Goal: Information Seeking & Learning: Learn about a topic

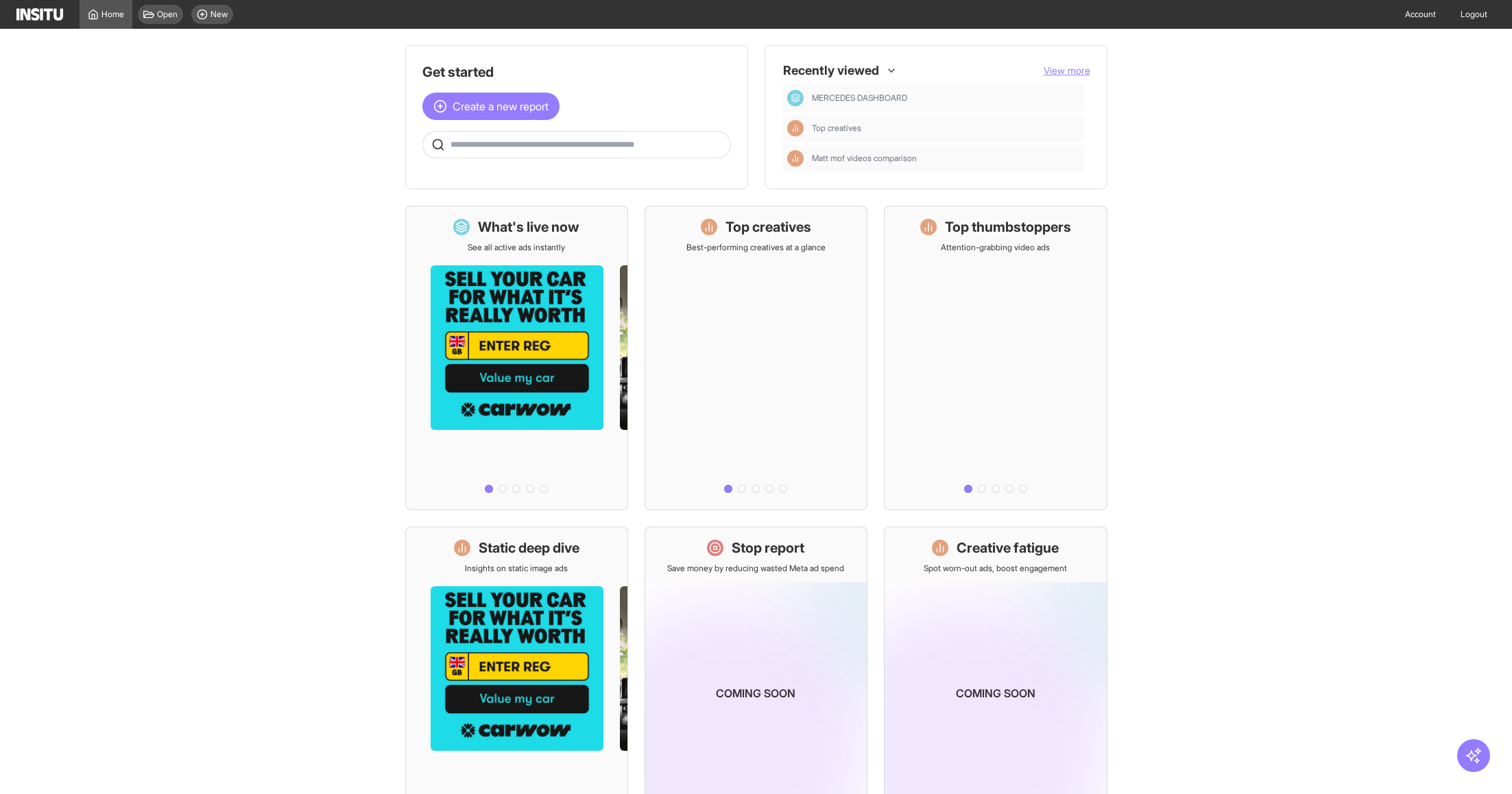
click at [1065, 72] on span "View more" at bounding box center [1067, 71] width 46 height 12
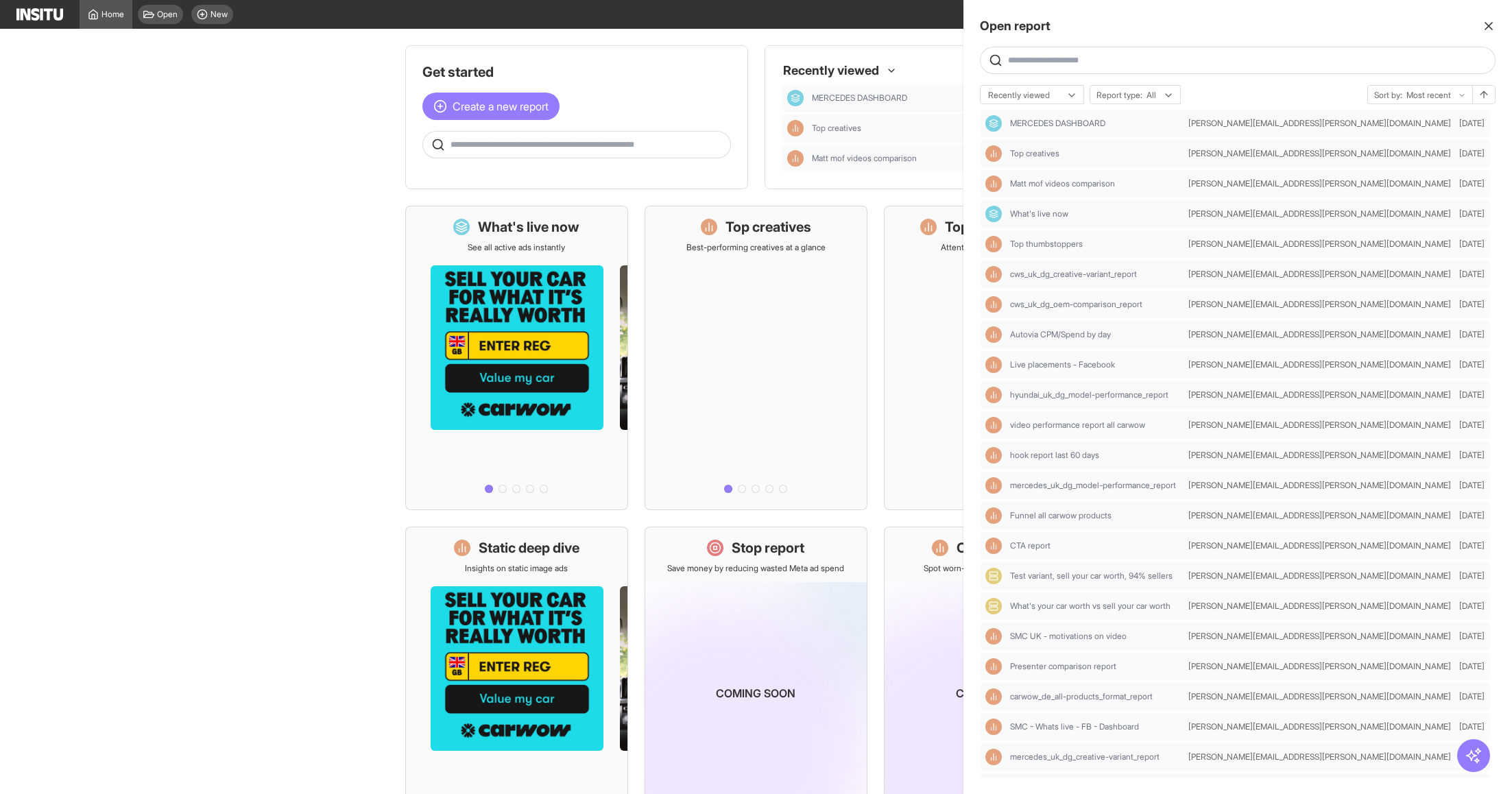
click at [1075, 60] on input "text" at bounding box center [1249, 60] width 481 height 11
type input "*"
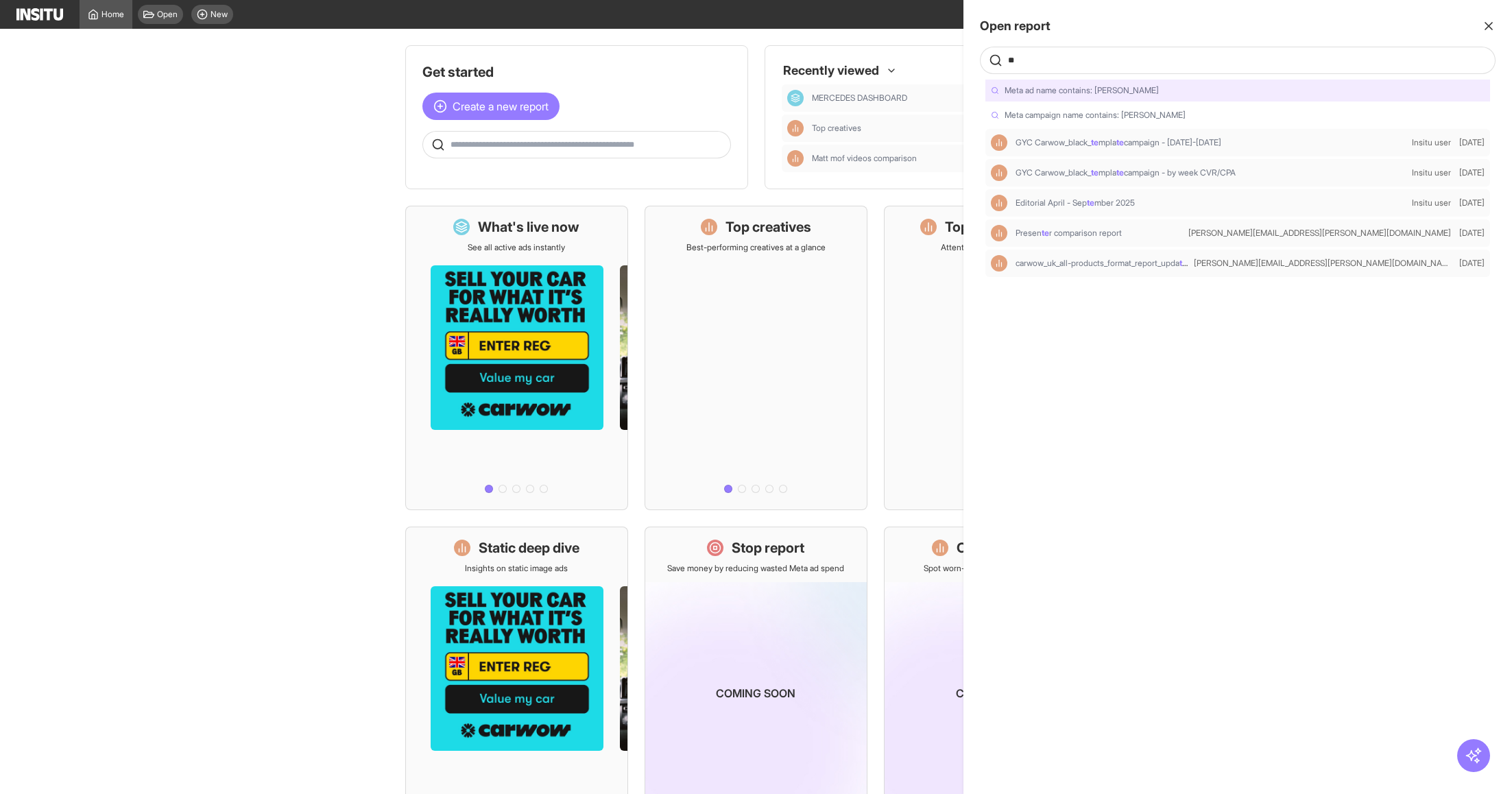
type input "*"
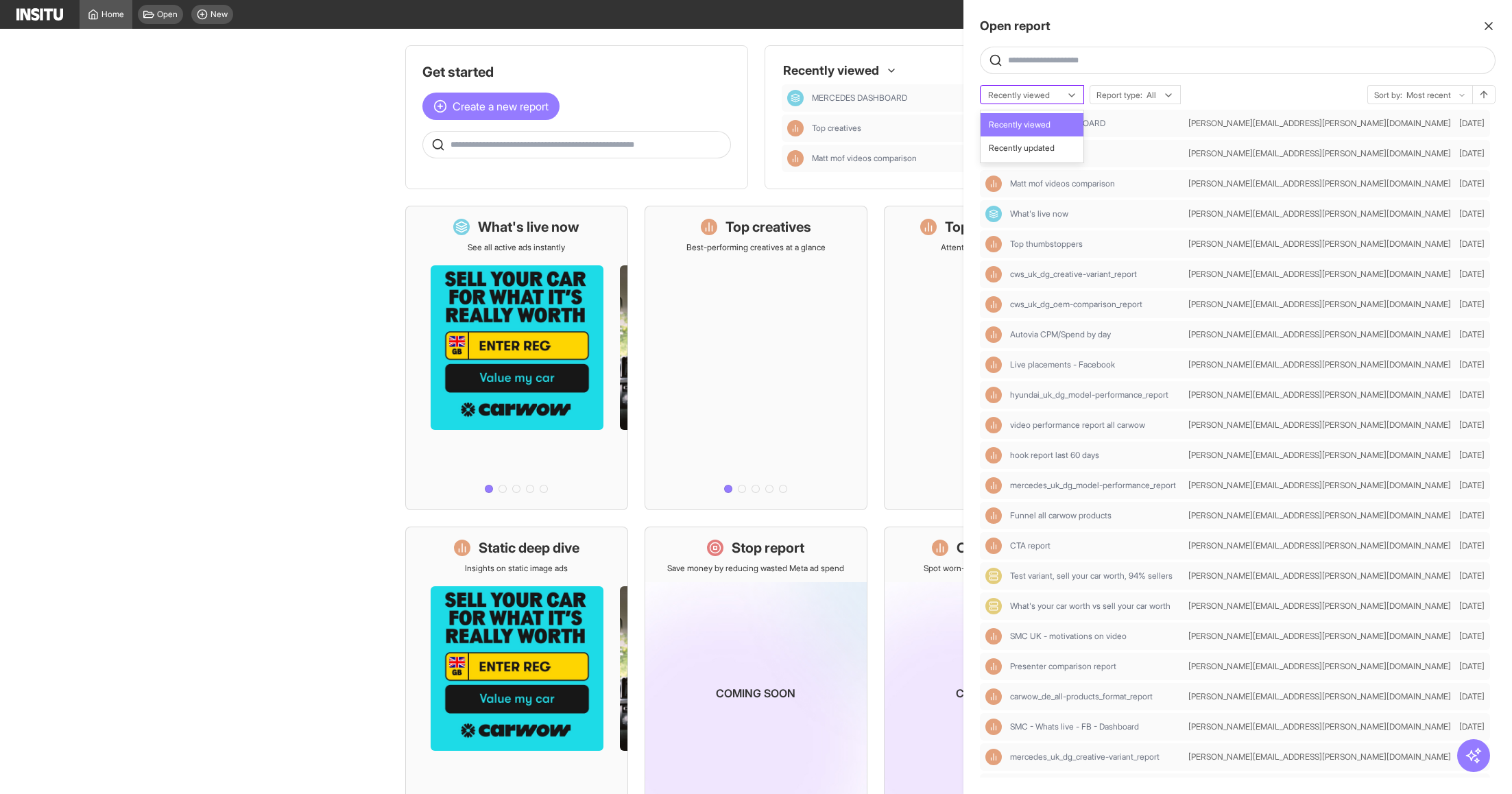
click at [1068, 100] on icon at bounding box center [1071, 95] width 11 height 11
click at [1236, 88] on div "Recently viewed Report type: All Sort by: Most recent" at bounding box center [1237, 95] width 515 height 19
click at [1164, 103] on div at bounding box center [1168, 95] width 11 height 17
click at [1233, 95] on div "Recently viewed All selected, 1 of 4. 4 results available. Use Up and Down to c…" at bounding box center [1237, 95] width 515 height 19
drag, startPoint x: 1456, startPoint y: 98, endPoint x: 1245, endPoint y: 71, distance: 212.7
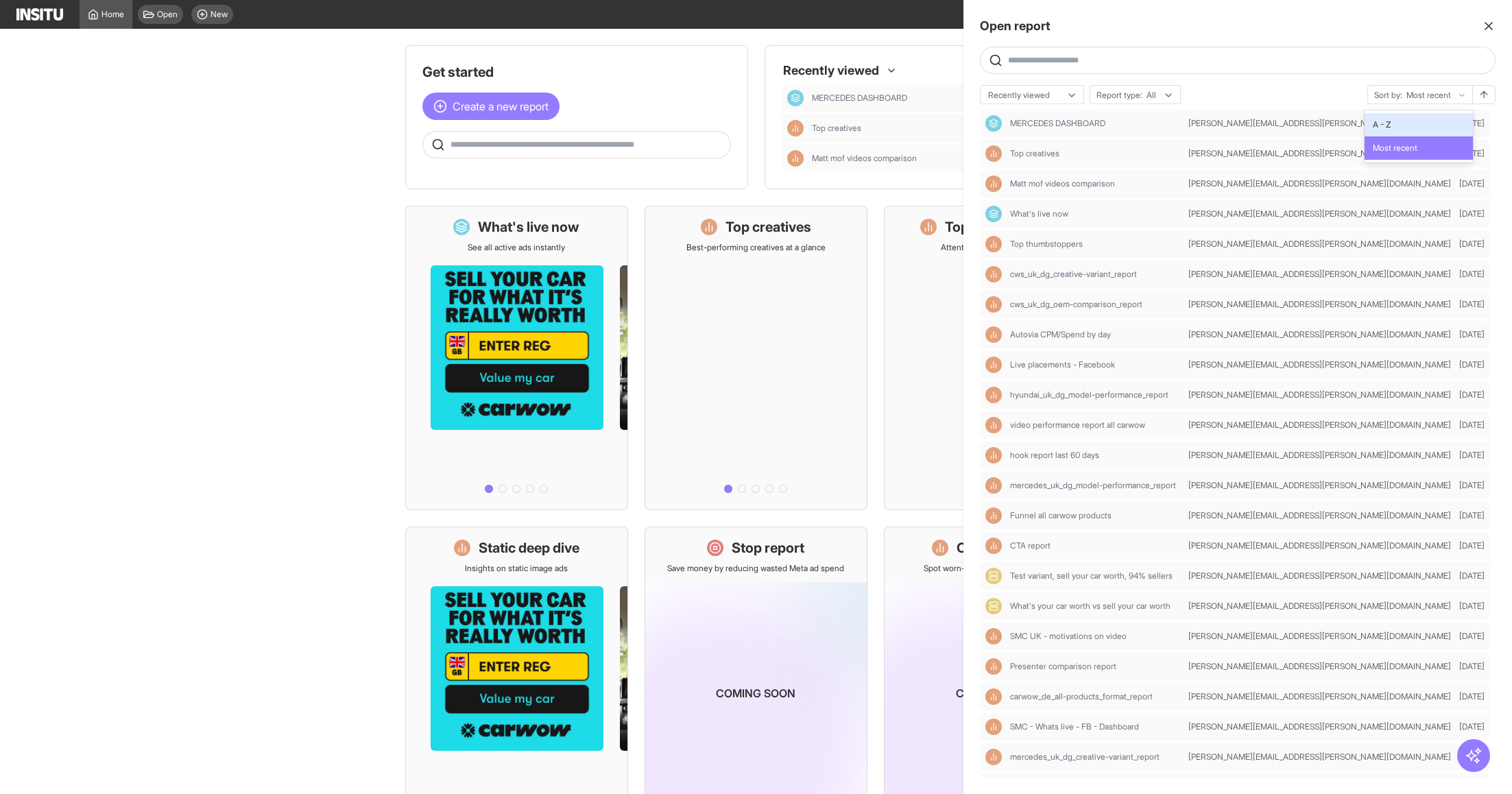
click at [1251, 71] on div "Open report Ask questions like: Which campaigns had the highest spend last mont…" at bounding box center [1237, 397] width 548 height 794
click at [1234, 94] on div "Recently viewed Report type: All Sort by: Most recent" at bounding box center [1237, 95] width 515 height 19
click at [1051, 58] on input "text" at bounding box center [1249, 60] width 481 height 11
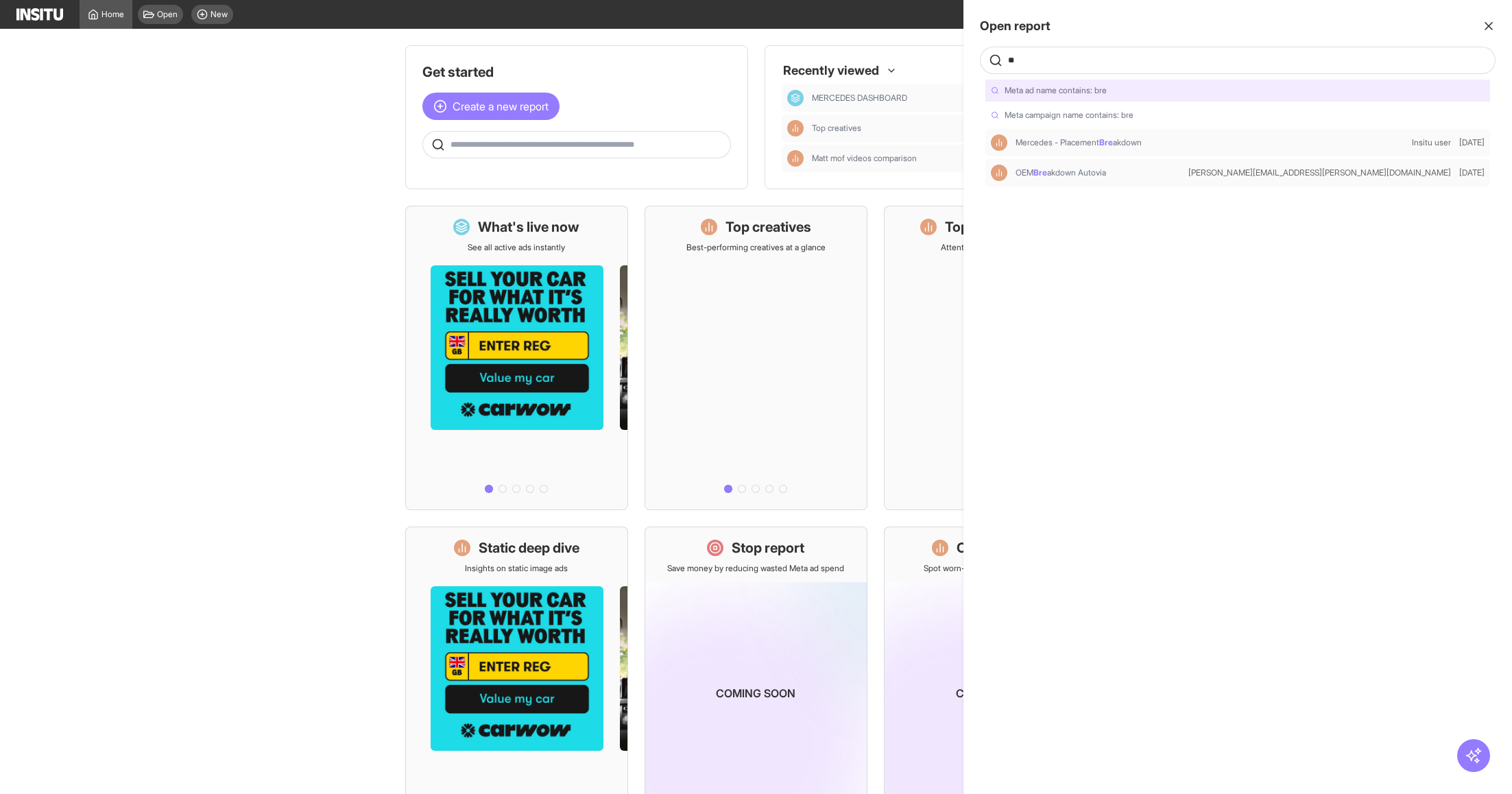
type input "*"
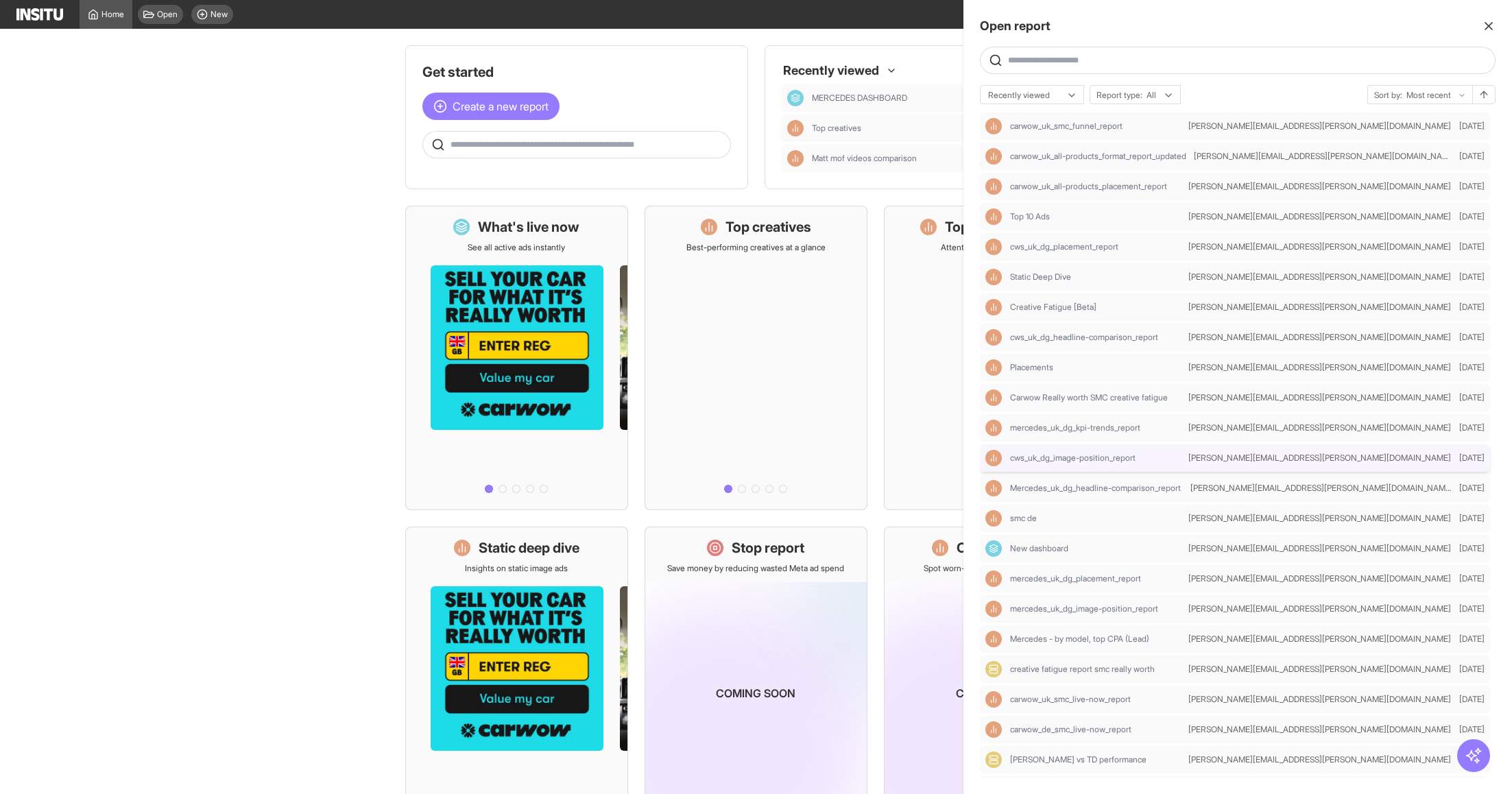
scroll to position [693, 0]
click at [1127, 306] on div "Creative Fatigue [Beta]" at bounding box center [1096, 305] width 173 height 11
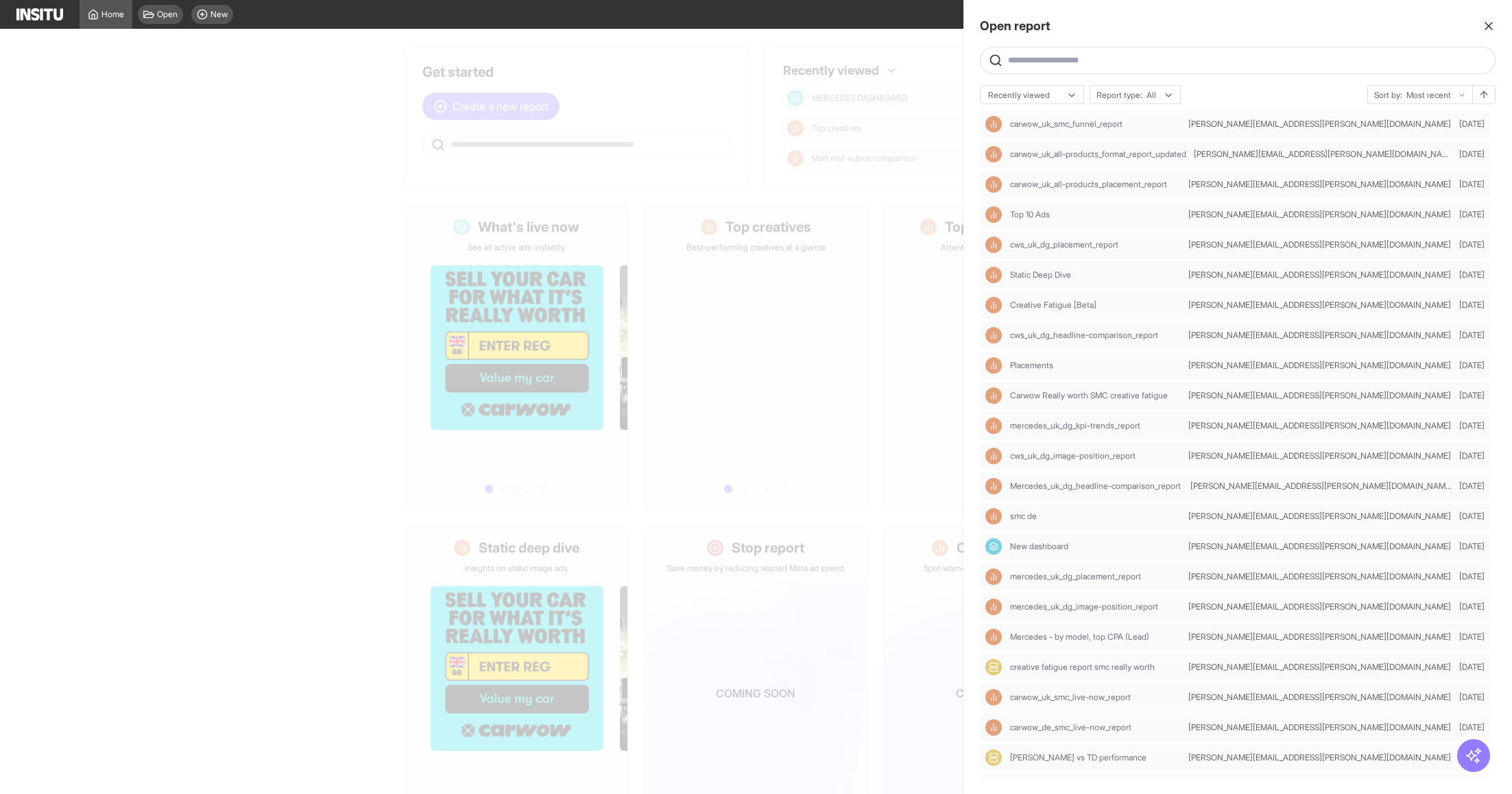
select select "**"
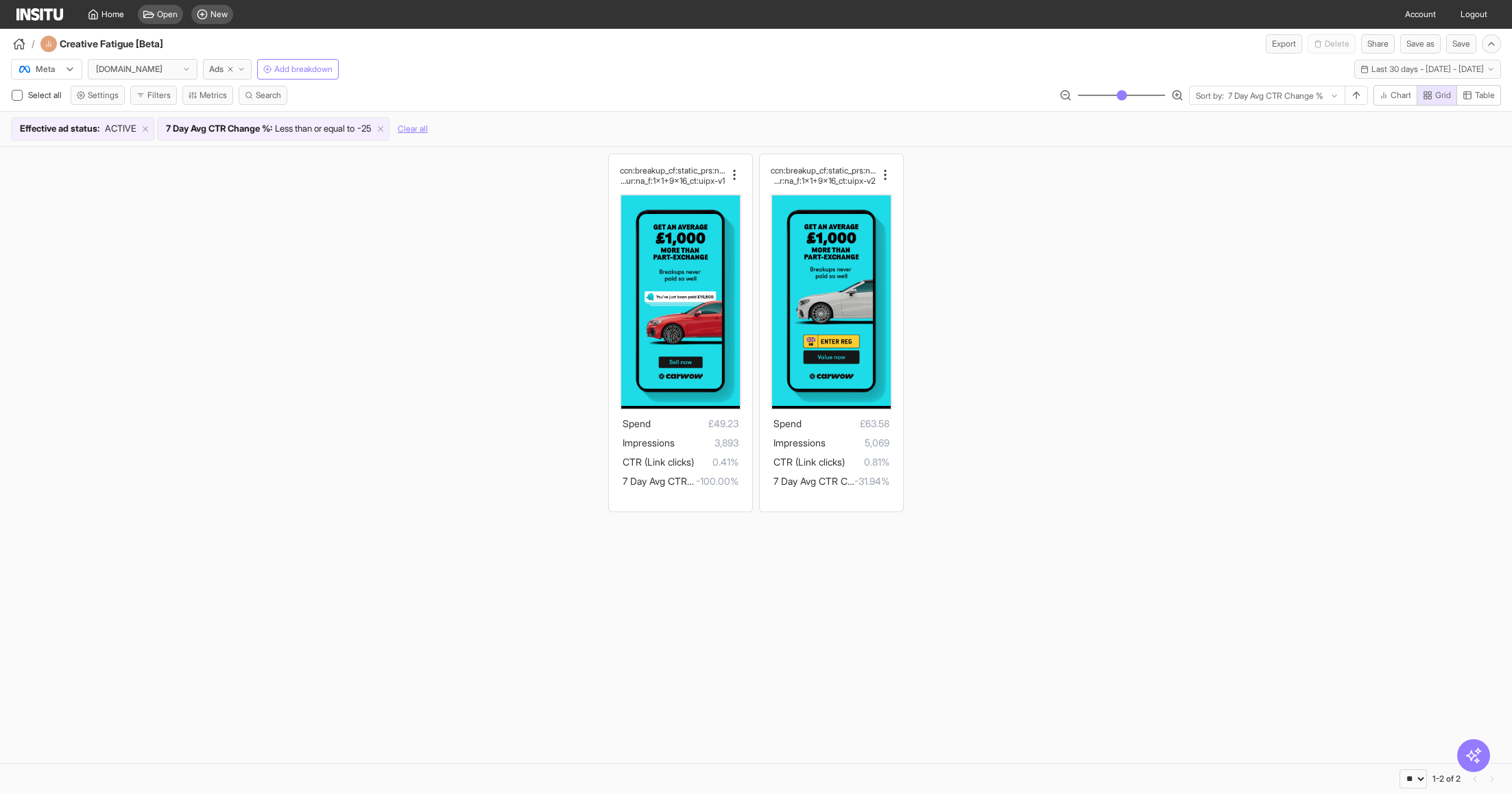
click at [382, 222] on div "ccn:breakup_cf:static_prs:none_cta:getquote_msg:v alue_hk:£1000morepx_dur:na_f:…" at bounding box center [756, 333] width 1512 height 371
click at [152, 74] on div "[DOMAIN_NAME]" at bounding box center [131, 70] width 74 height 14
click at [499, 43] on div "/ Creative Fatigue [Beta] Export Delete Share Save as Save" at bounding box center [756, 42] width 1512 height 25
click at [46, 15] on img at bounding box center [40, 15] width 46 height 13
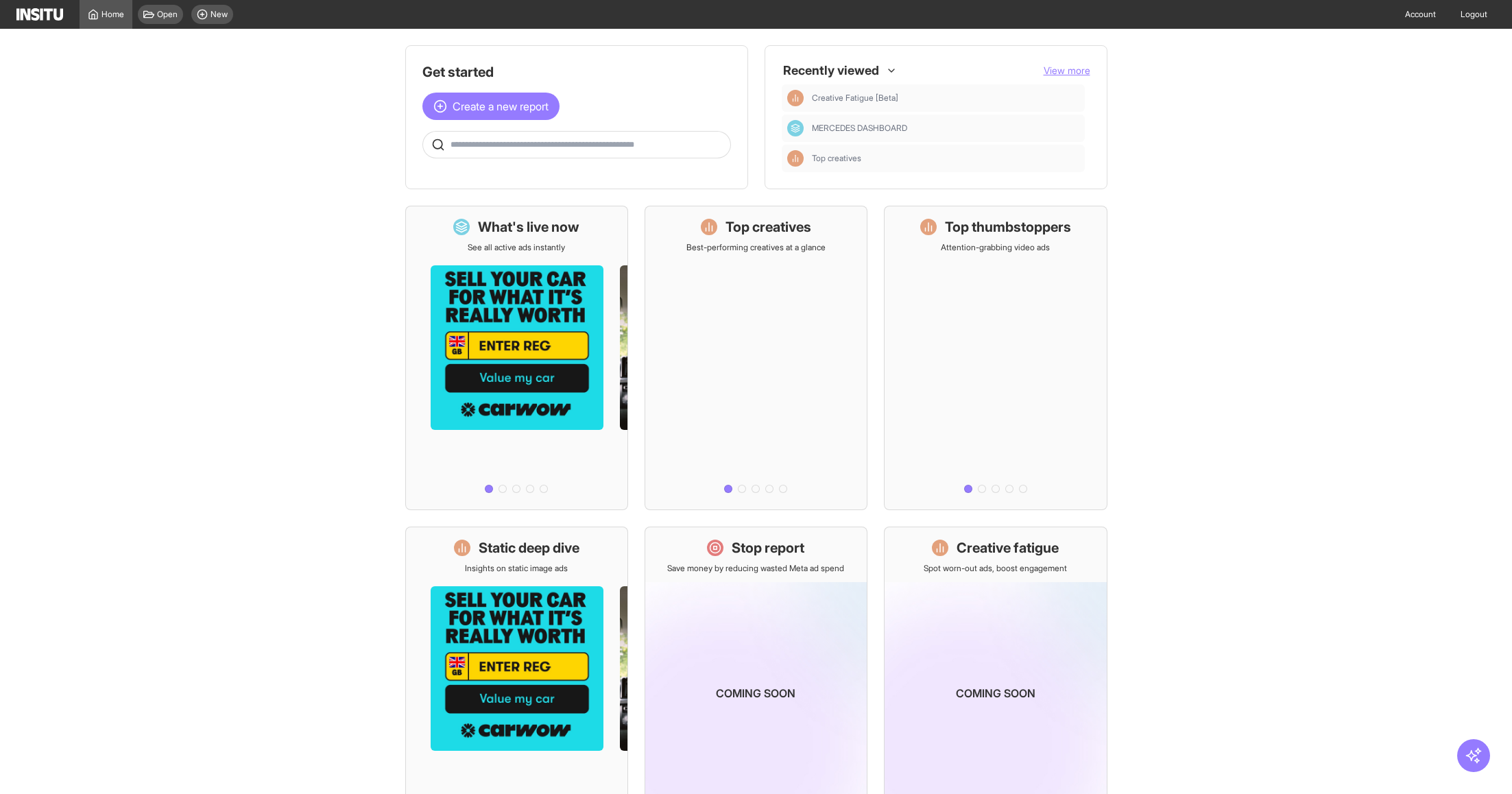
click at [214, 164] on main "Get started Create a new report Ask questions like: Which campaigns had the hig…" at bounding box center [756, 412] width 1512 height 766
click at [1244, 207] on main "Get started Create a new report Ask questions like: Which campaigns had the hig…" at bounding box center [756, 412] width 1512 height 766
click at [205, 253] on main "Get started Create a new report Ask questions like: Which campaigns had the hig…" at bounding box center [756, 412] width 1512 height 766
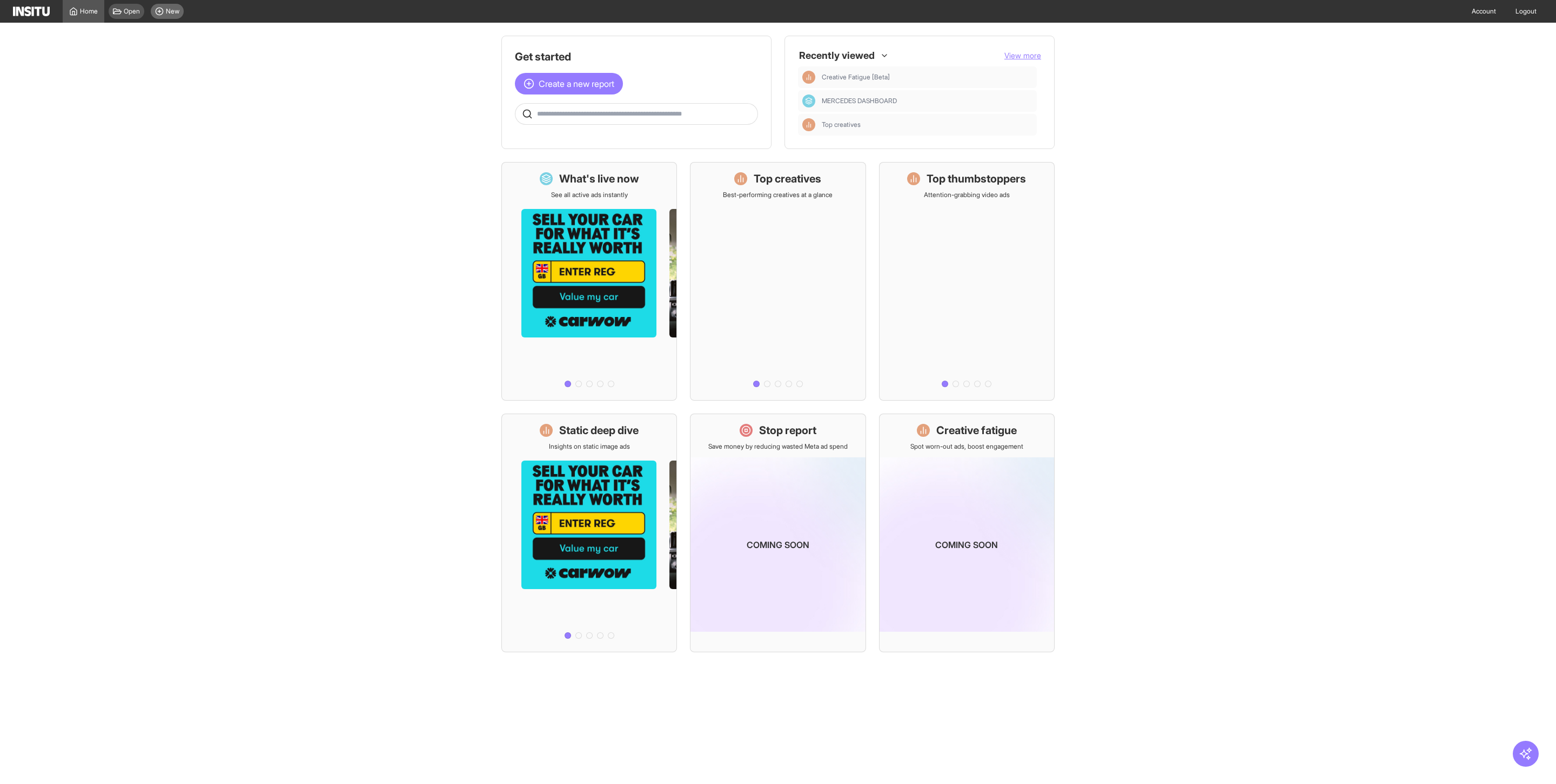
click at [172, 16] on div "New" at bounding box center [167, 11] width 33 height 15
click at [169, 12] on span "New" at bounding box center [173, 11] width 14 height 8
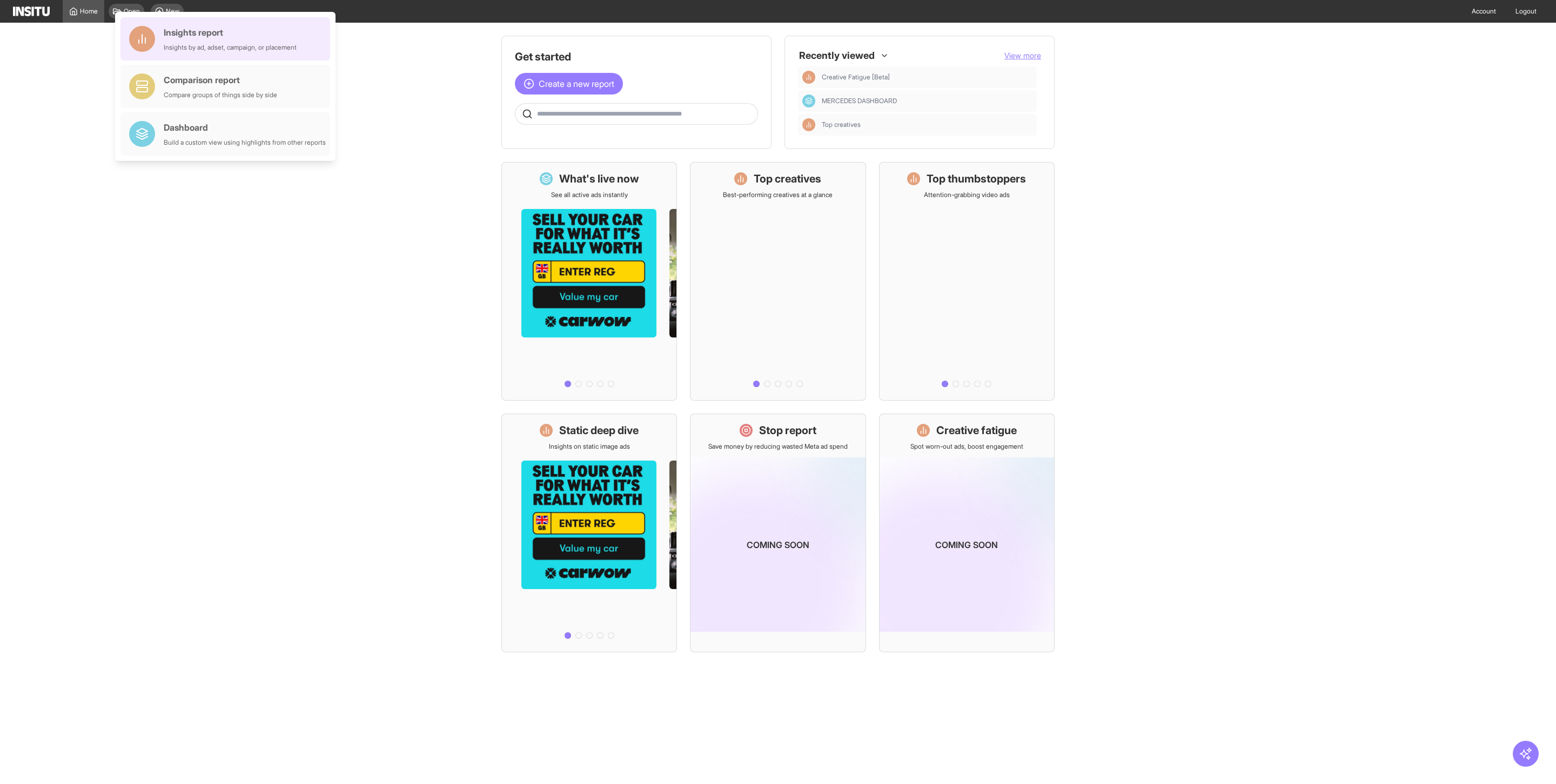
click at [223, 32] on div "Insights report" at bounding box center [230, 32] width 133 height 13
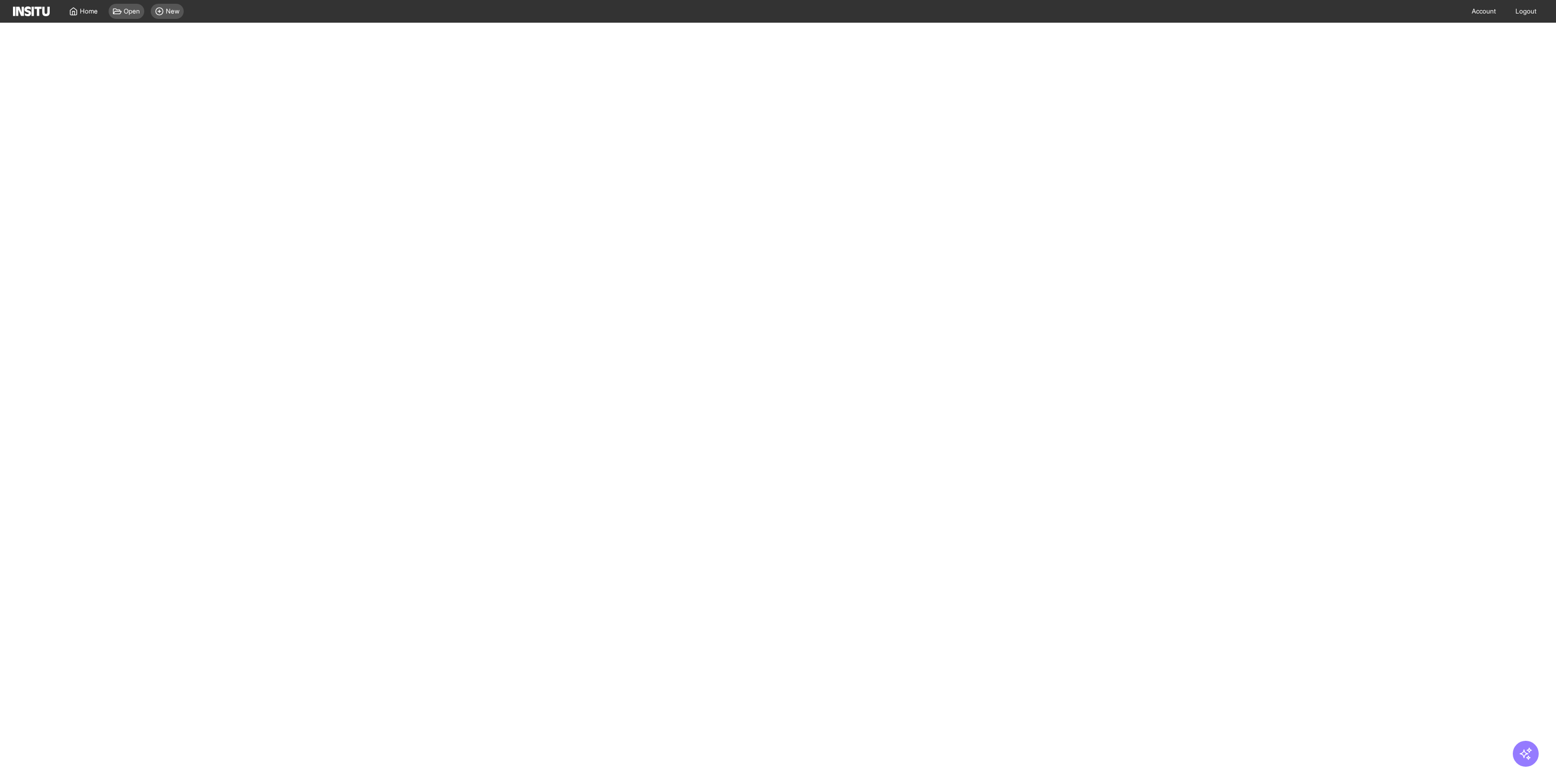
select select "**"
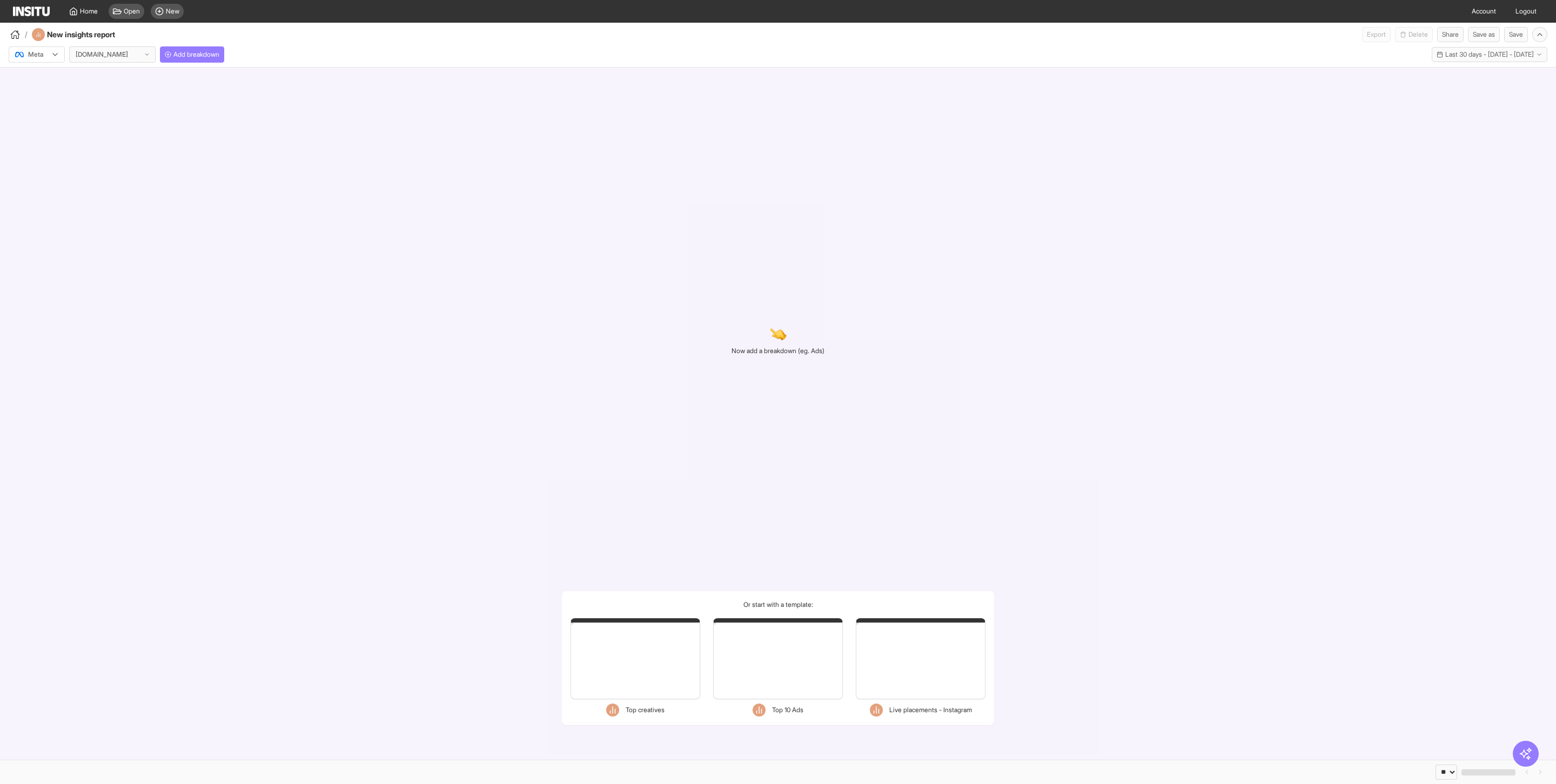
select select "**"
click at [196, 59] on button "Add breakdown" at bounding box center [192, 54] width 64 height 16
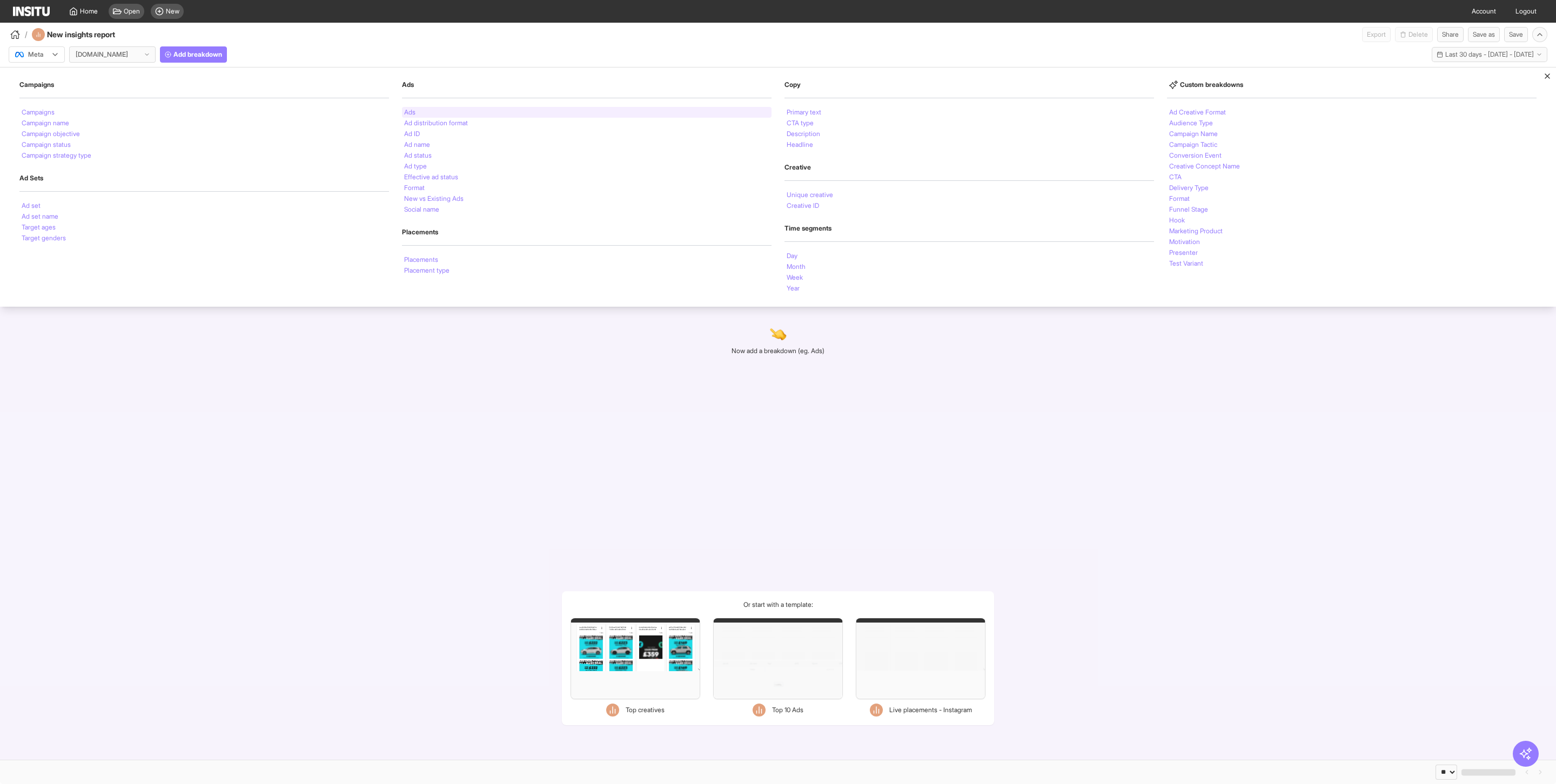
click at [411, 107] on div "Ads" at bounding box center [586, 112] width 369 height 11
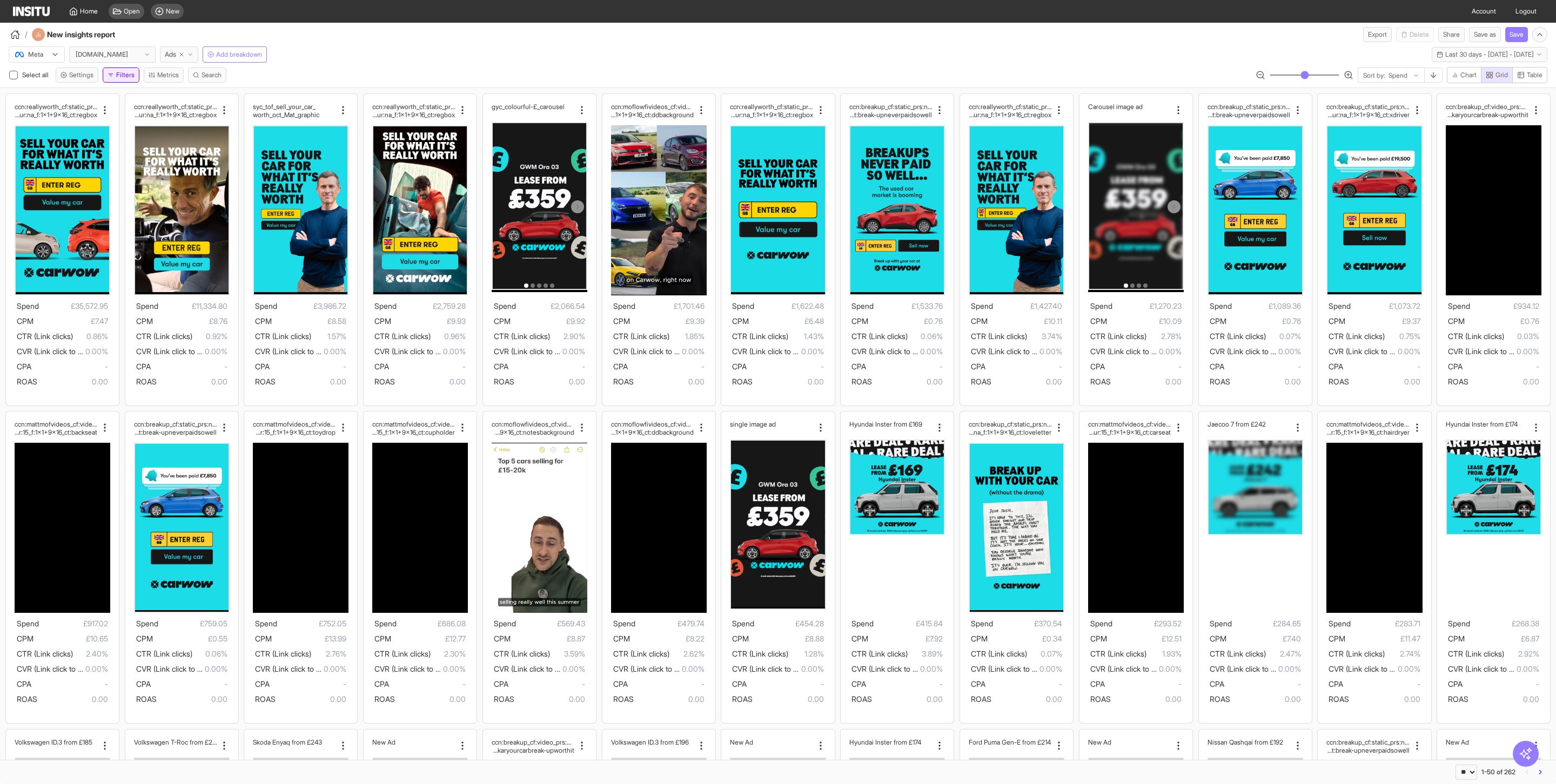
click at [111, 79] on button "Filters" at bounding box center [121, 75] width 37 height 15
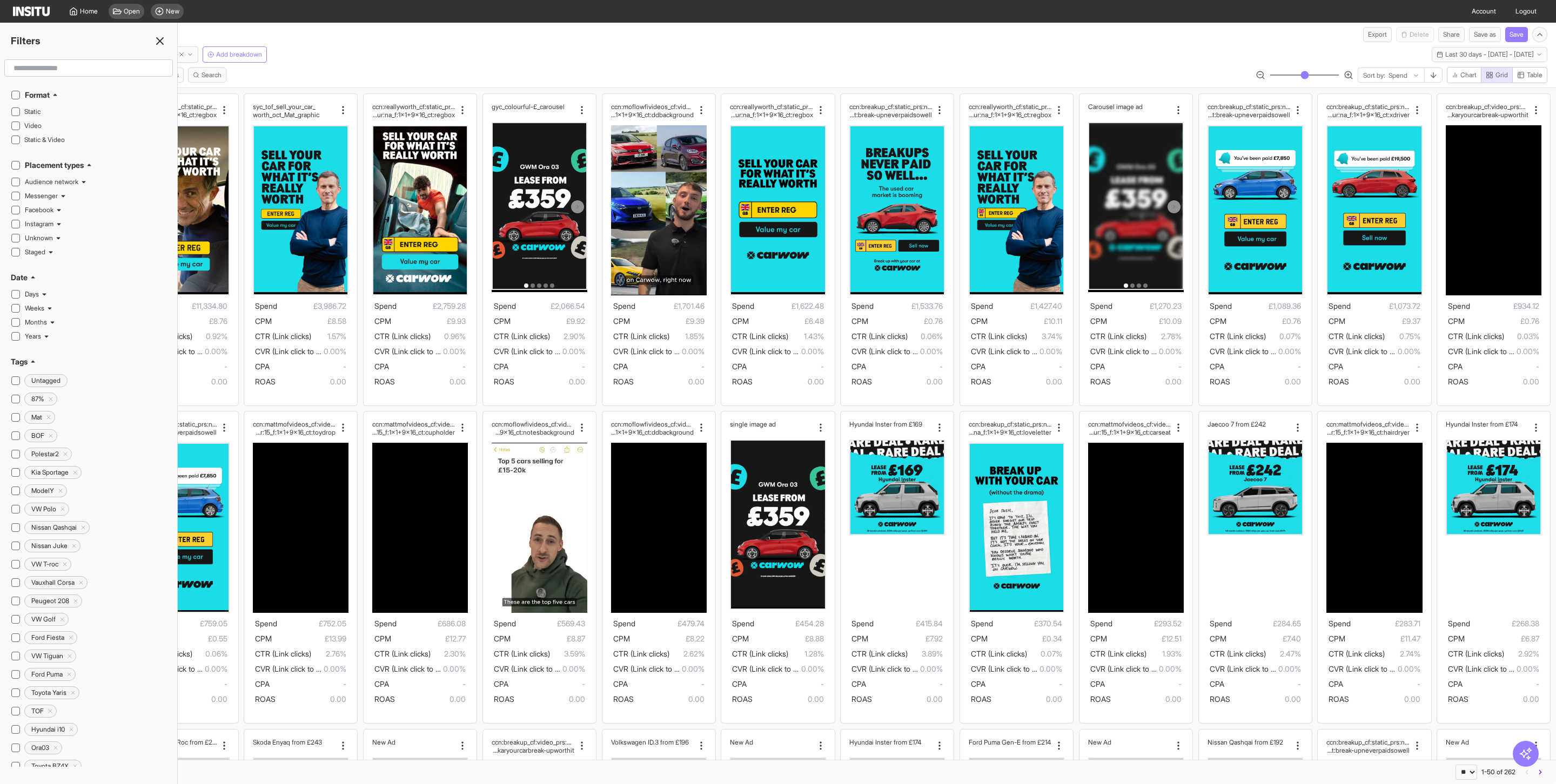
click at [96, 62] on input "text" at bounding box center [88, 69] width 159 height 20
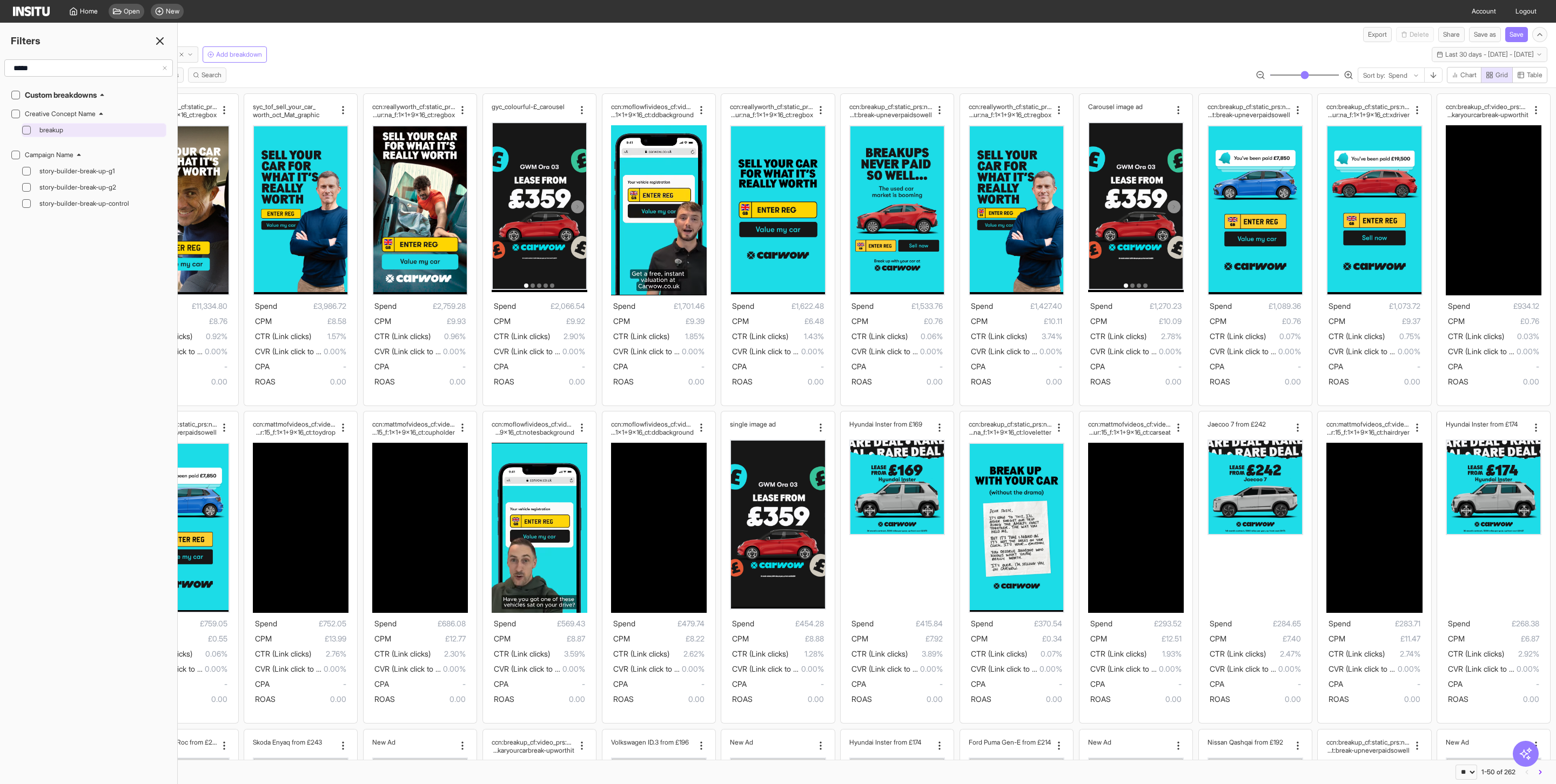
type input "*****"
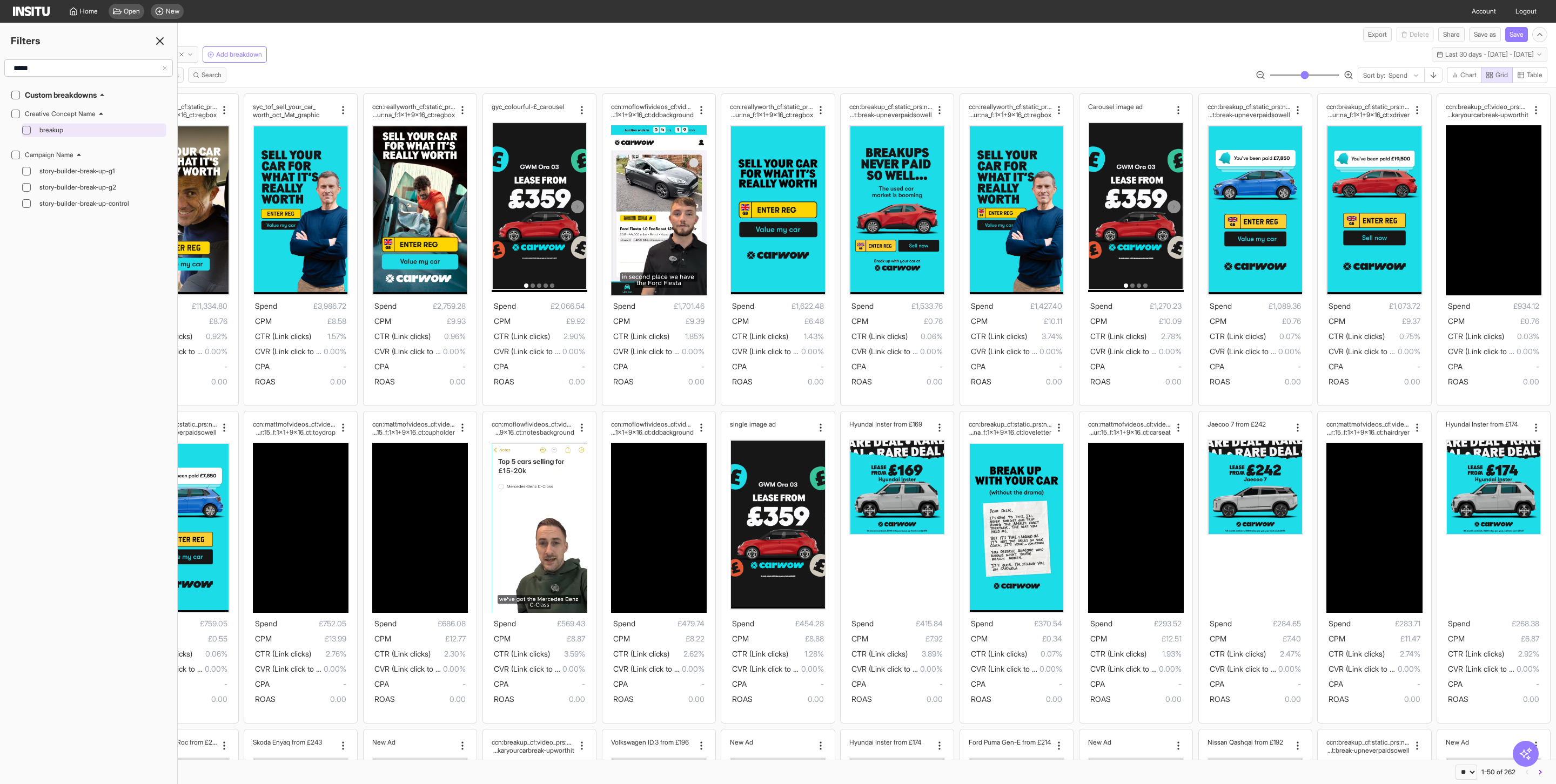
click at [50, 130] on span "breakup" at bounding box center [101, 129] width 124 height 8
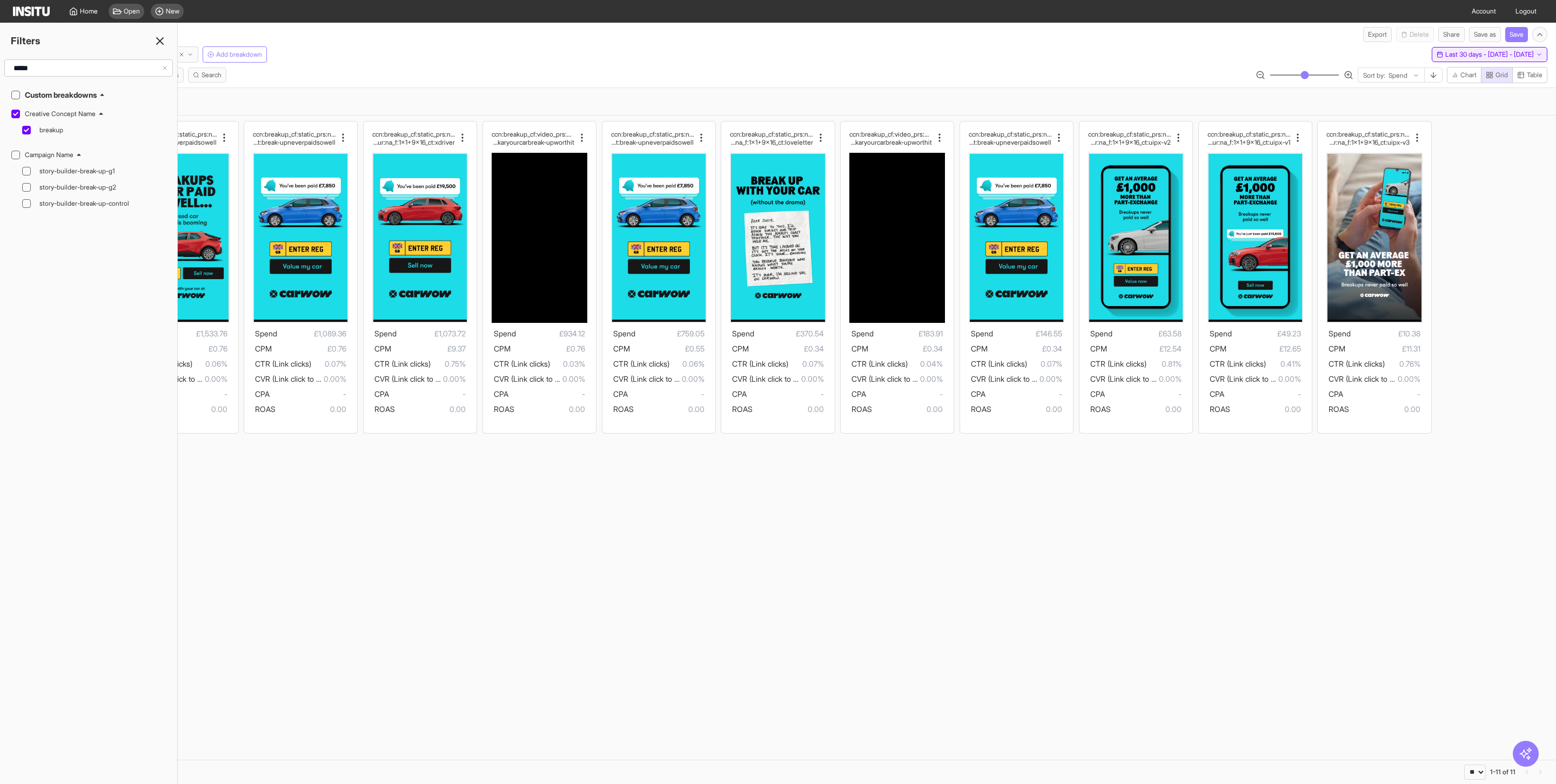
click at [1510, 55] on span "Last 30 days - [DATE] - [DATE]" at bounding box center [1489, 54] width 88 height 8
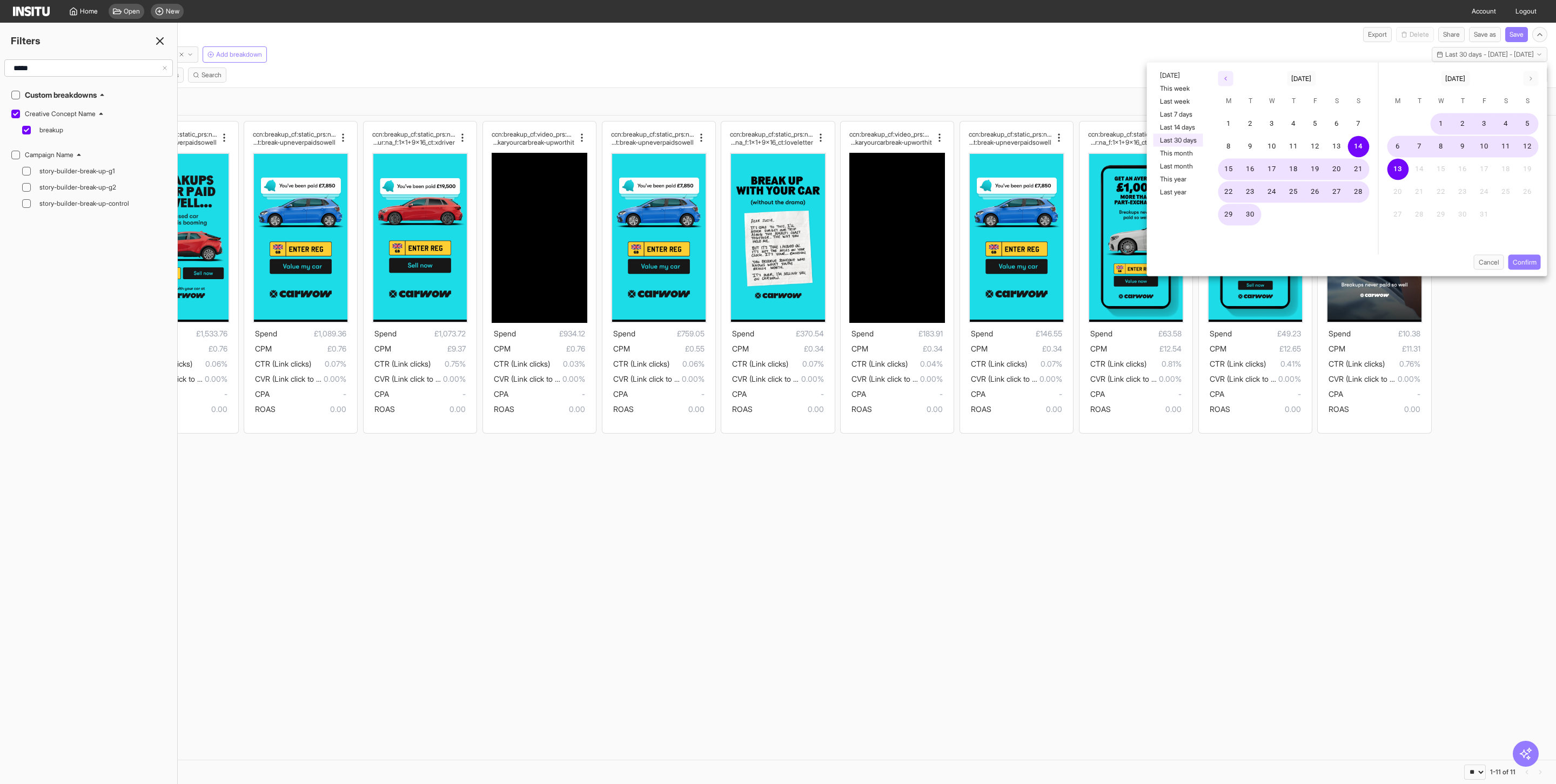
click at [1227, 80] on icon "button" at bounding box center [1225, 78] width 7 height 7
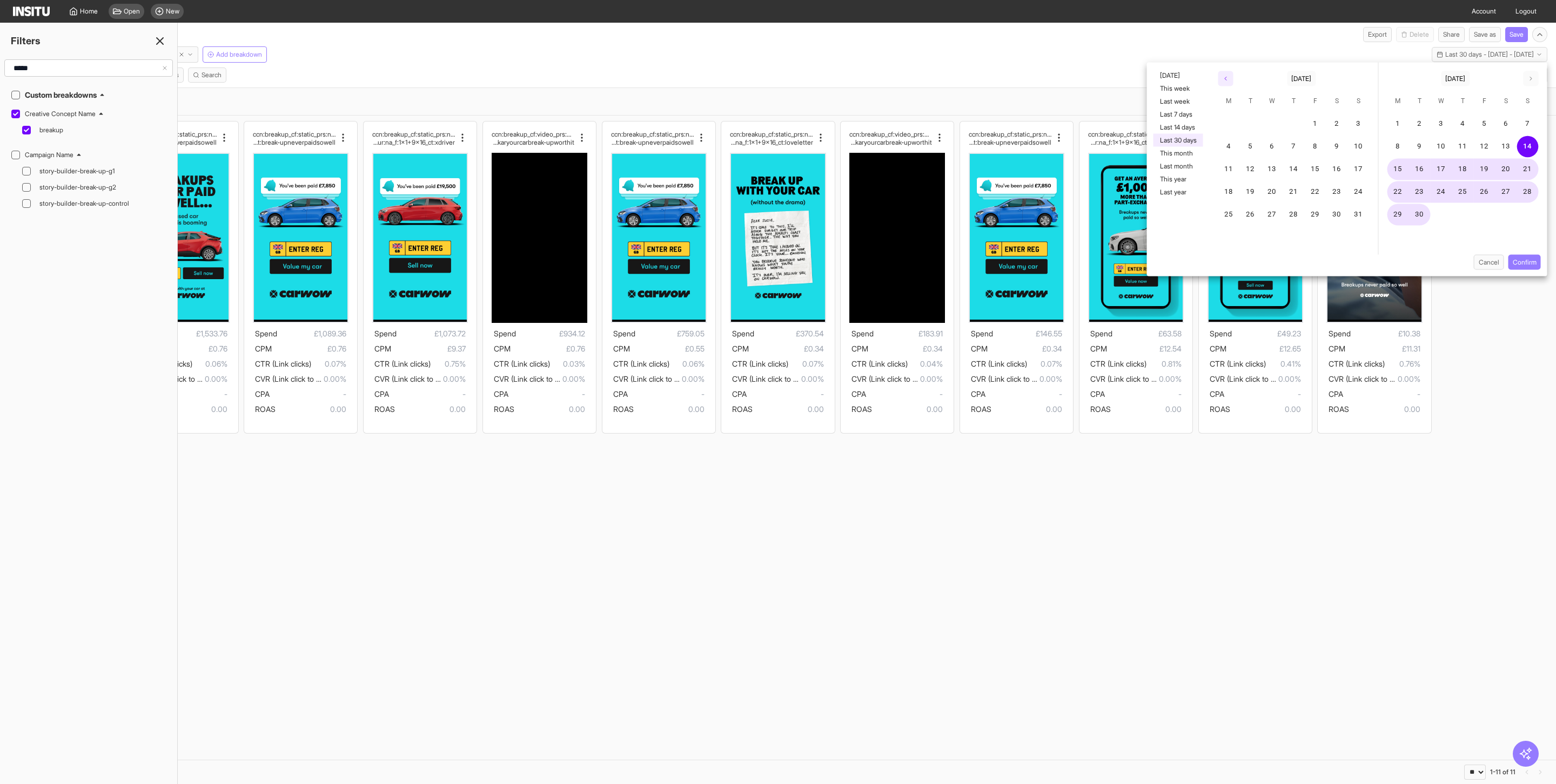
click at [1227, 80] on icon "button" at bounding box center [1225, 78] width 7 height 7
click at [1251, 126] on button "1" at bounding box center [1251, 124] width 21 height 21
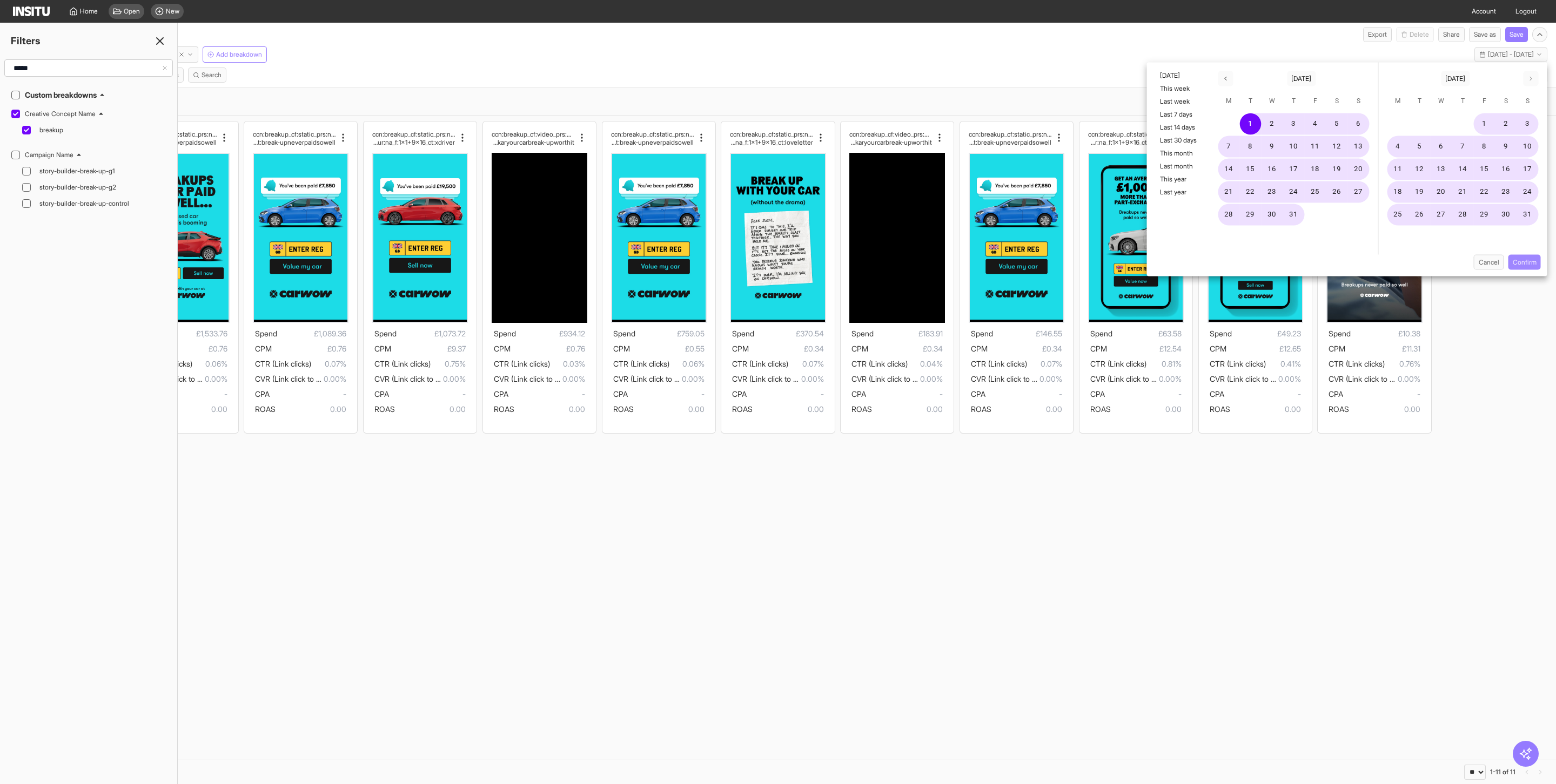
click at [1525, 259] on button "Confirm" at bounding box center [1524, 263] width 33 height 15
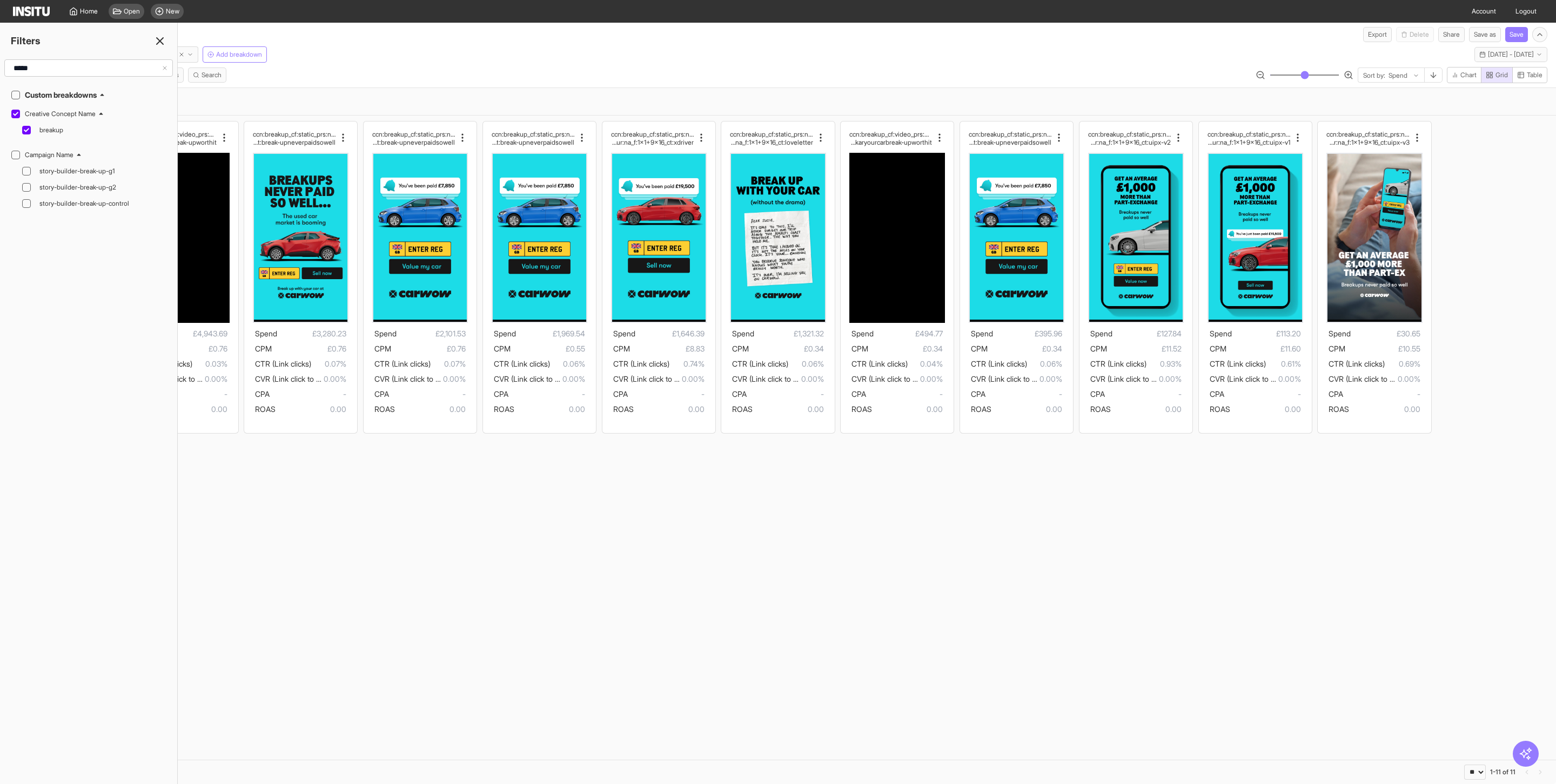
click at [806, 558] on section "ccn:breakup_cf:video_prs:none_cta:getquote_msg:value_ hk:na_dur:na_f:1x1+9x16_c…" at bounding box center [778, 438] width 1556 height 644
click at [490, 524] on section "ccn:breakup_cf:video_prs:none_cta:getquote_msg:value_ hk:na_dur:na_f:1x1+9x16_c…" at bounding box center [778, 438] width 1556 height 644
click at [1484, 269] on div "ccn:breakup_cf:video_prs:none_cta:getquote_msg:value_ hk:na_dur:na_f:1x1+9x16_c…" at bounding box center [778, 277] width 1556 height 323
click at [235, 100] on div "Creative Concept Name : breakup Clear all" at bounding box center [778, 101] width 1538 height 18
click at [233, 106] on div "Creative Concept Name : breakup Clear all" at bounding box center [778, 101] width 1538 height 18
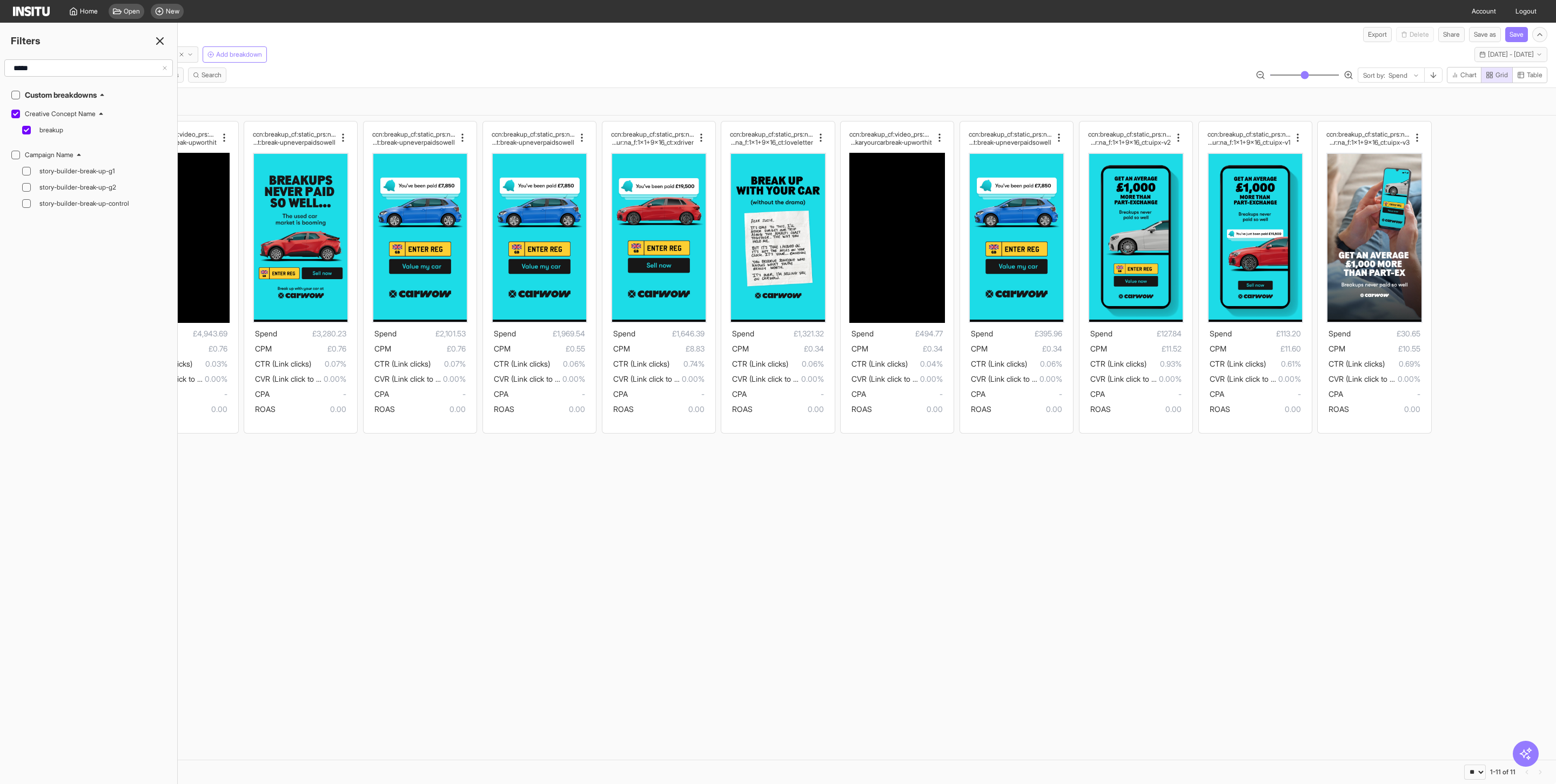
click at [159, 40] on line at bounding box center [160, 41] width 7 height 7
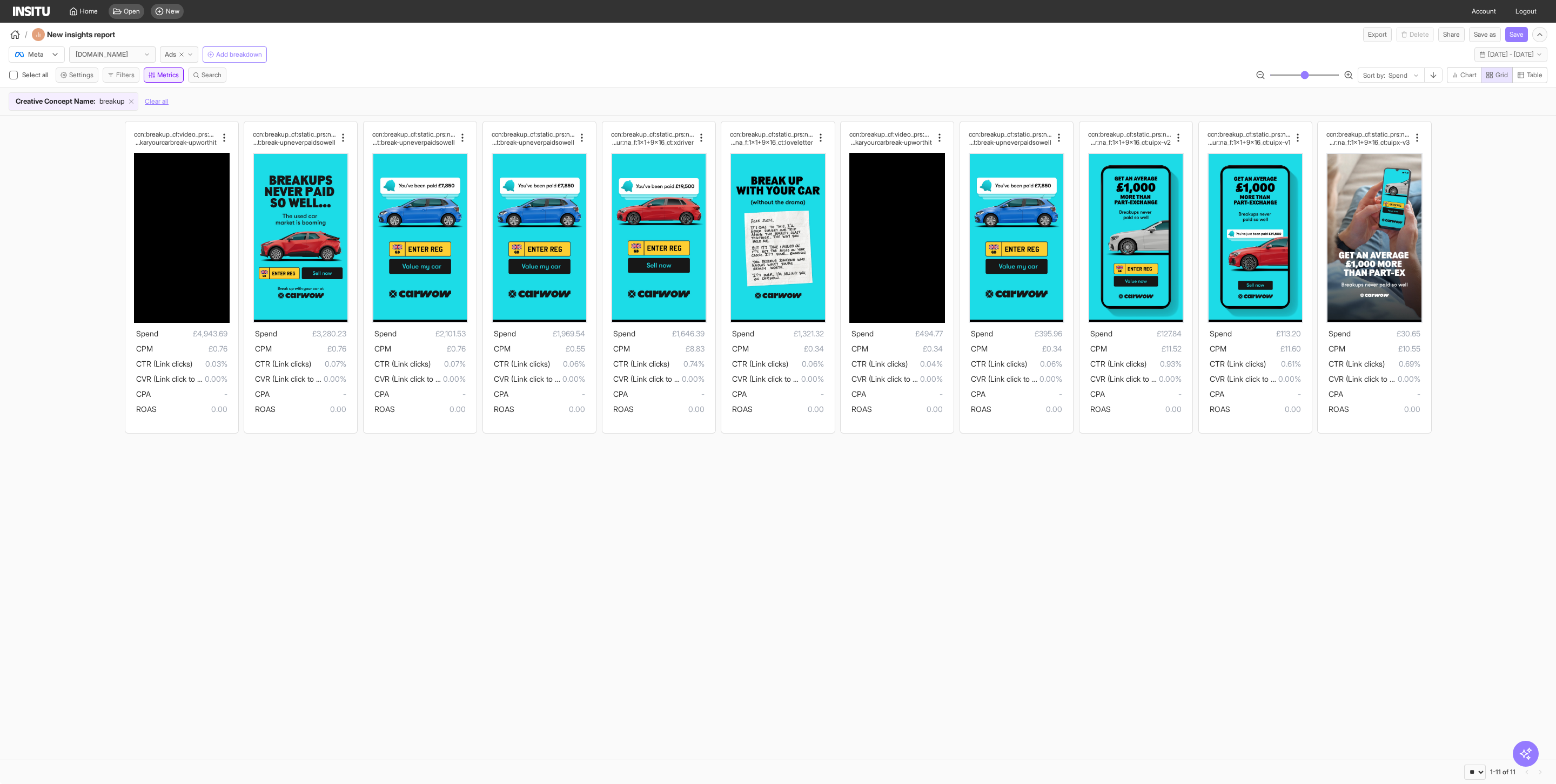
click at [165, 78] on button "Metrics" at bounding box center [164, 75] width 40 height 15
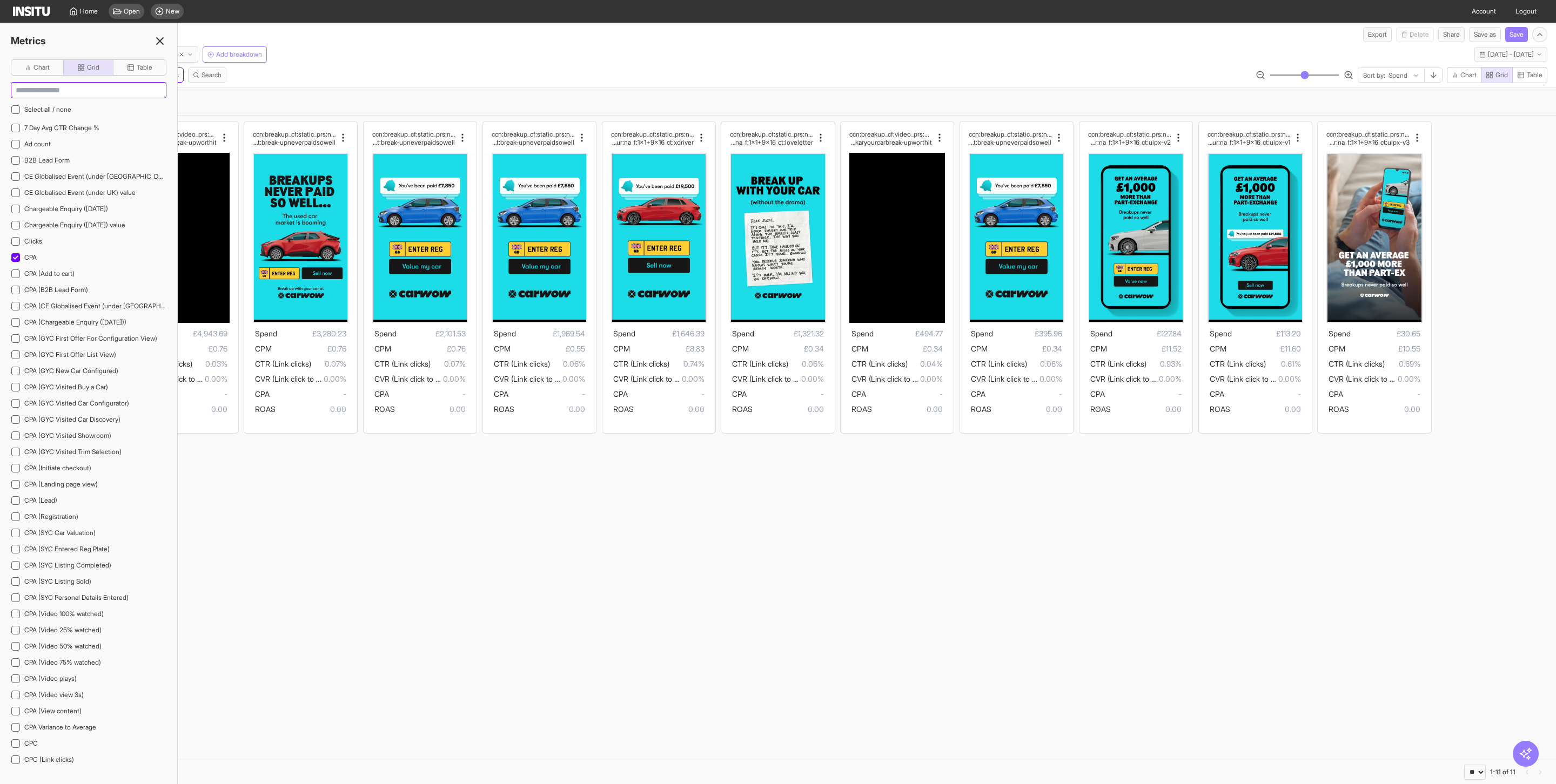
click at [78, 94] on input at bounding box center [88, 91] width 155 height 15
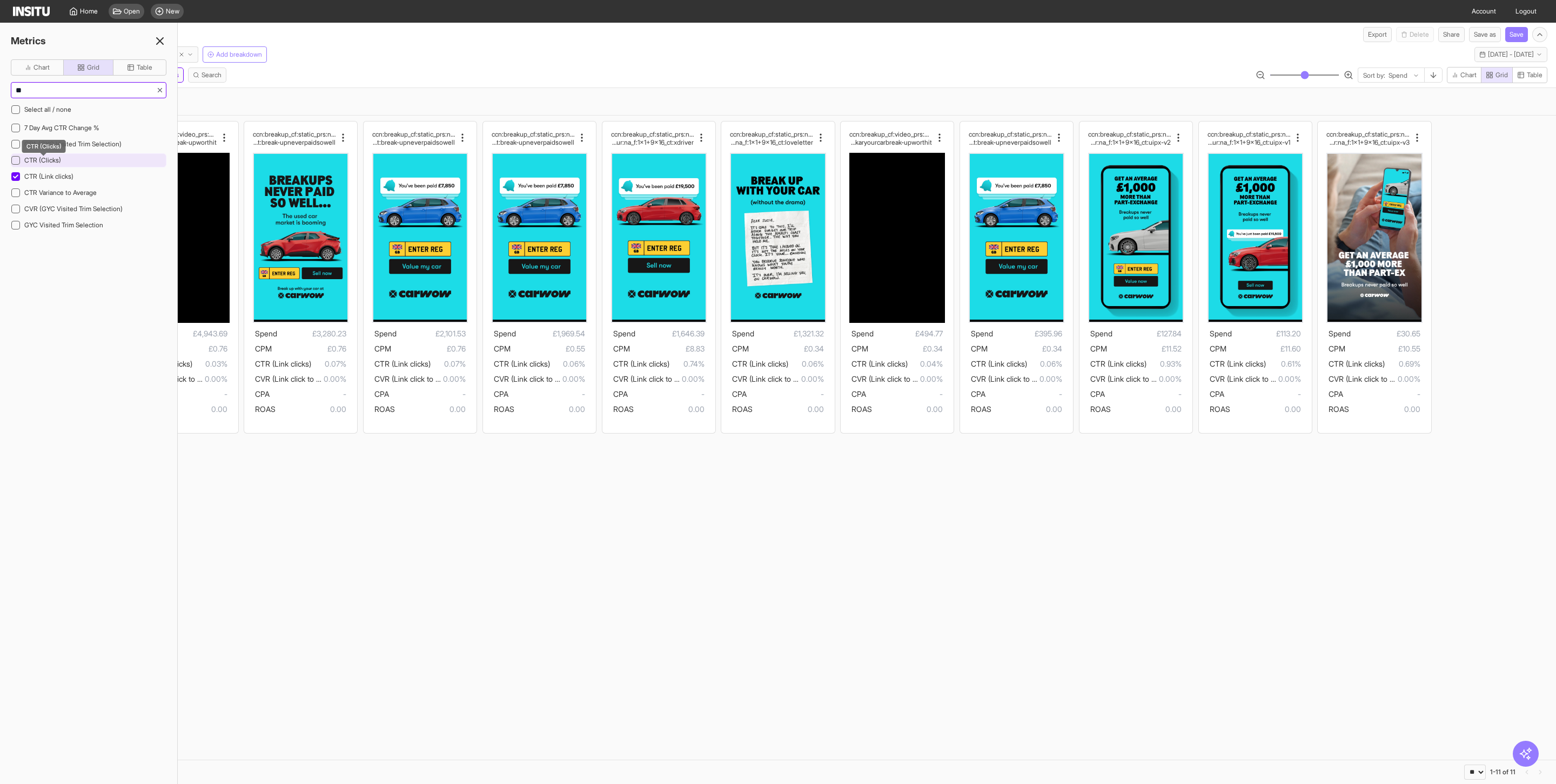
type input "**"
click at [56, 161] on span "CTR (Clicks)" at bounding box center [43, 160] width 37 height 8
drag, startPoint x: 41, startPoint y: 94, endPoint x: 0, endPoint y: 94, distance: 41.0
click at [0, 94] on div "Chart Grid Table ** Select all / none 7 Day Avg CTR Change % CPA (GYC Visited T…" at bounding box center [88, 155] width 177 height 190
type input "***"
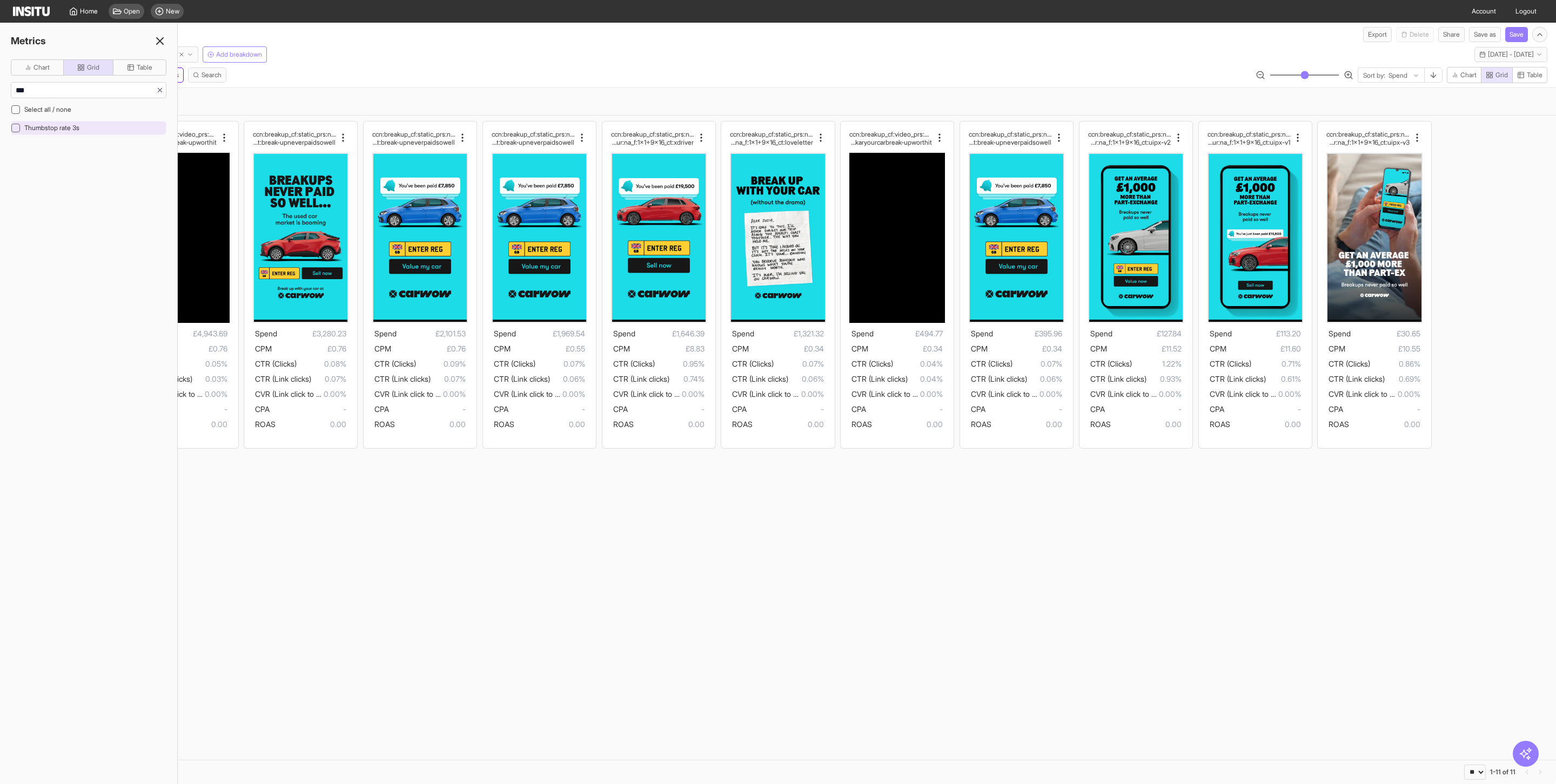
click at [27, 135] on div "Thumbstop rate 3s" at bounding box center [88, 128] width 155 height 14
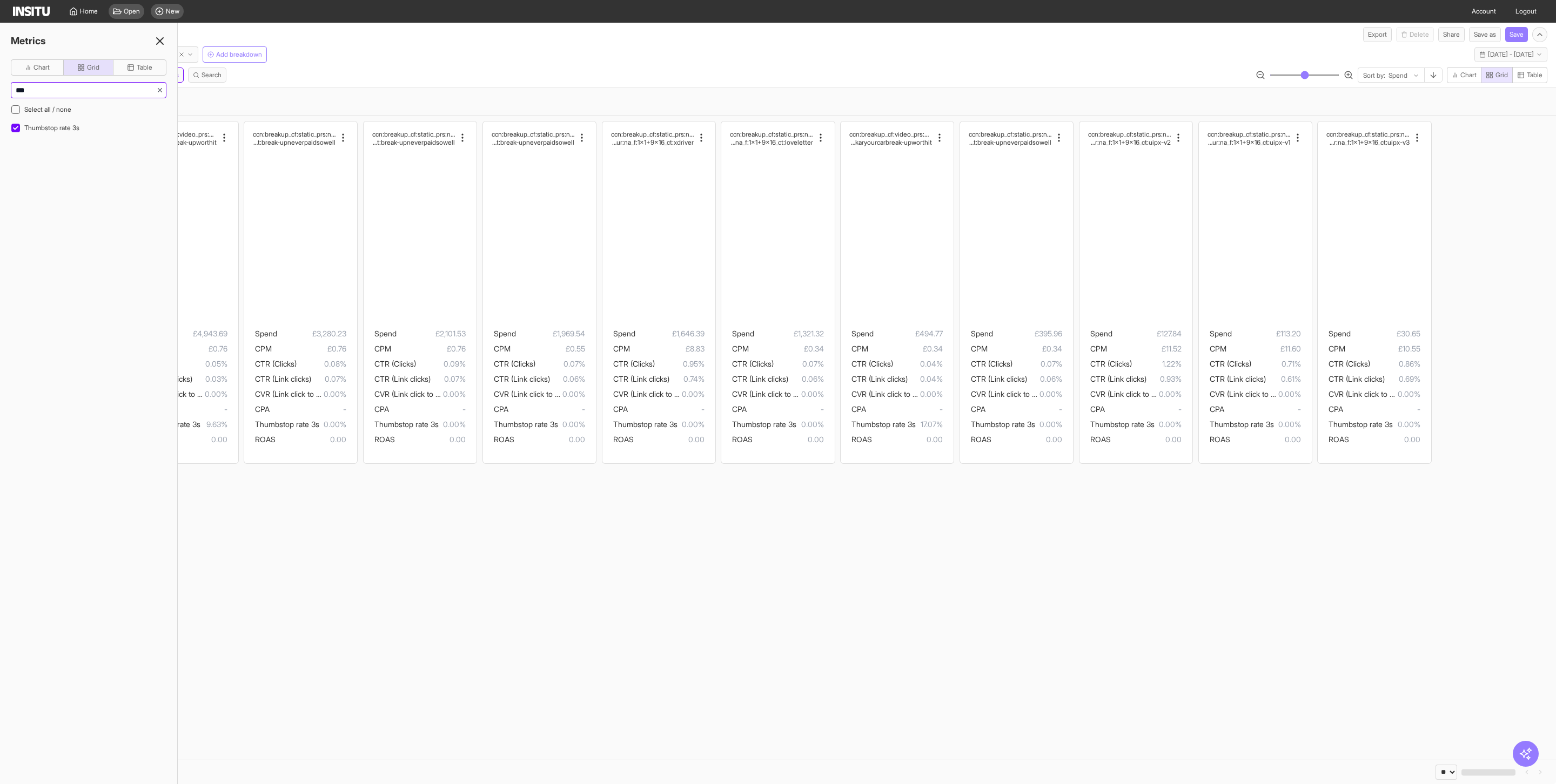
drag, startPoint x: 43, startPoint y: 91, endPoint x: 0, endPoint y: 94, distance: 43.1
click at [1, 94] on div "Chart Grid Table *** Select all / none Thumbstop rate 3s" at bounding box center [88, 106] width 177 height 93
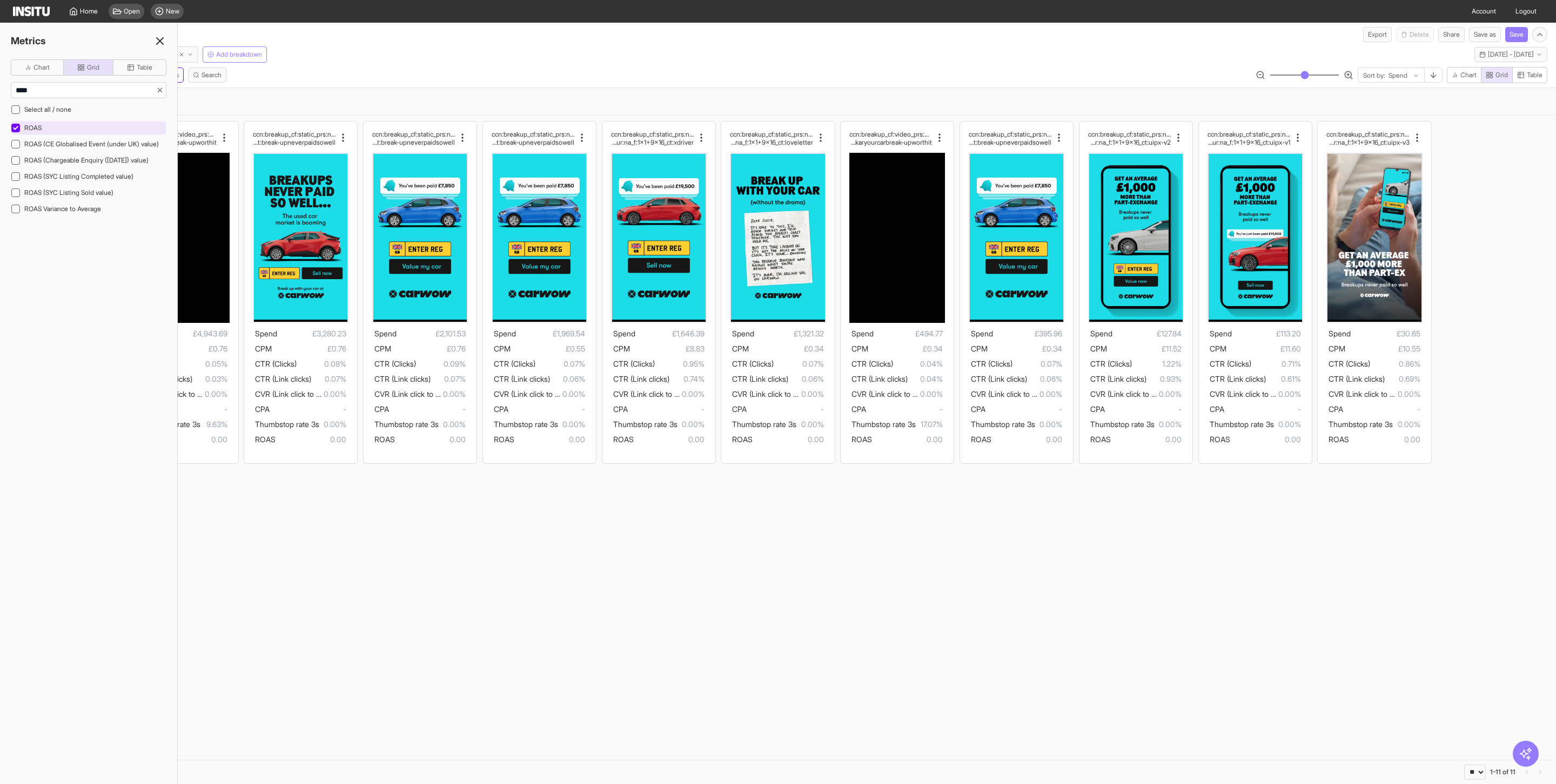
click at [28, 132] on span "ROAS" at bounding box center [33, 127] width 18 height 8
click at [48, 96] on input "****" at bounding box center [84, 91] width 145 height 15
type input "*"
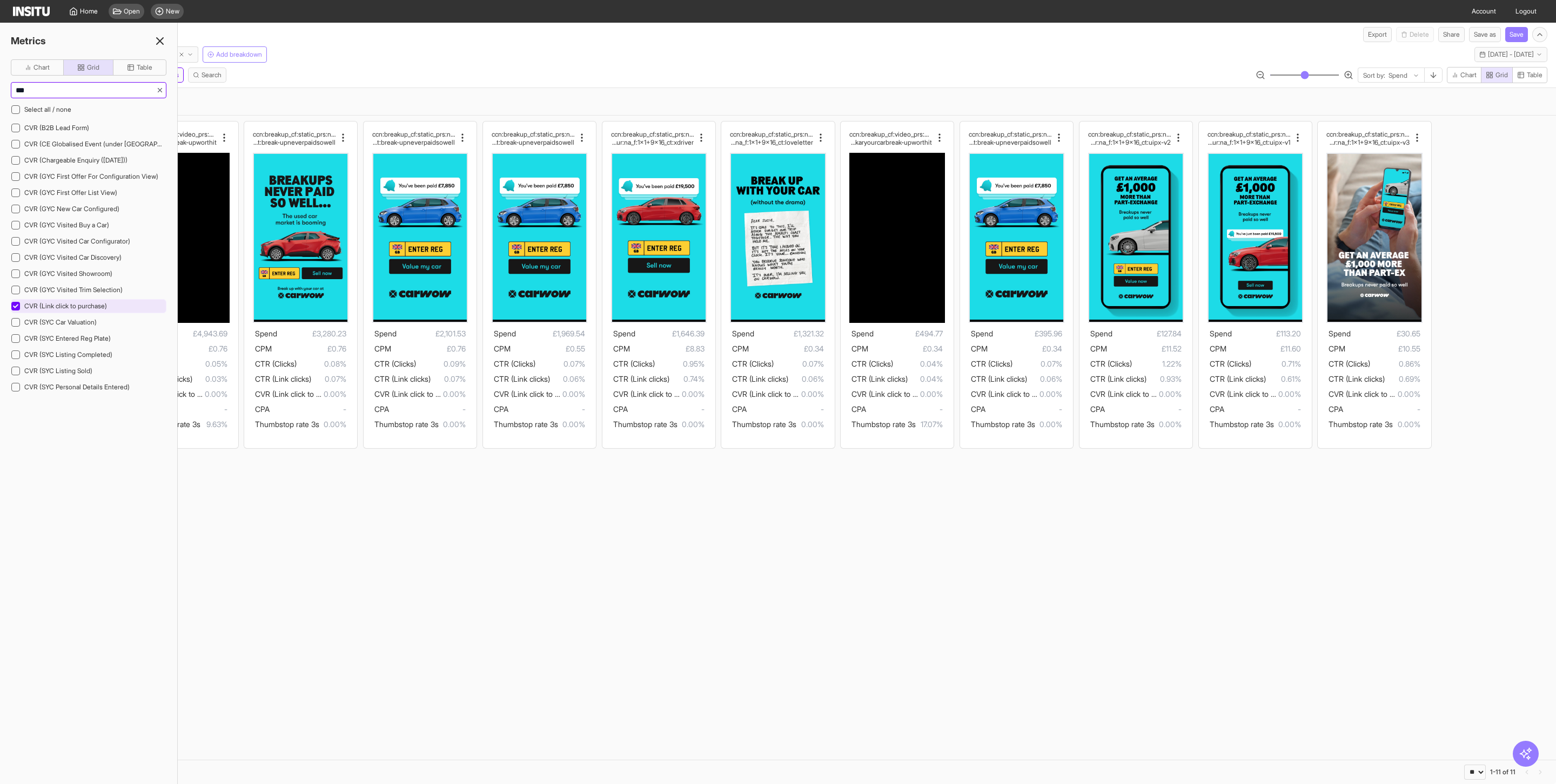
type input "***"
click at [17, 309] on icon at bounding box center [15, 306] width 5 height 5
click at [16, 358] on icon at bounding box center [15, 354] width 5 height 5
drag, startPoint x: 38, startPoint y: 93, endPoint x: 10, endPoint y: 93, distance: 28.0
click at [12, 93] on input "***" at bounding box center [84, 91] width 145 height 15
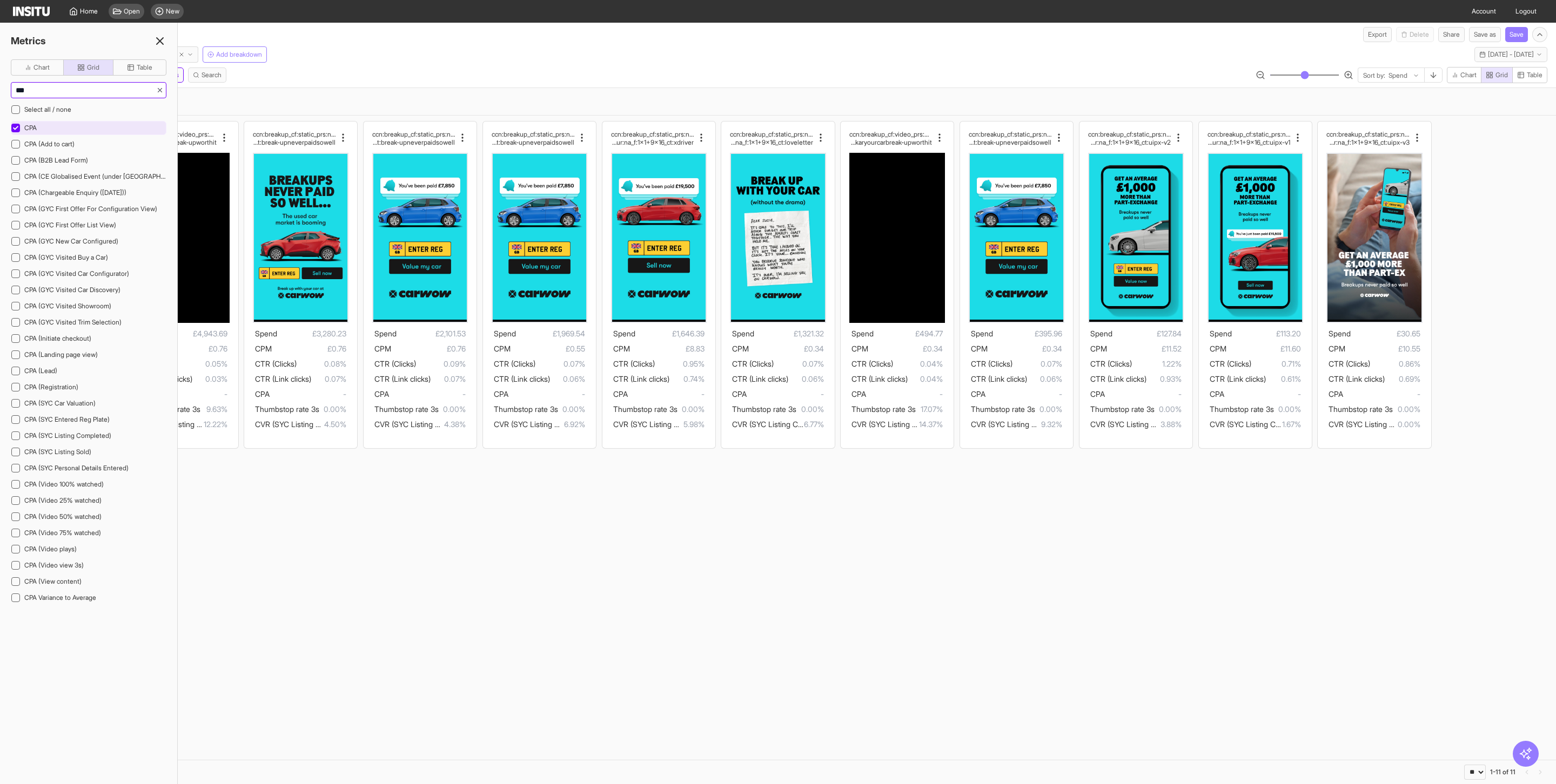
type input "***"
click at [14, 131] on icon at bounding box center [15, 128] width 5 height 5
click at [18, 438] on icon at bounding box center [15, 435] width 5 height 4
click at [159, 39] on icon at bounding box center [159, 40] width 13 height 13
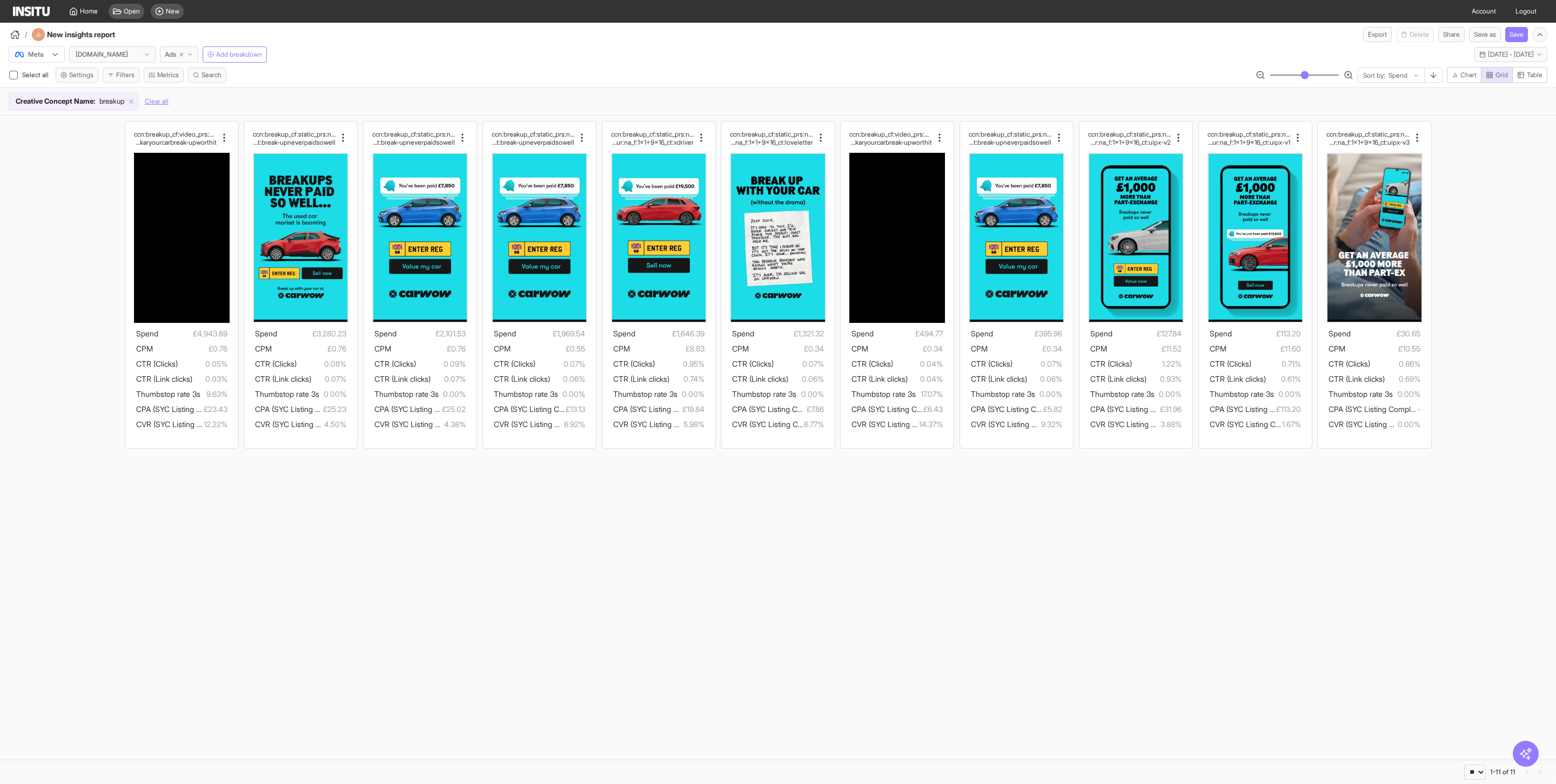
click at [1486, 363] on div "ccn:breakup_cf:video_prs:none_cta:getquote_msg:value_ hk:na_dur:na_f:1x1+9x16_c…" at bounding box center [778, 285] width 1556 height 338
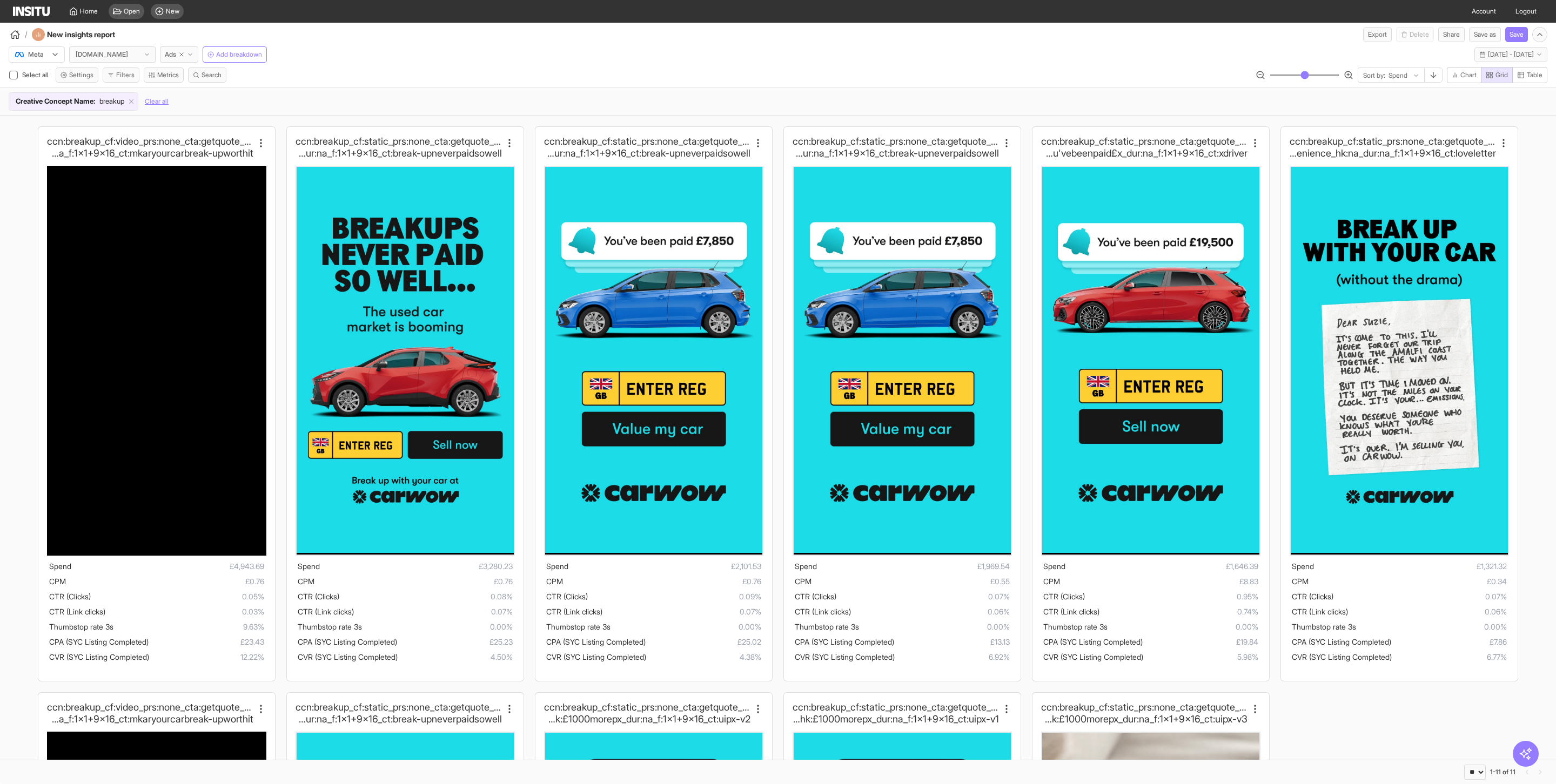
drag, startPoint x: 1283, startPoint y: 77, endPoint x: 1352, endPoint y: 88, distance: 69.9
click at [1339, 75] on input "range" at bounding box center [1304, 75] width 69 height 1
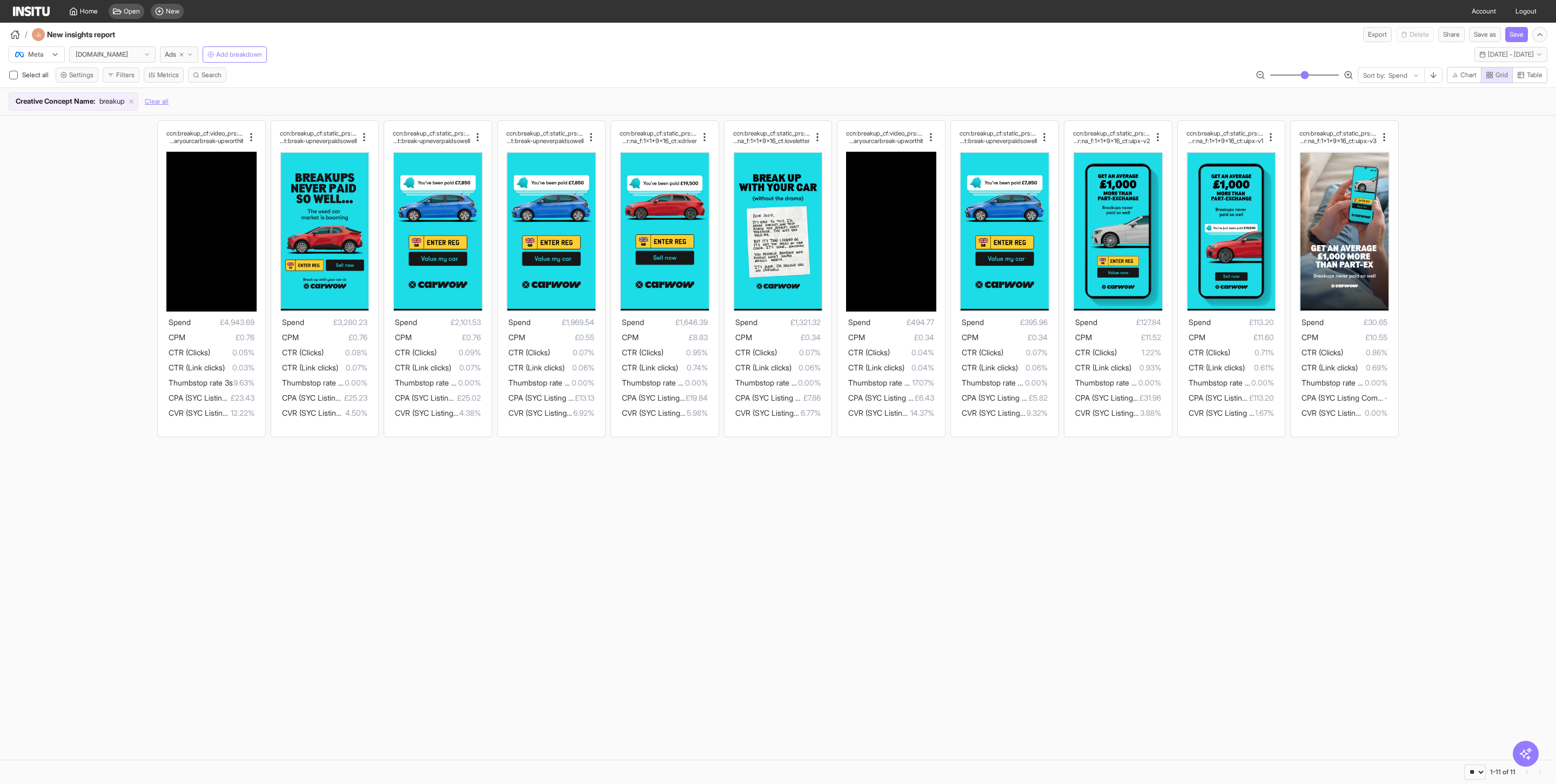
drag, startPoint x: 1330, startPoint y: 76, endPoint x: 1279, endPoint y: 77, distance: 51.0
type input "**"
click at [1278, 75] on input "range" at bounding box center [1304, 75] width 69 height 1
click at [1413, 74] on icon at bounding box center [1416, 75] width 7 height 7
type input "***"
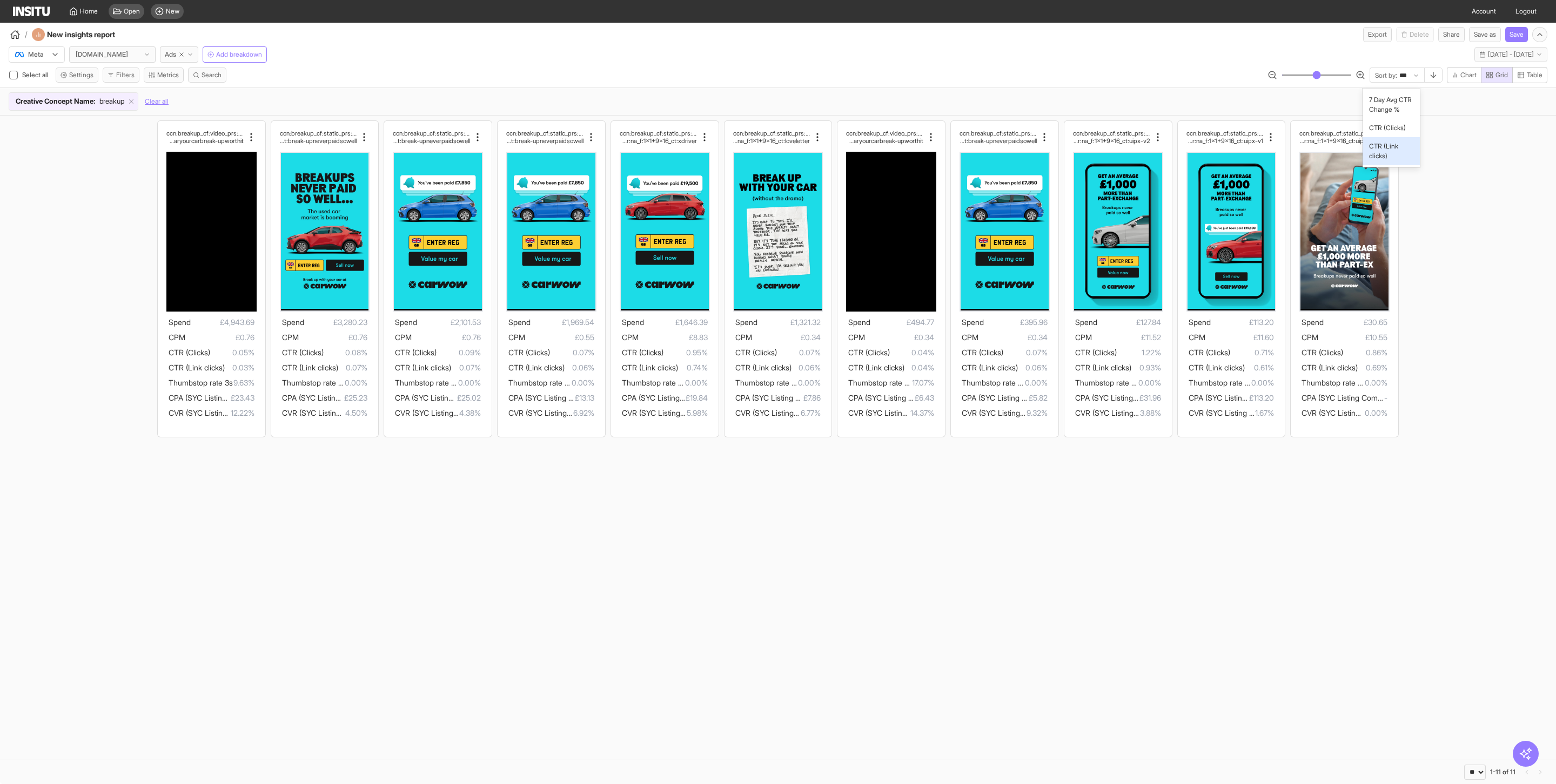
click at [1405, 161] on span "CTR (Link clicks)" at bounding box center [1391, 151] width 44 height 20
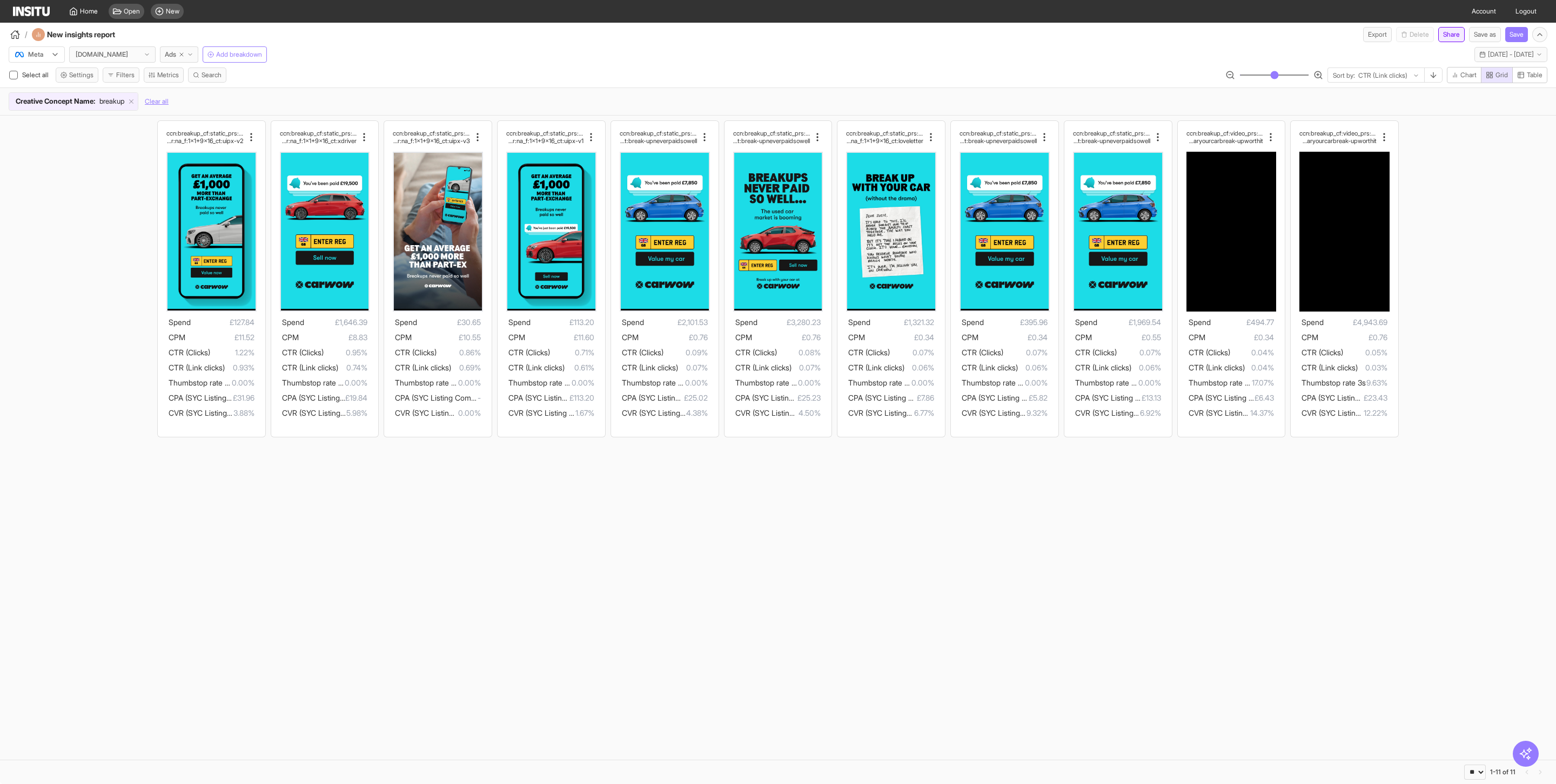
click at [1450, 37] on button "Share" at bounding box center [1451, 34] width 27 height 15
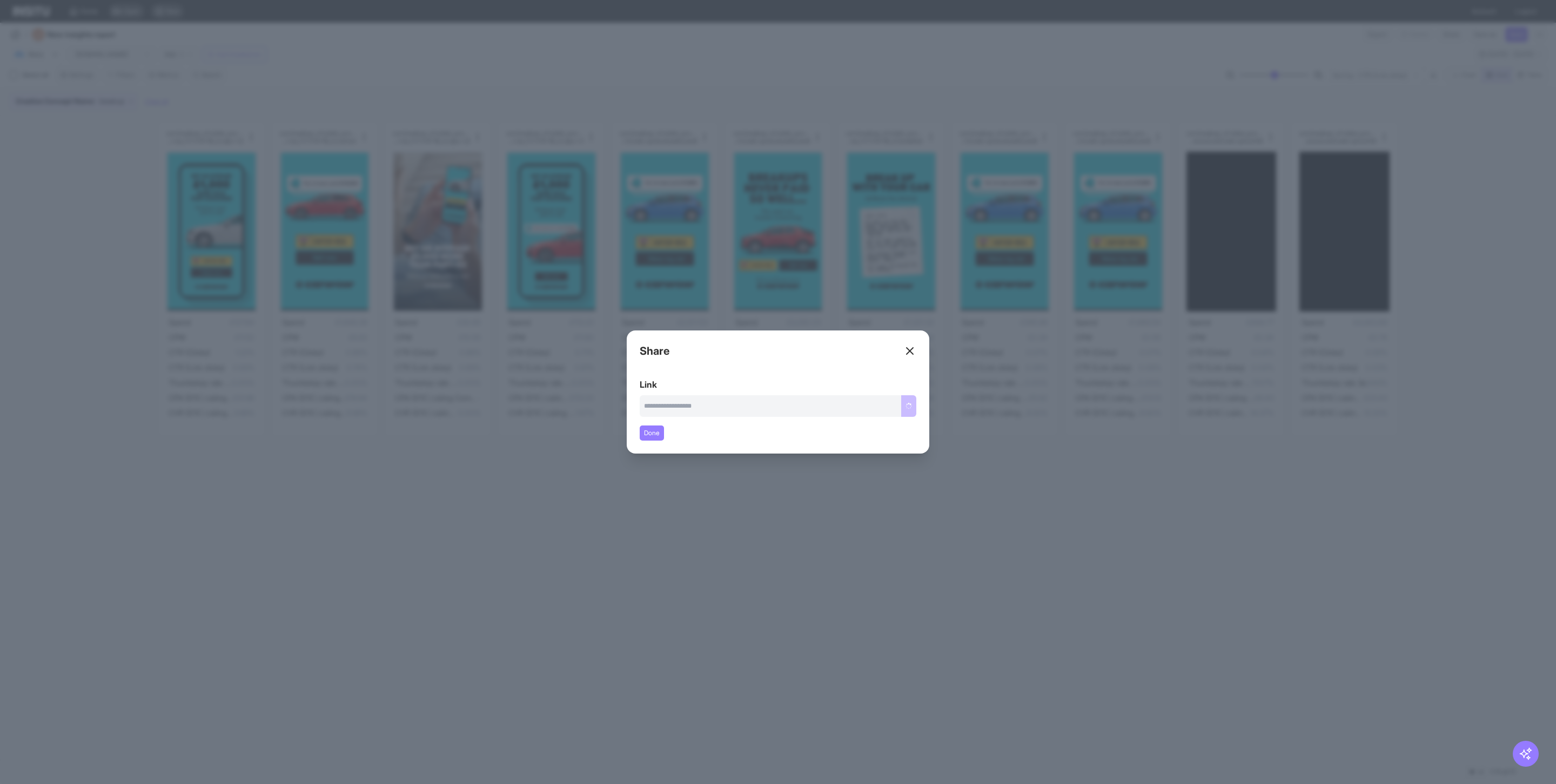
type input "**********"
click at [903, 408] on button "Copy link" at bounding box center [898, 406] width 37 height 21
click at [903, 406] on button "Copy link" at bounding box center [898, 406] width 37 height 21
click at [906, 349] on icon at bounding box center [909, 351] width 13 height 13
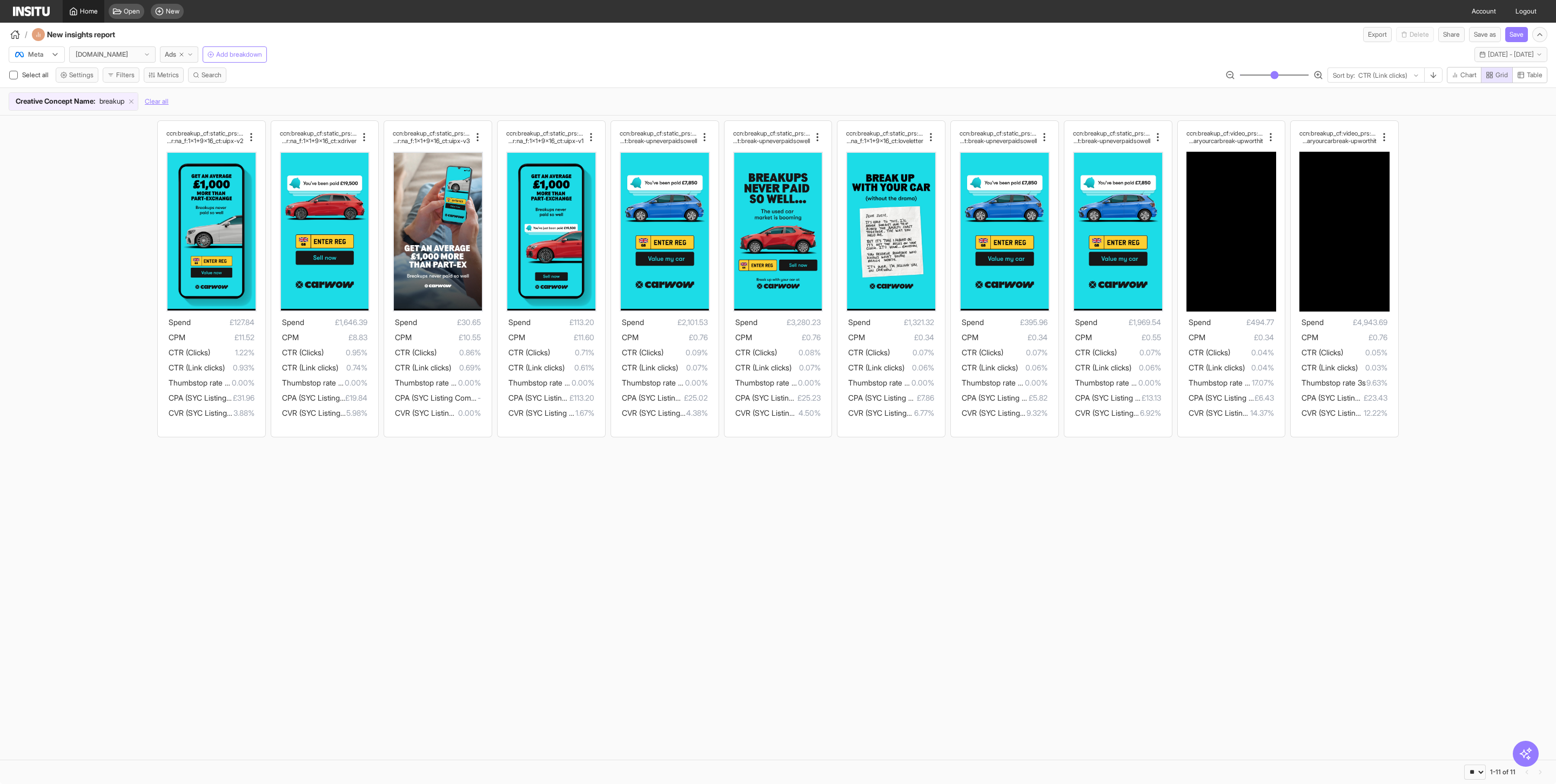
click at [80, 8] on span "Home" at bounding box center [88, 11] width 18 height 8
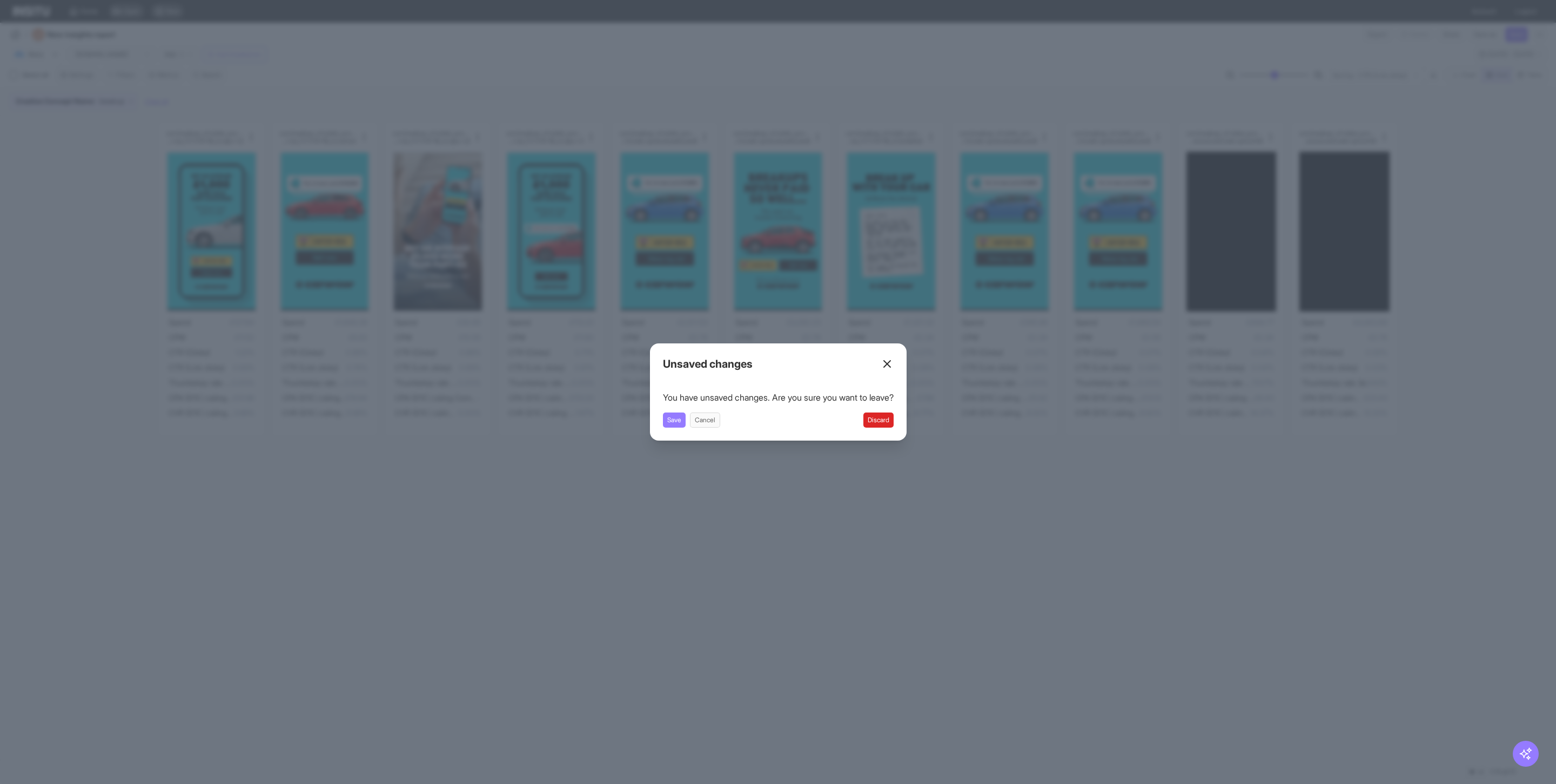
click at [990, 557] on div "Close overlay" at bounding box center [778, 392] width 1556 height 784
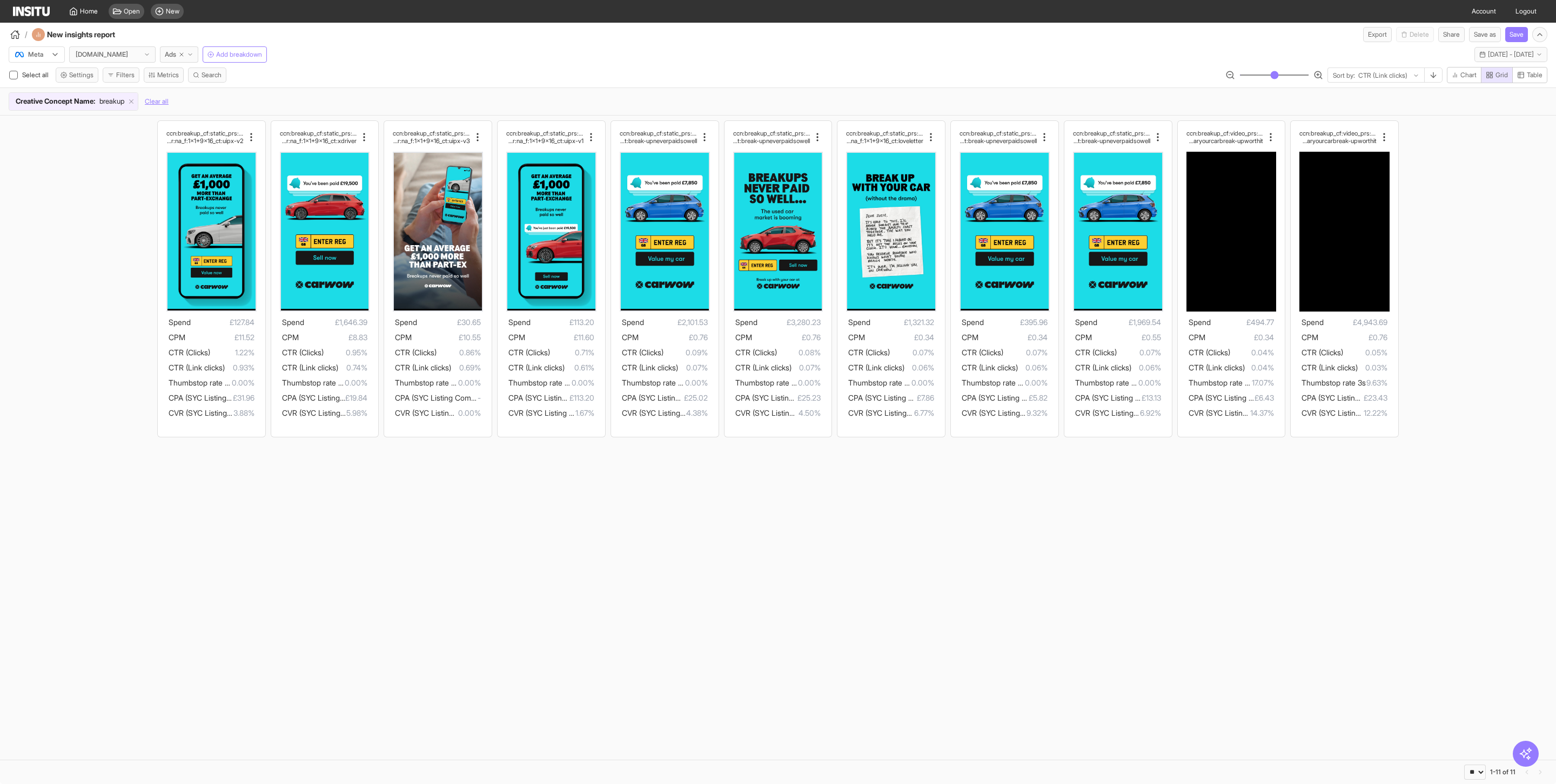
drag, startPoint x: 1519, startPoint y: 59, endPoint x: 1555, endPoint y: 322, distance: 265.5
click at [1555, 322] on div "Meta [DOMAIN_NAME] Ads Add breakdown [DATE] - [DATE] [DATE] - [DATE] Select all…" at bounding box center [778, 413] width 1556 height 742
click at [38, 11] on img at bounding box center [31, 11] width 37 height 10
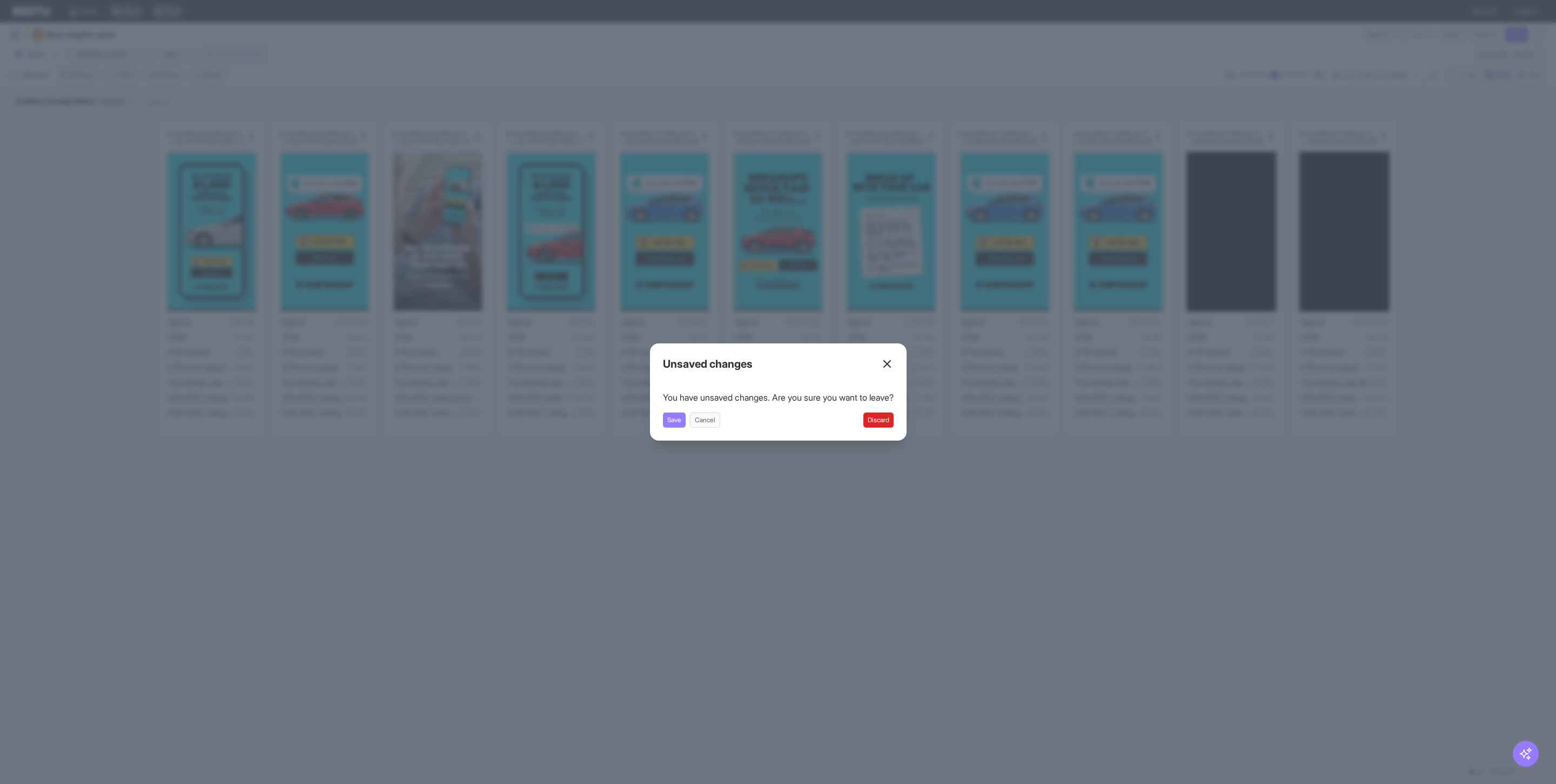
click at [889, 420] on button "Discard" at bounding box center [878, 420] width 30 height 15
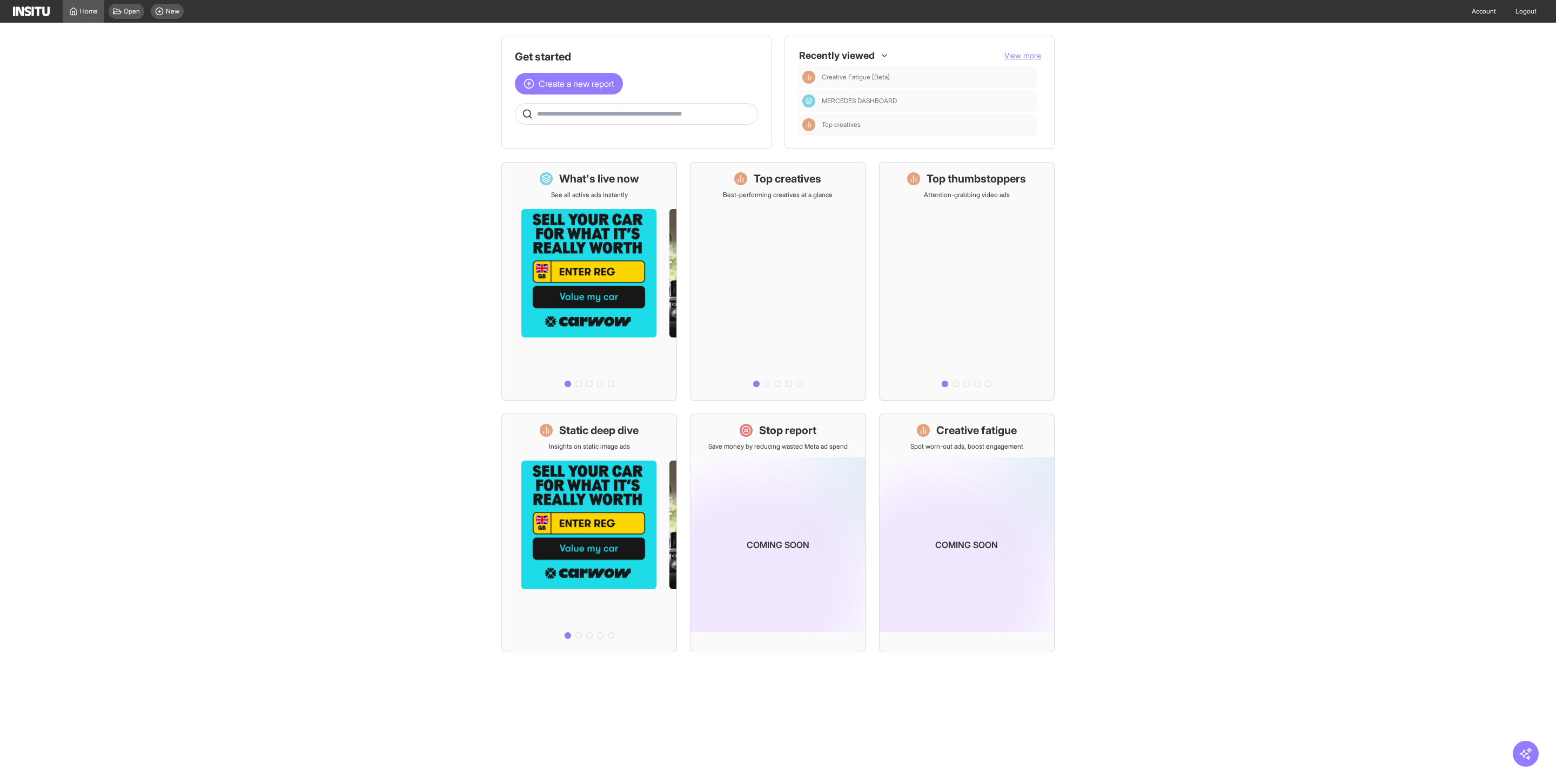
click at [1026, 58] on span "View more" at bounding box center [1023, 56] width 37 height 9
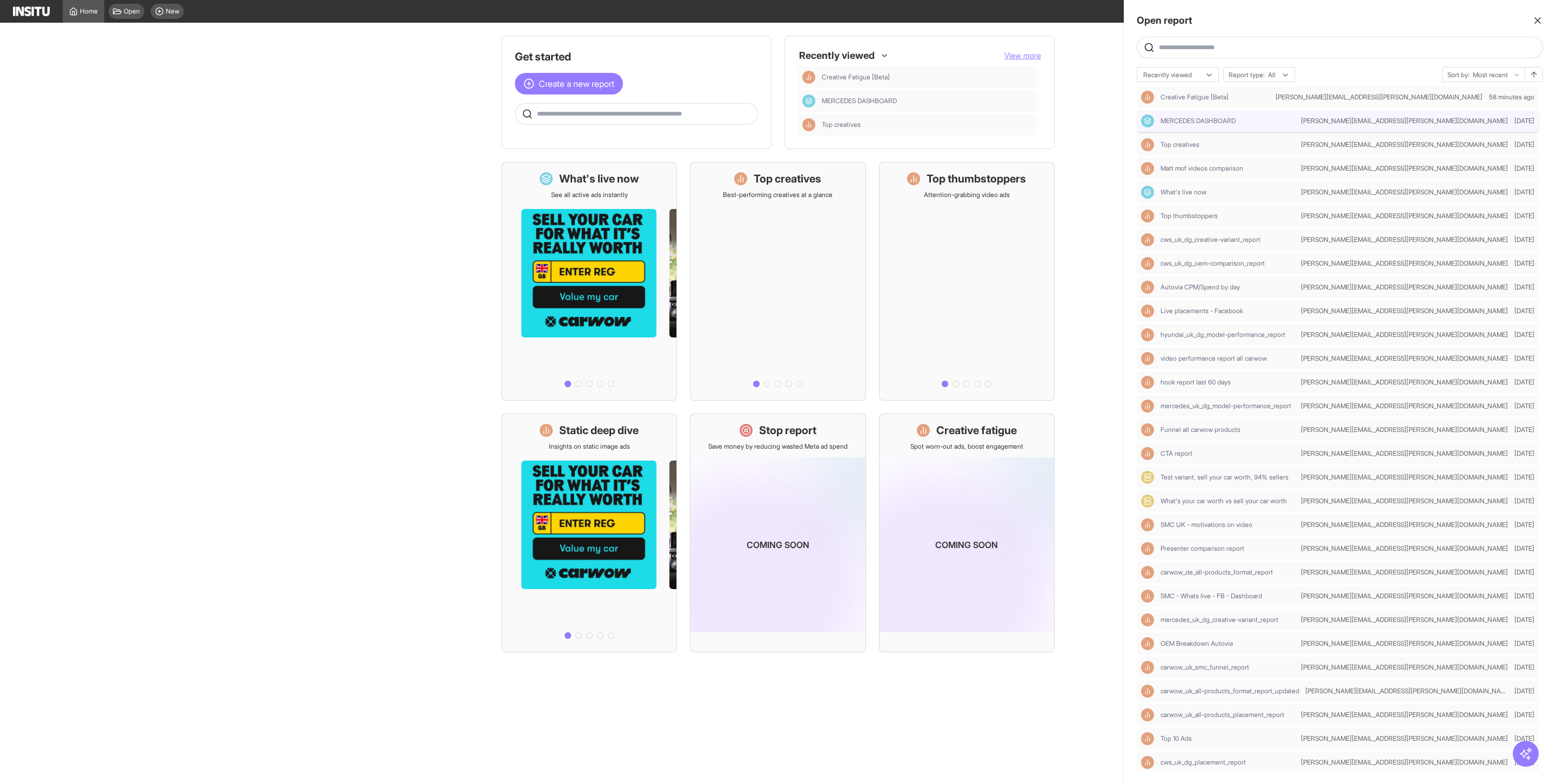
click at [1221, 127] on div "MERCEDES DASHBOARD [EMAIL_ADDRESS][PERSON_NAME][DOMAIN_NAME] [DATE]" at bounding box center [1337, 121] width 402 height 21
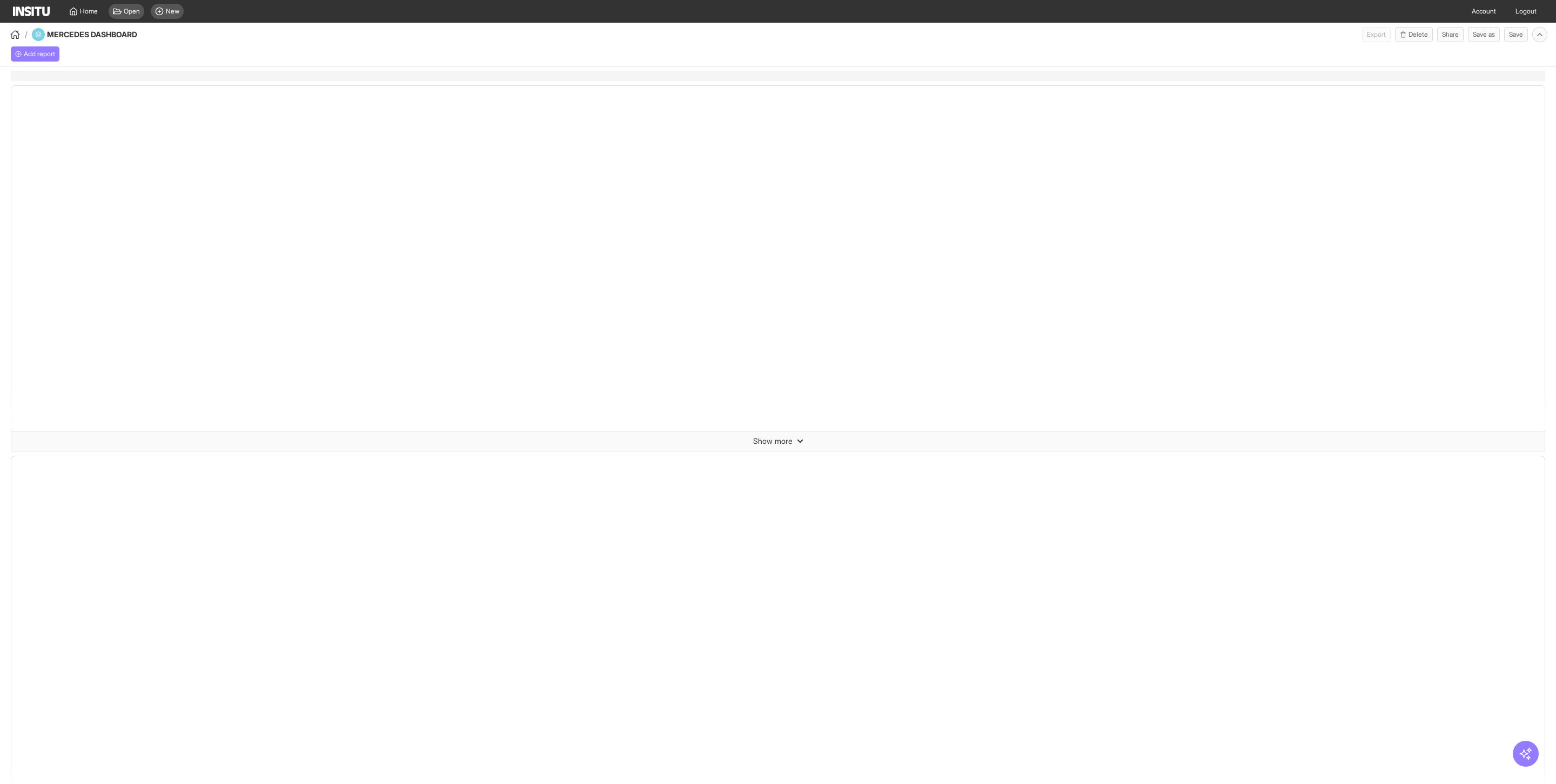
select select "**"
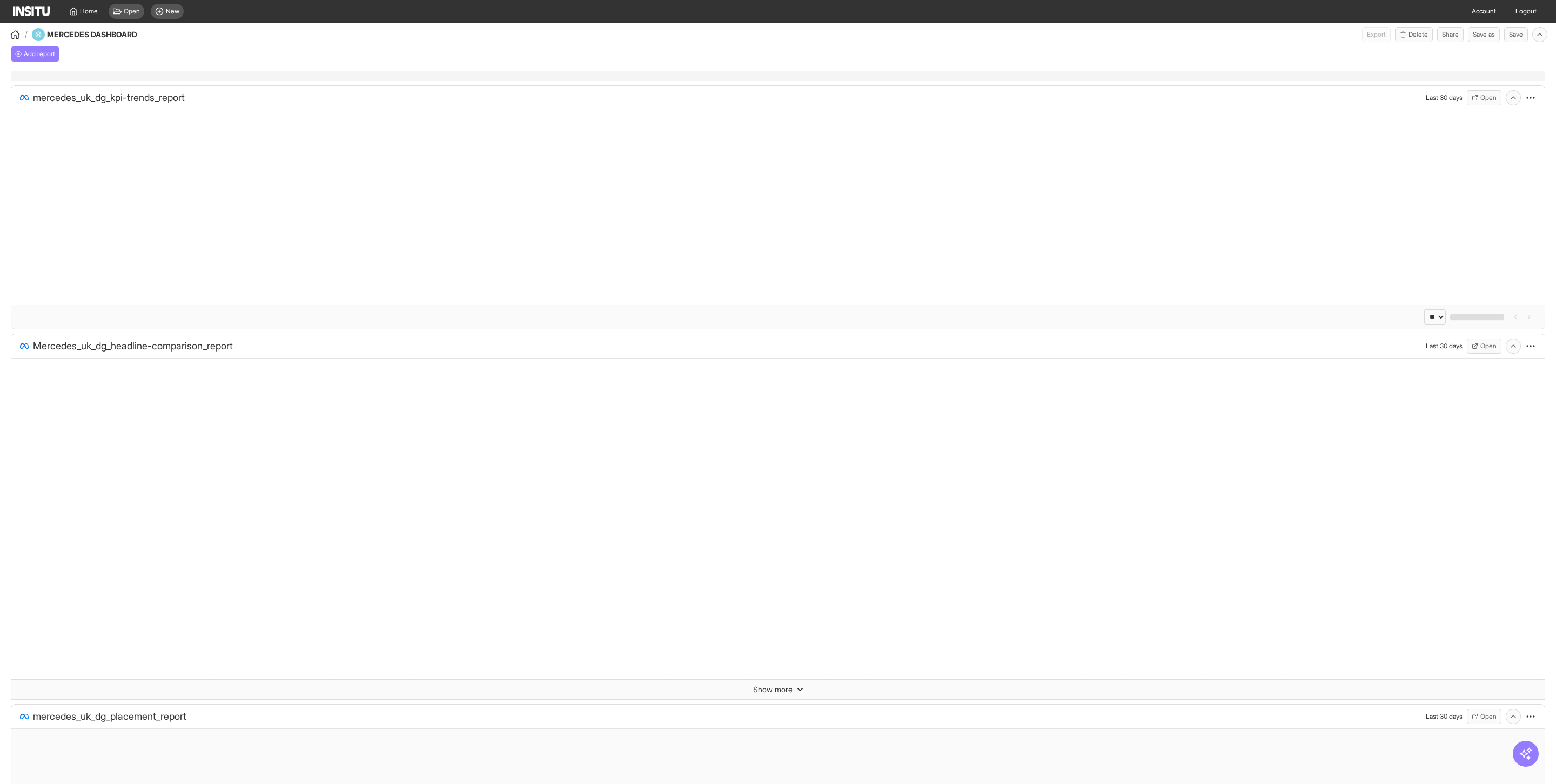
select select "**"
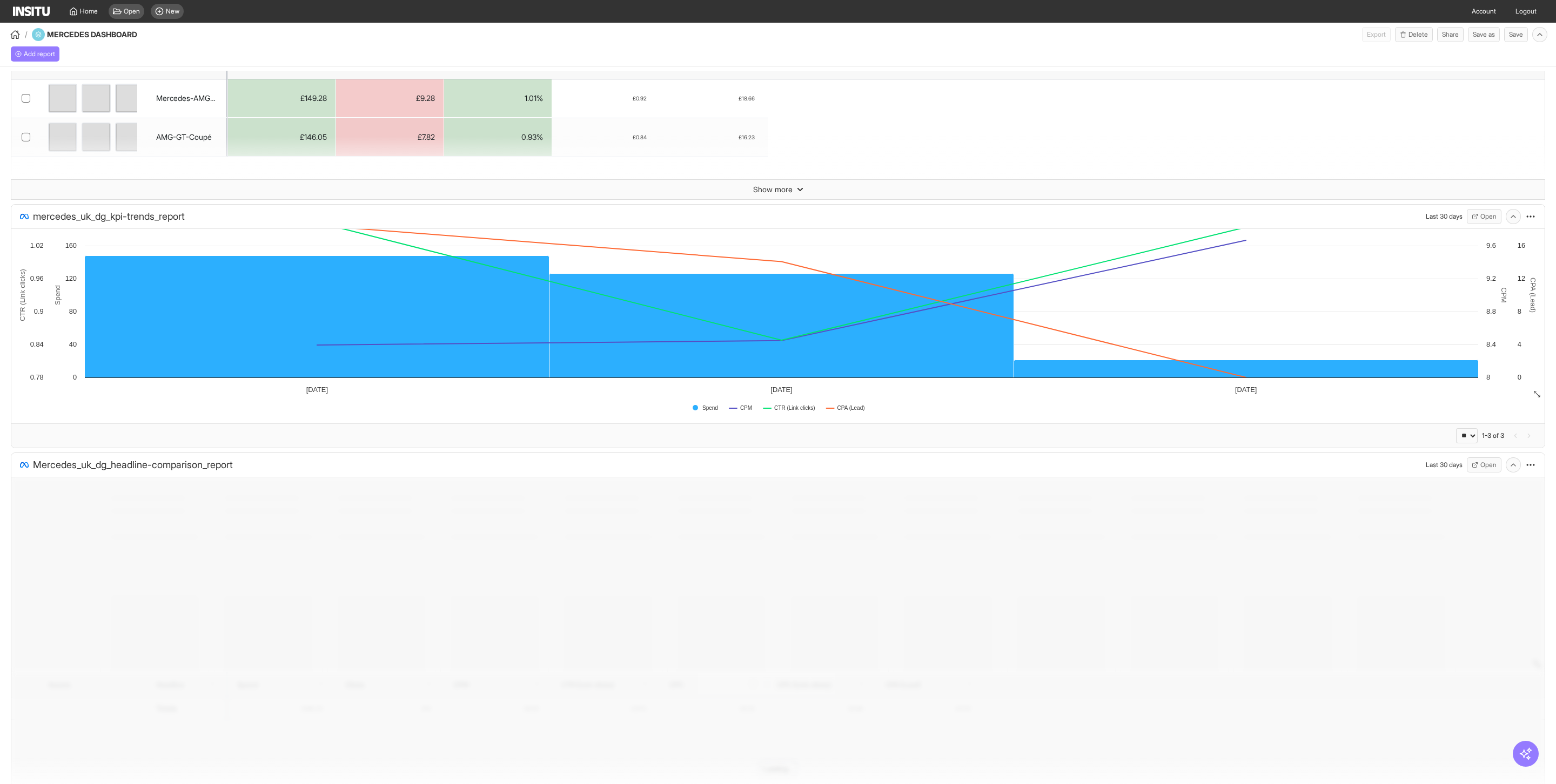
scroll to position [157, 0]
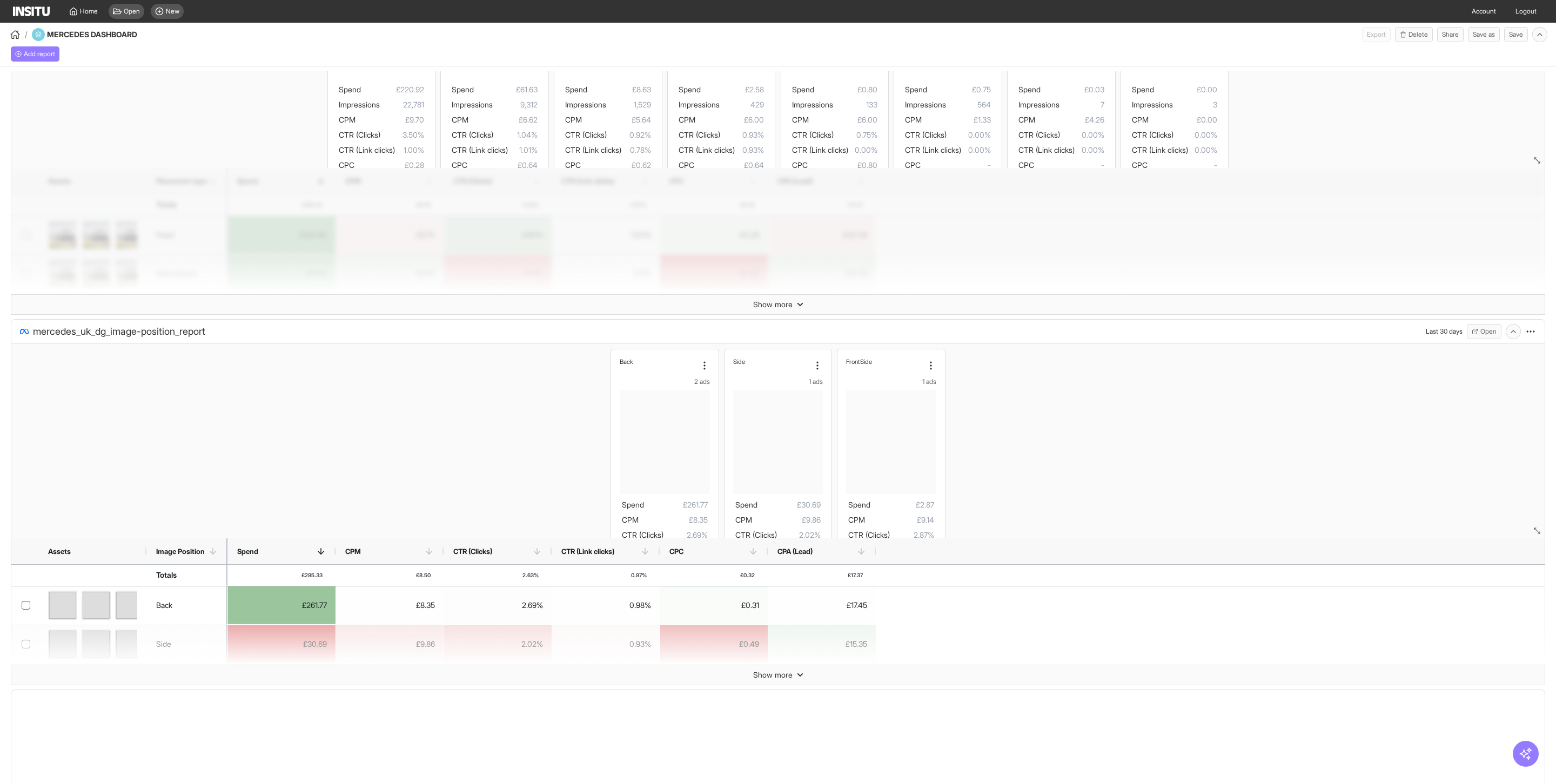
select select "**"
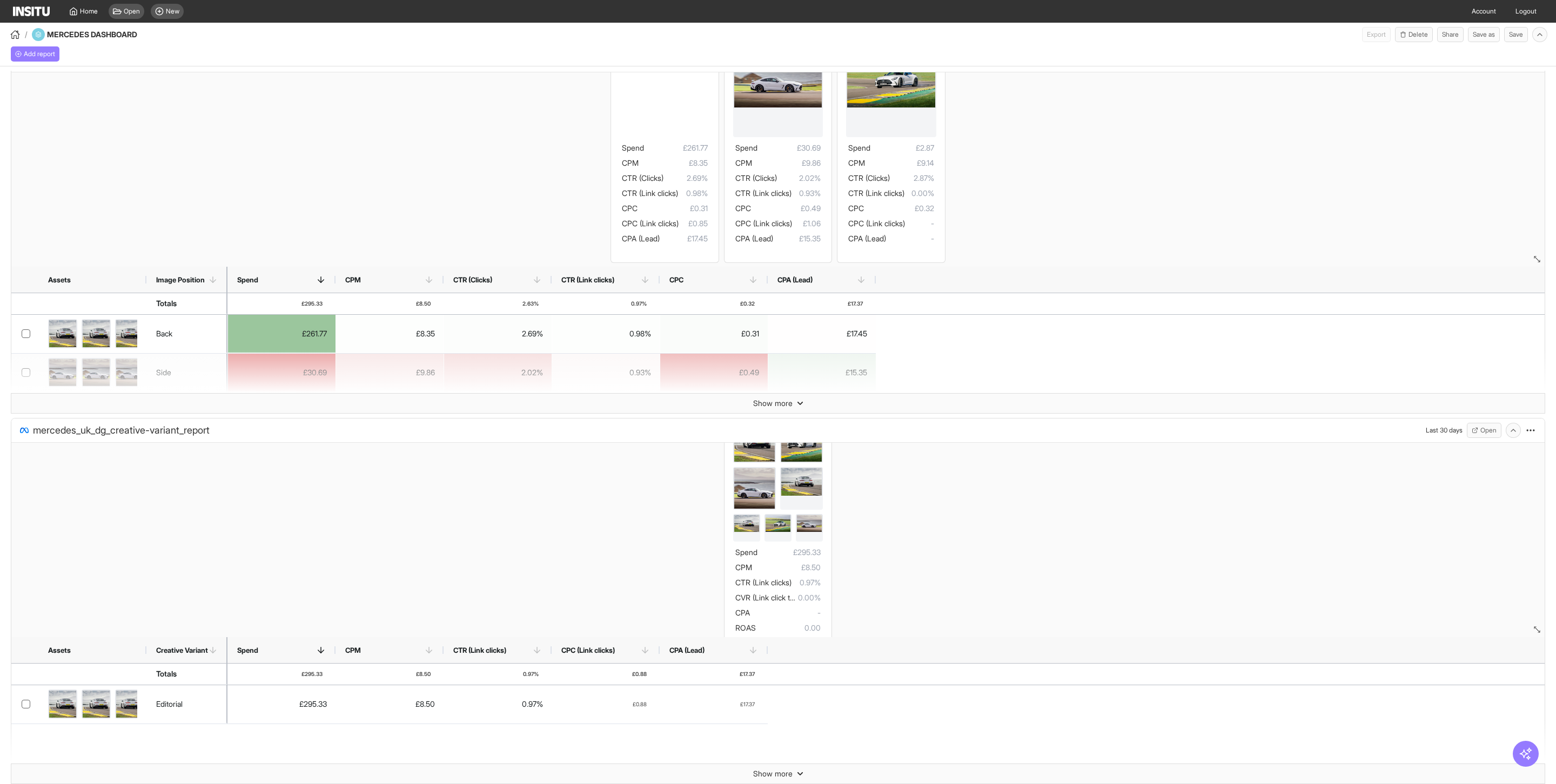
scroll to position [182, 0]
click at [1483, 435] on button "Open" at bounding box center [1484, 430] width 34 height 15
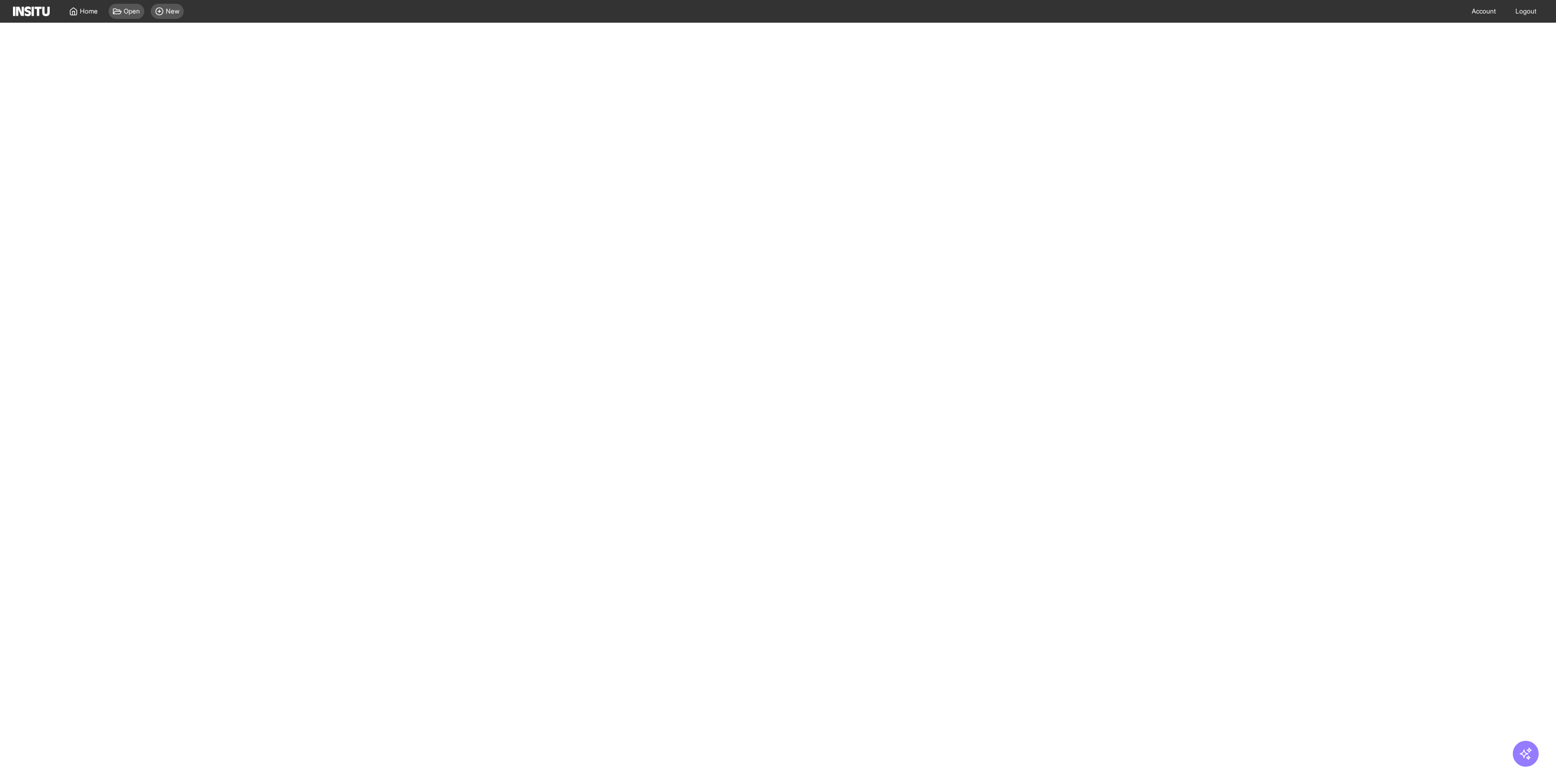
select select "**"
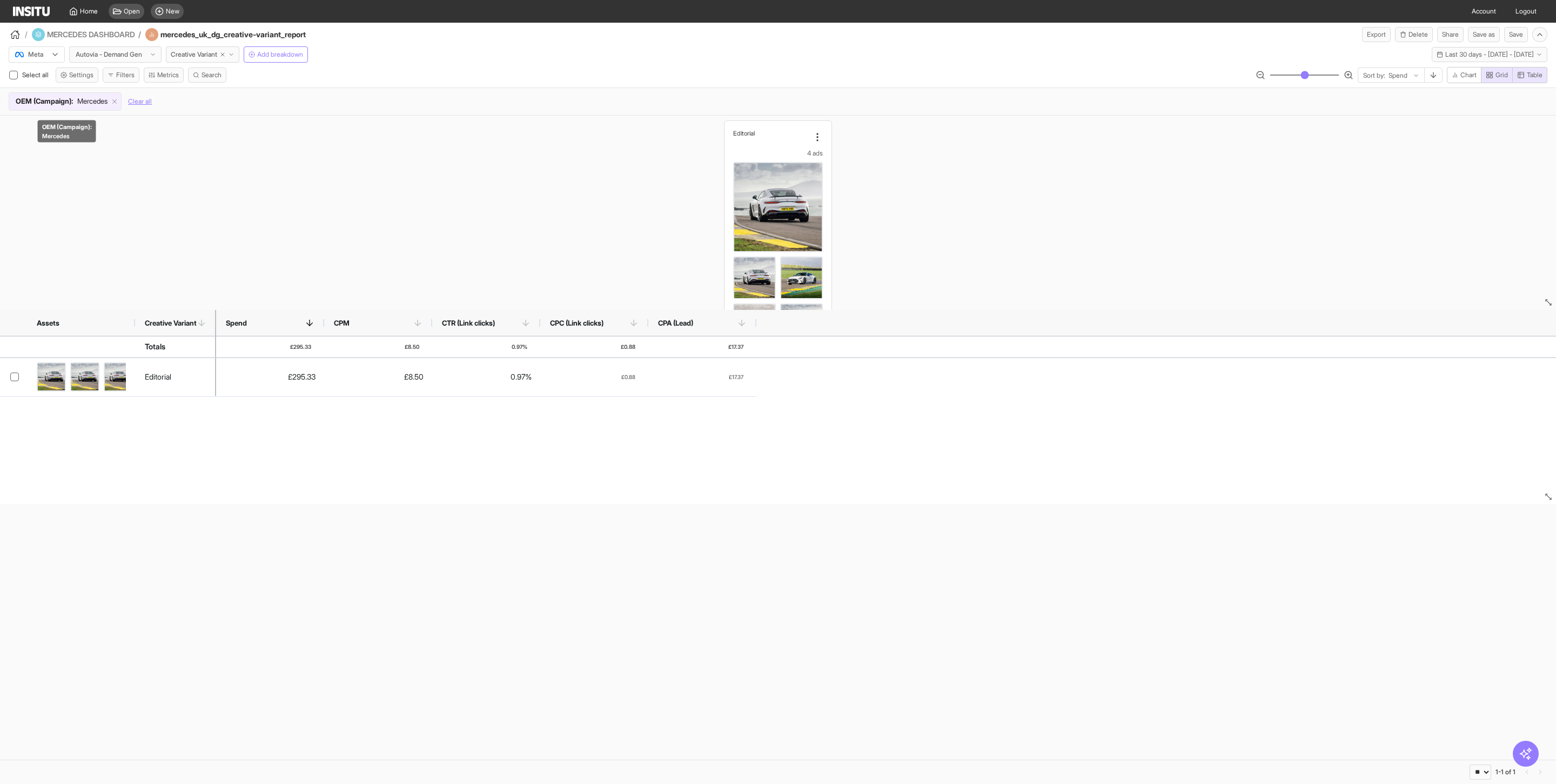
click at [88, 104] on span "Mercedes" at bounding box center [92, 101] width 30 height 11
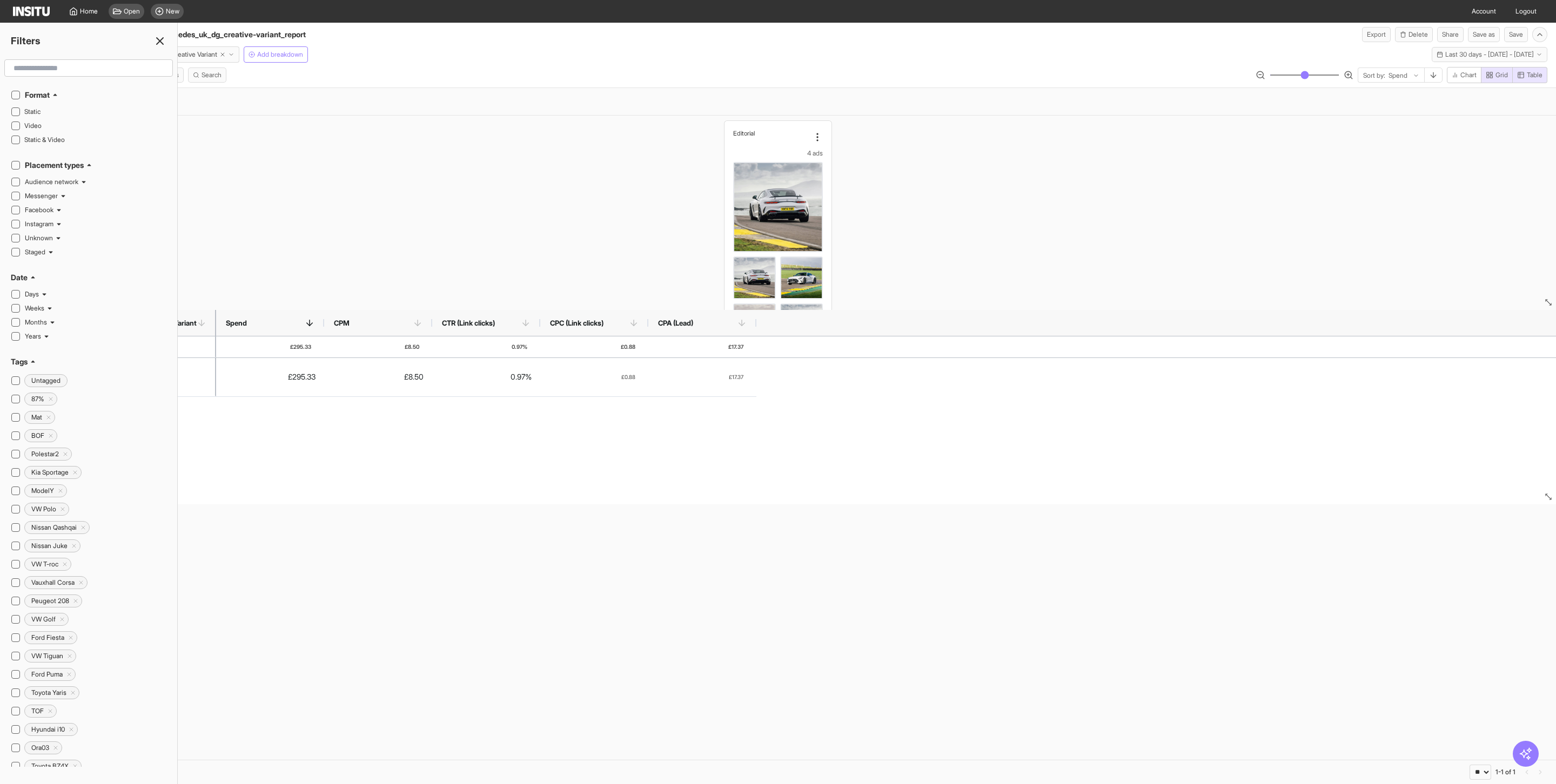
click at [113, 65] on input "text" at bounding box center [88, 69] width 159 height 20
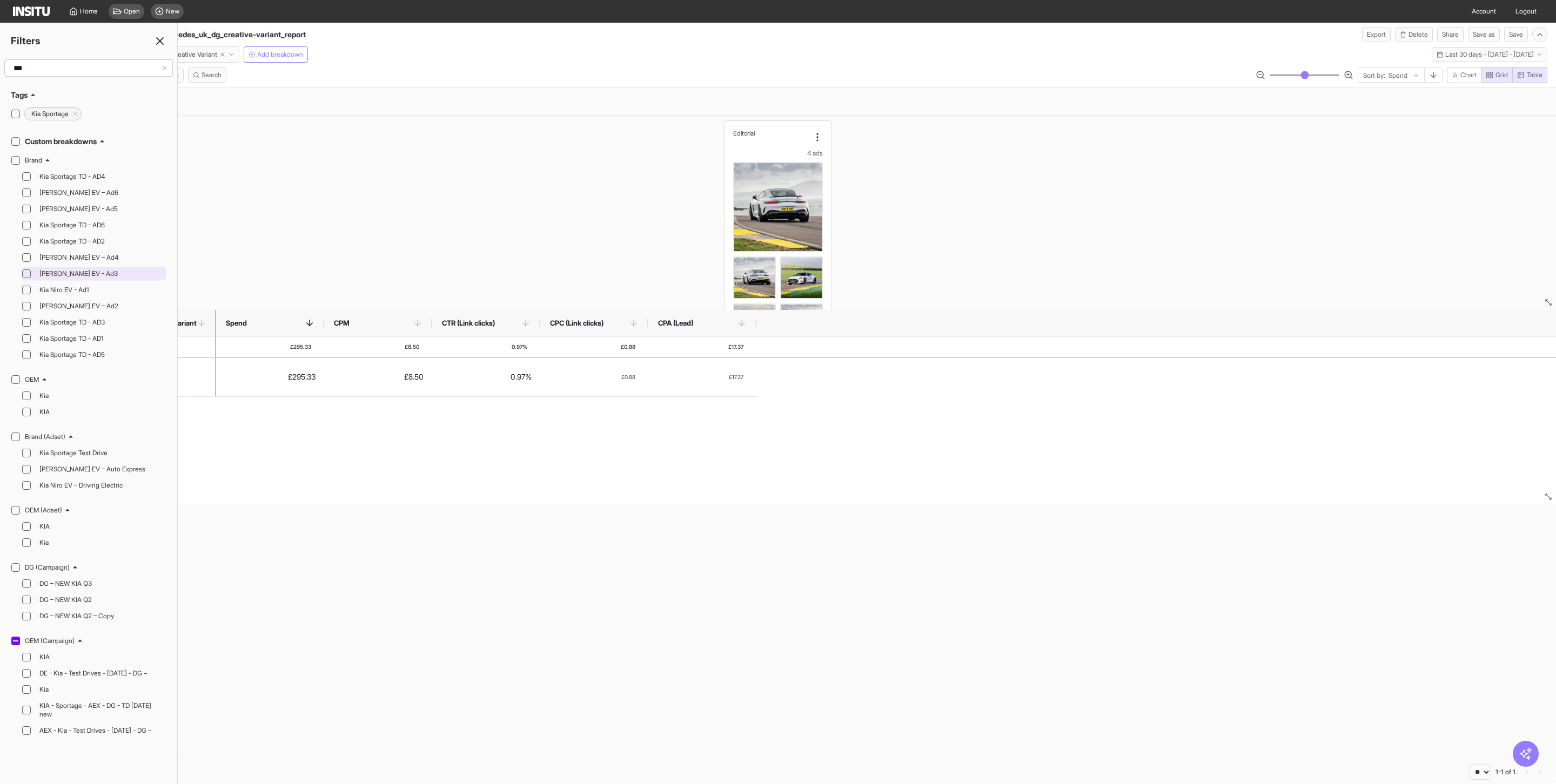
scroll to position [17, 0]
type input "***"
click at [29, 394] on icon at bounding box center [26, 395] width 5 height 4
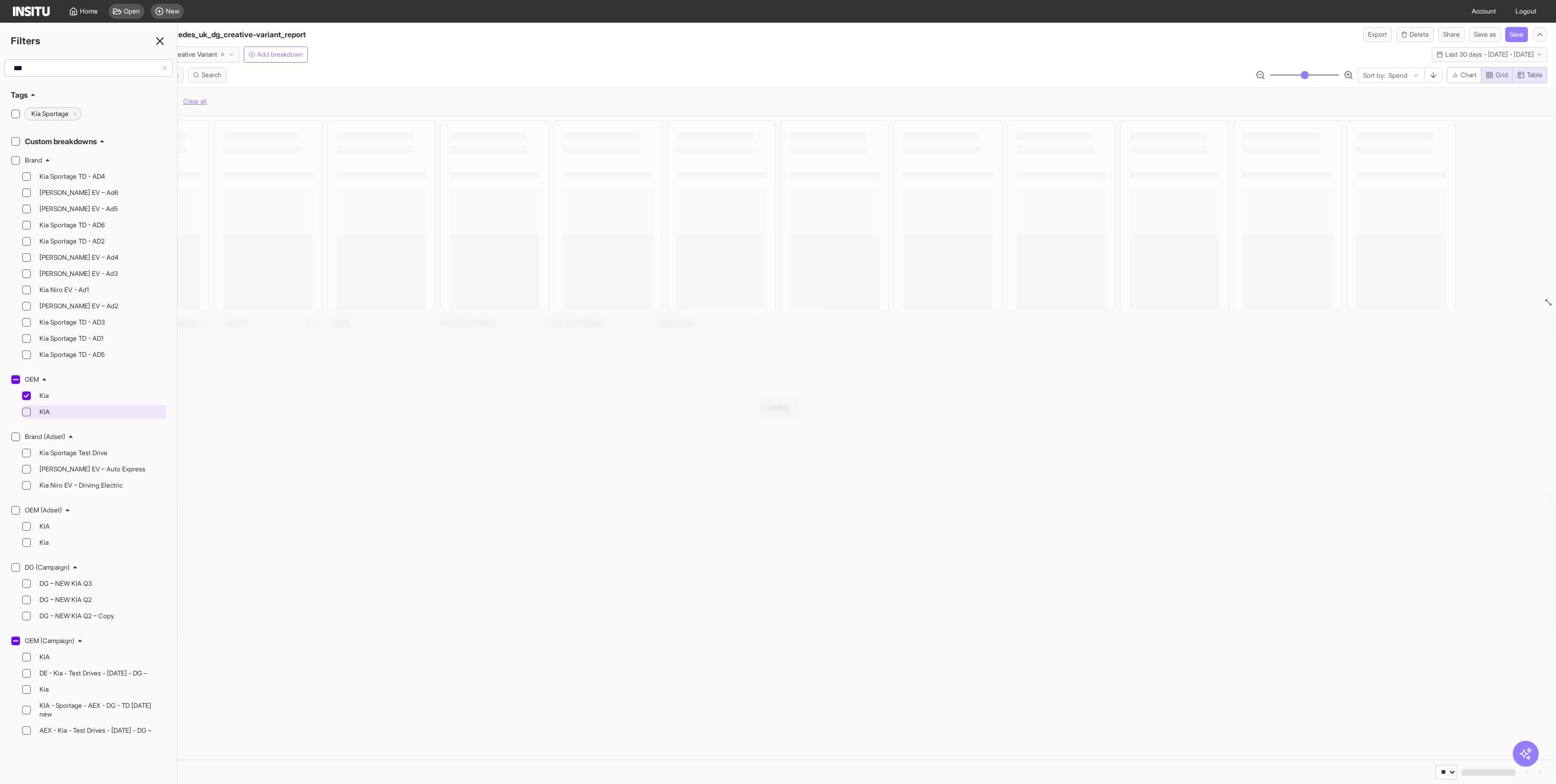
click at [27, 410] on icon at bounding box center [26, 412] width 5 height 5
click at [446, 88] on div "Select all Settings Filters Metrics Search Sort by: Spend Chart Grid Table" at bounding box center [778, 77] width 1556 height 21
click at [157, 43] on icon at bounding box center [159, 40] width 13 height 13
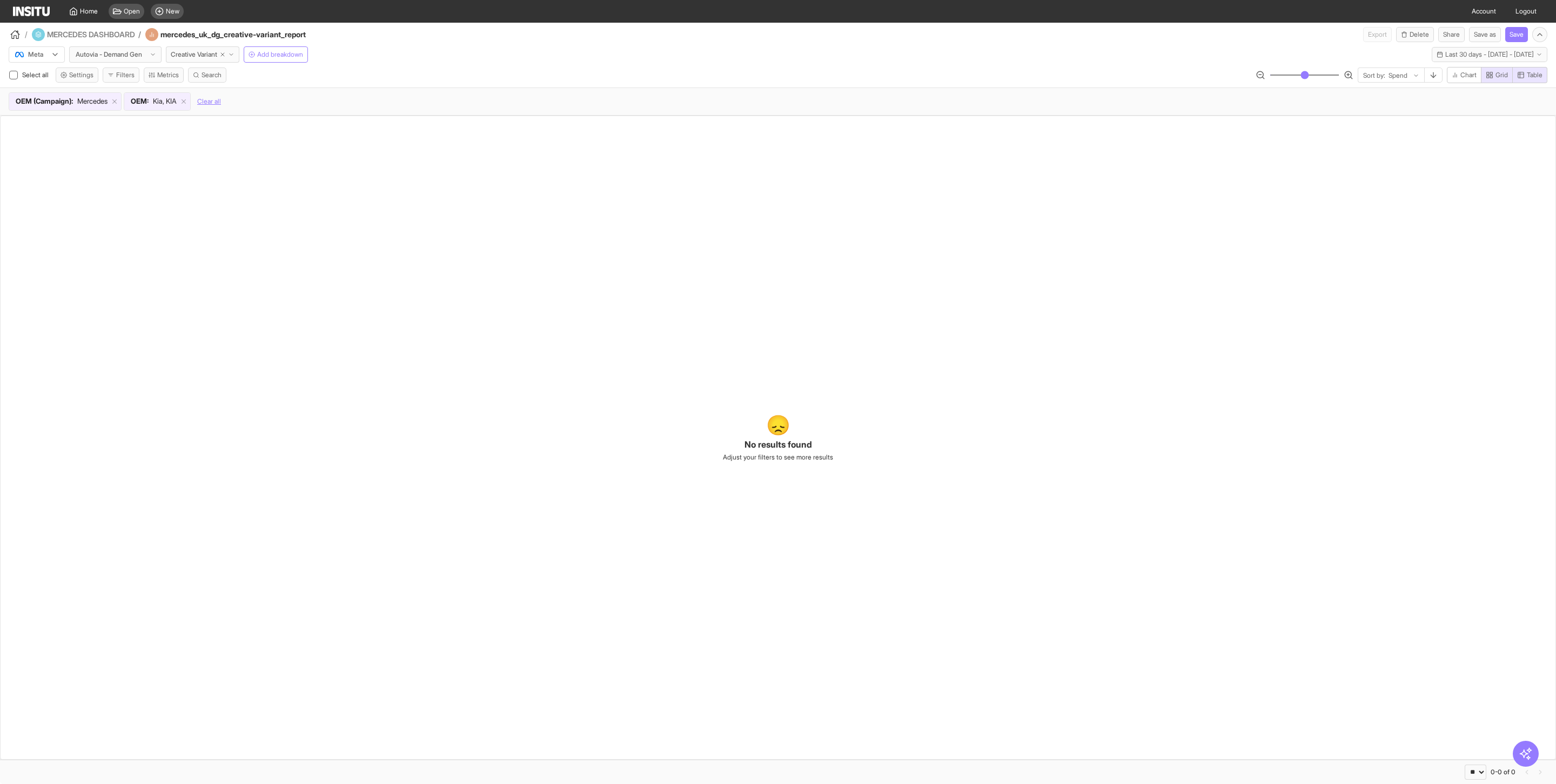
click at [31, 13] on img at bounding box center [31, 11] width 37 height 10
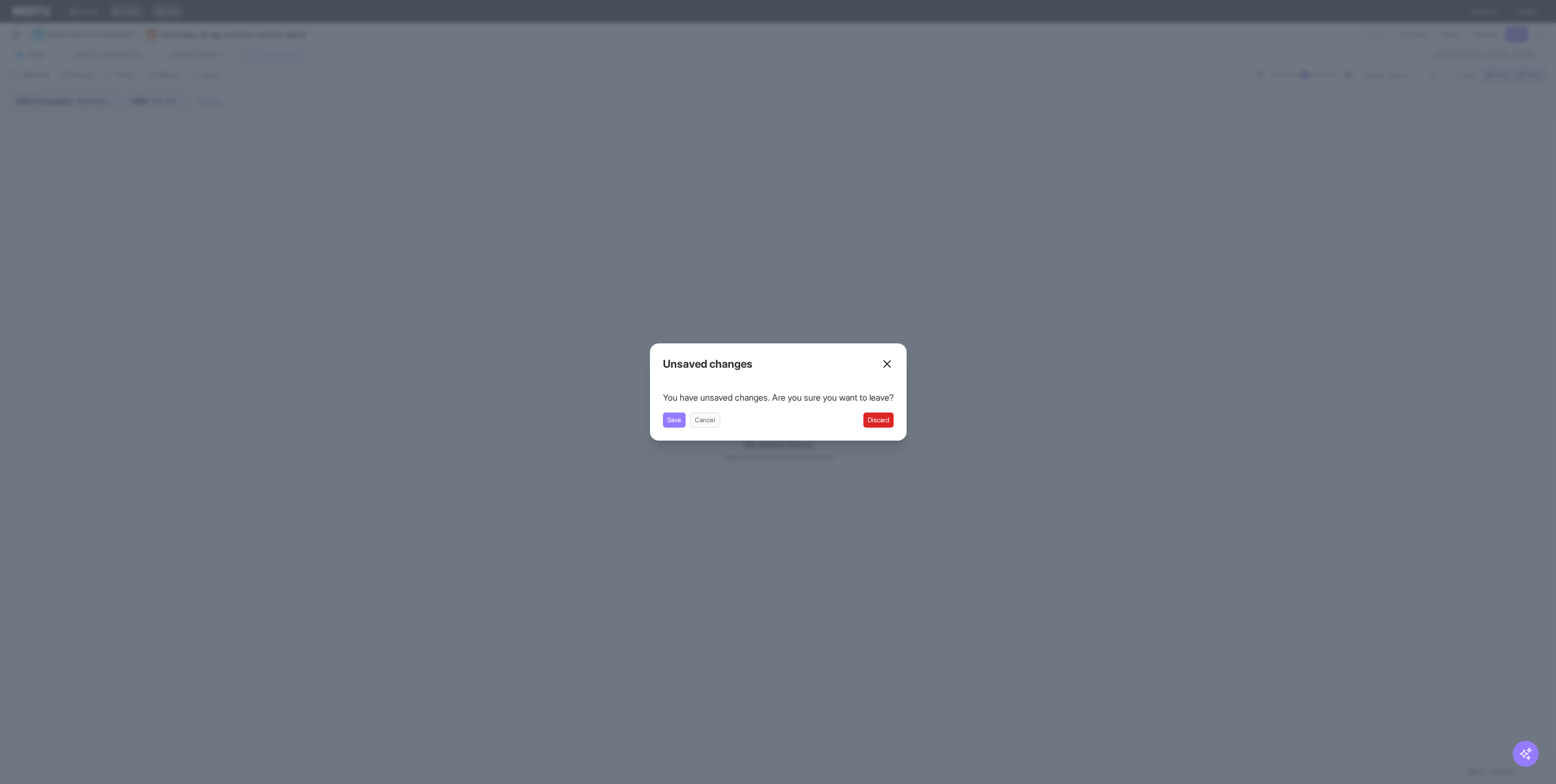
click at [889, 423] on button "Discard" at bounding box center [878, 420] width 30 height 15
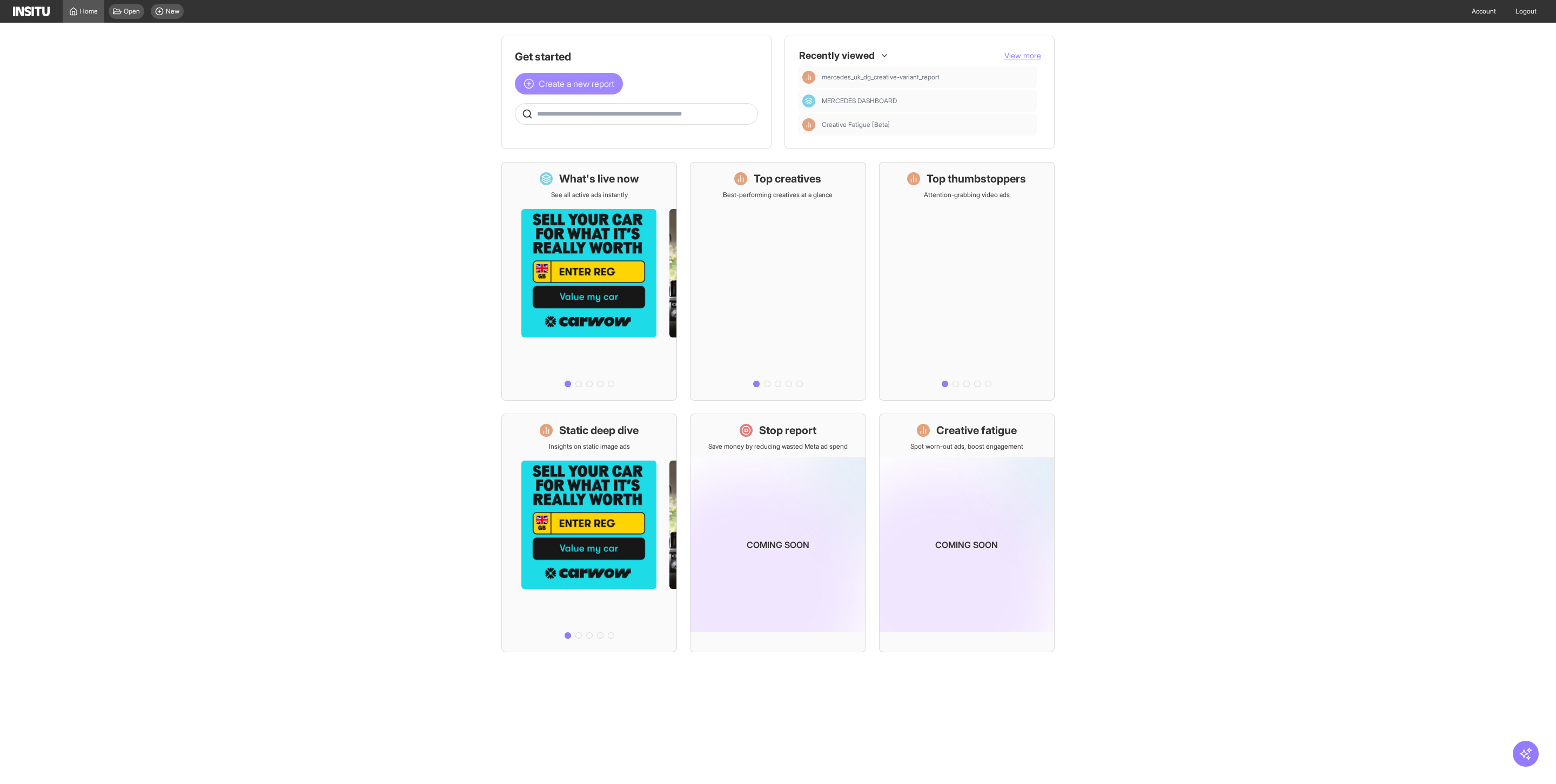
click at [589, 86] on span "Create a new report" at bounding box center [576, 83] width 75 height 13
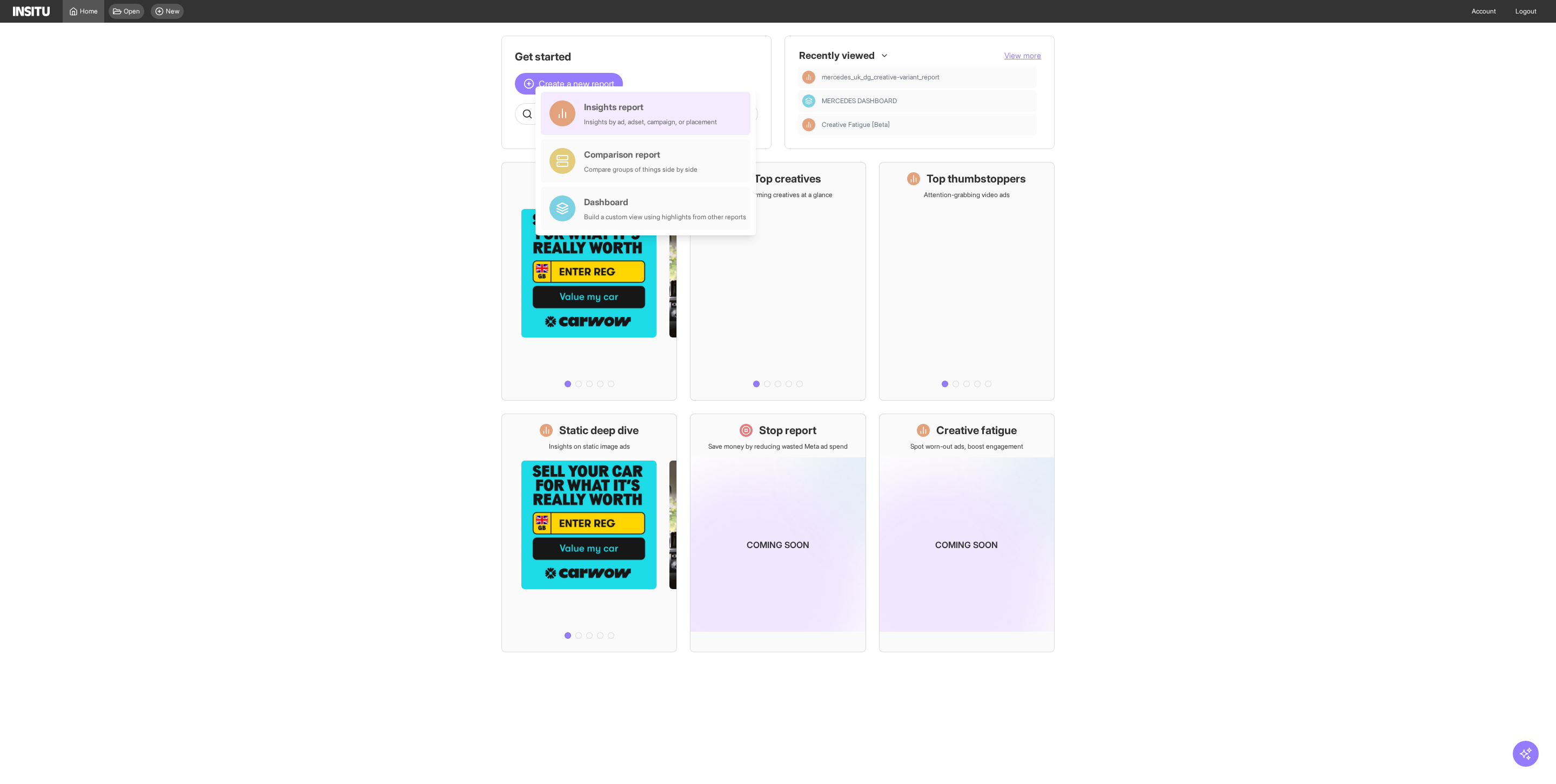
click at [603, 110] on div "Insights report" at bounding box center [650, 107] width 133 height 13
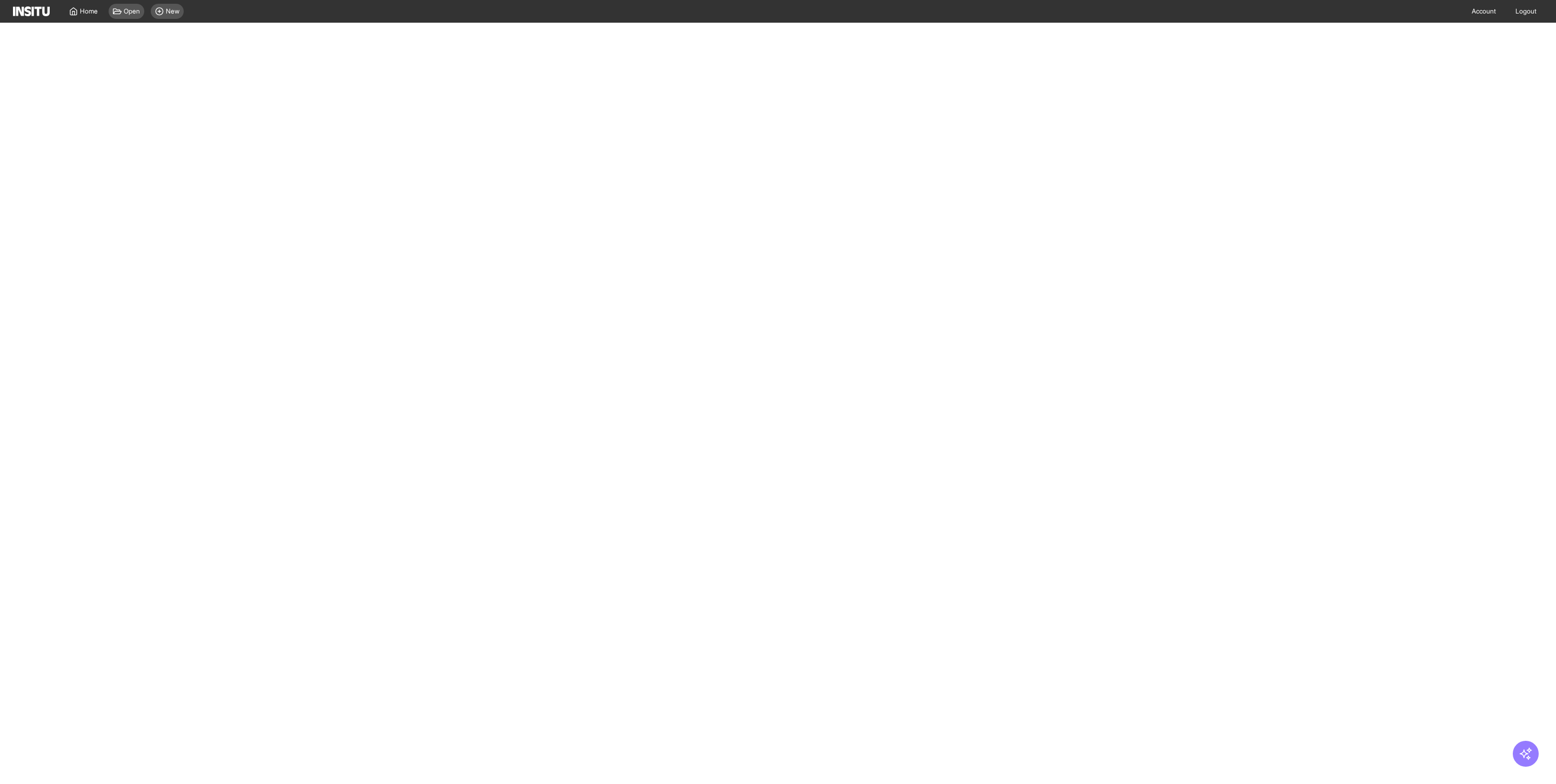
select select "**"
